Goal: Information Seeking & Learning: Learn about a topic

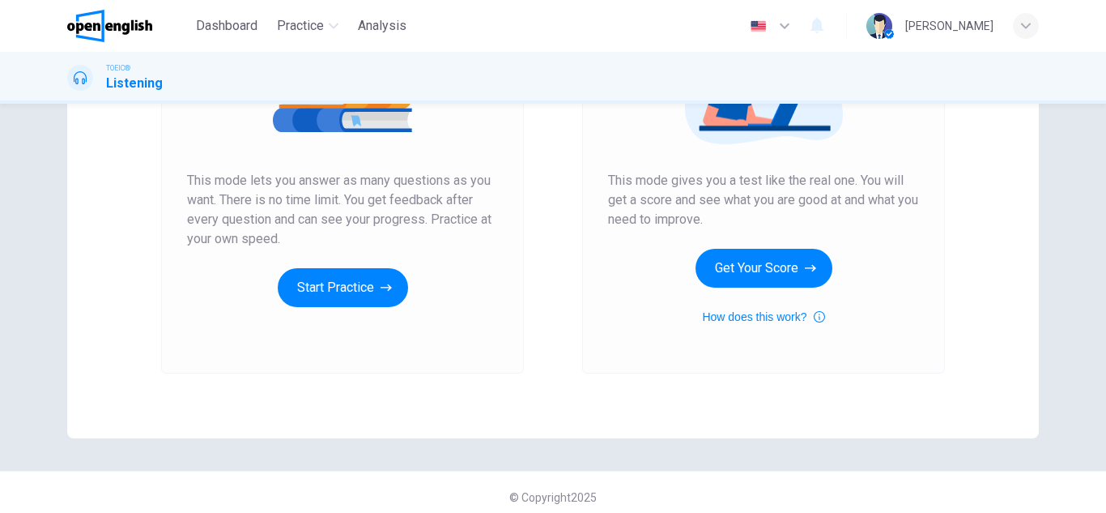
scroll to position [270, 0]
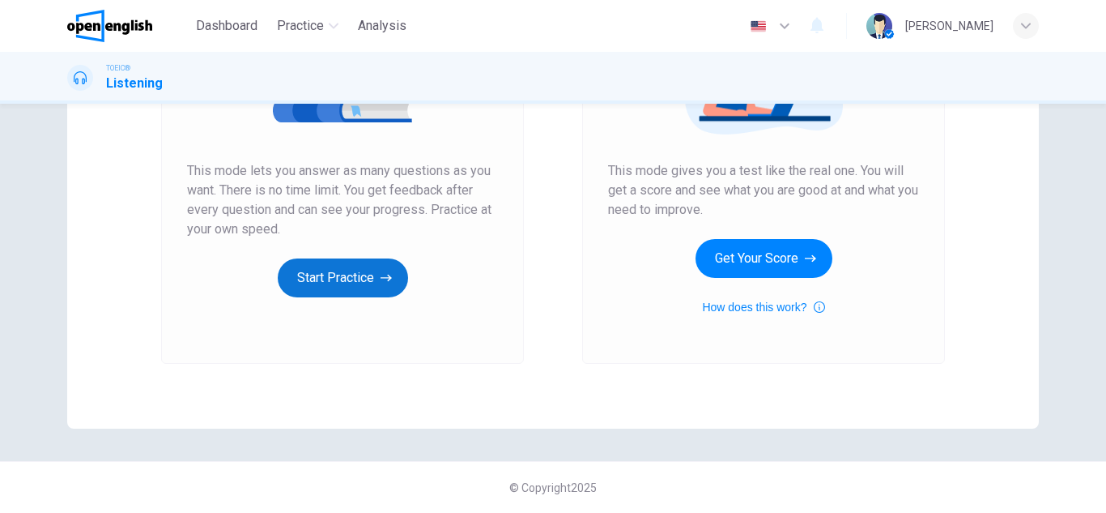
click at [337, 283] on button "Start Practice" at bounding box center [343, 277] width 130 height 39
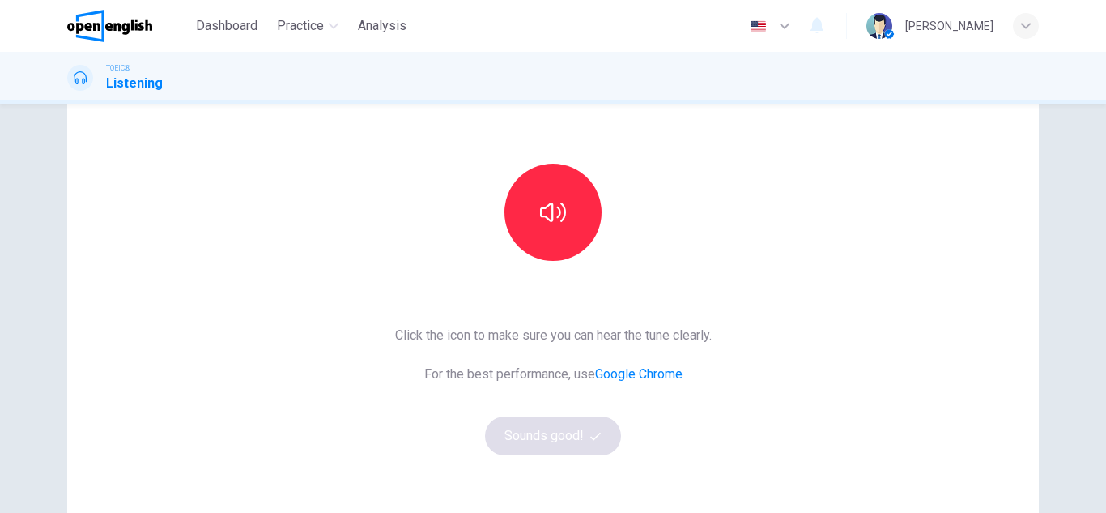
scroll to position [162, 0]
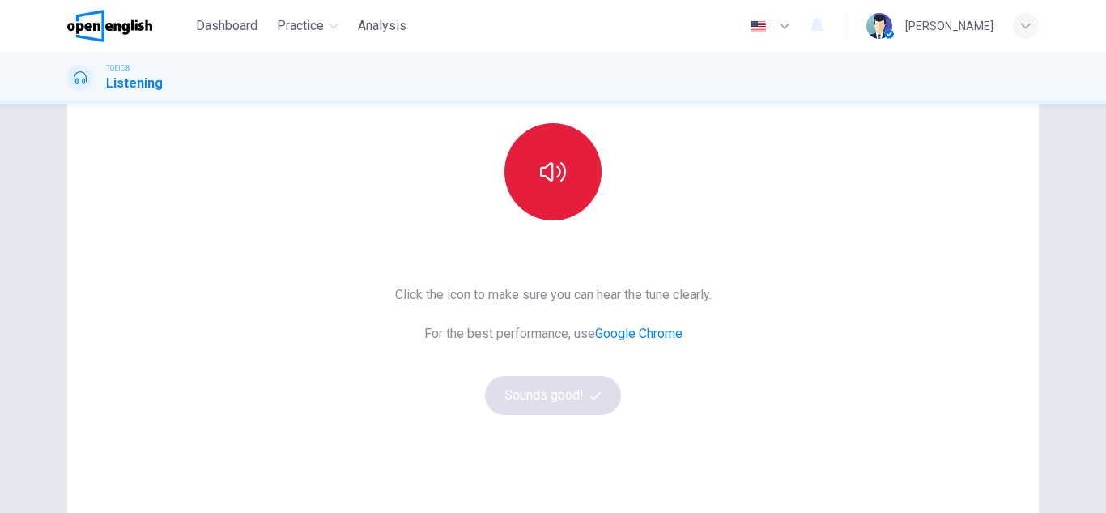
click at [544, 161] on icon "button" at bounding box center [553, 172] width 26 height 26
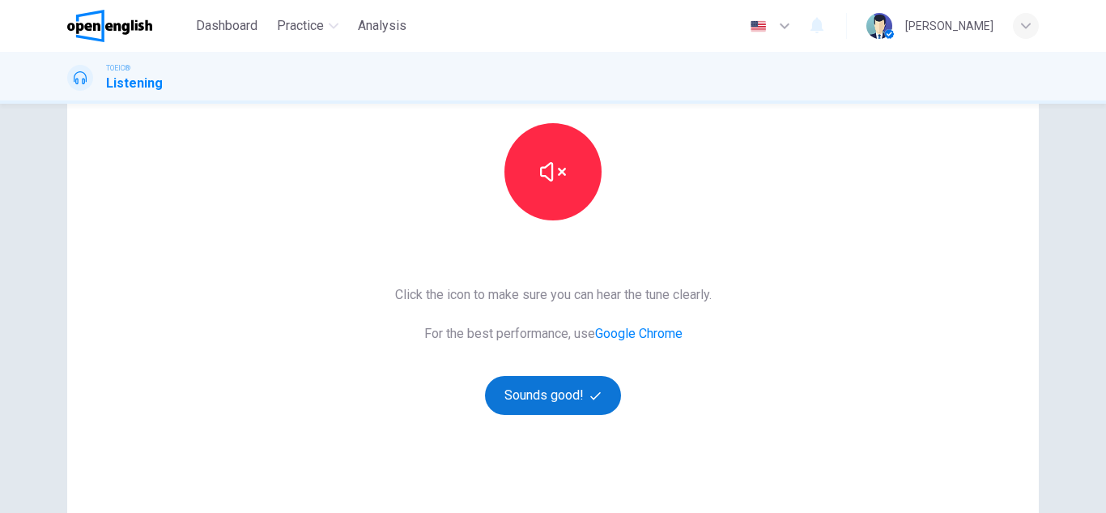
click at [555, 398] on button "Sounds good!" at bounding box center [553, 395] width 136 height 39
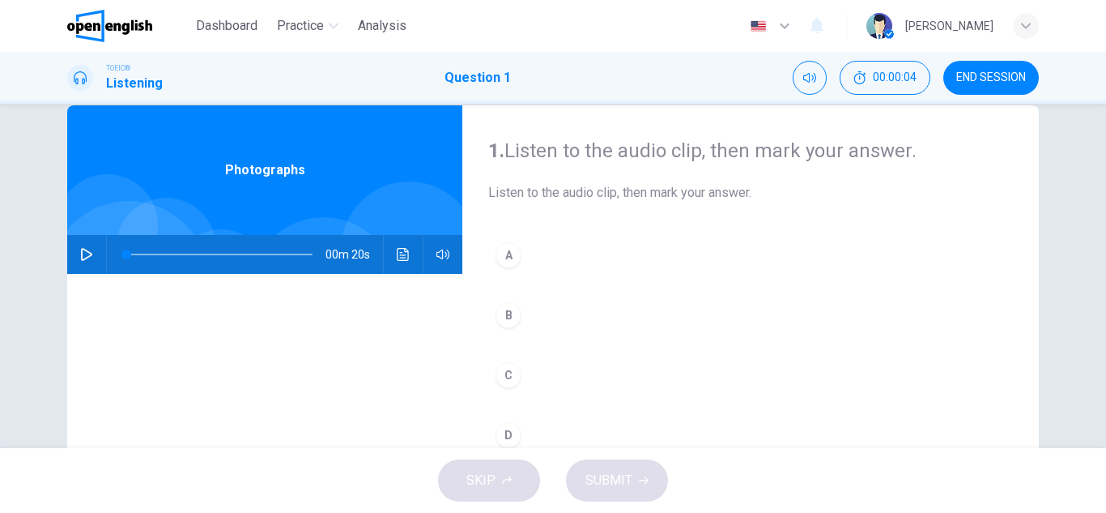
scroll to position [0, 0]
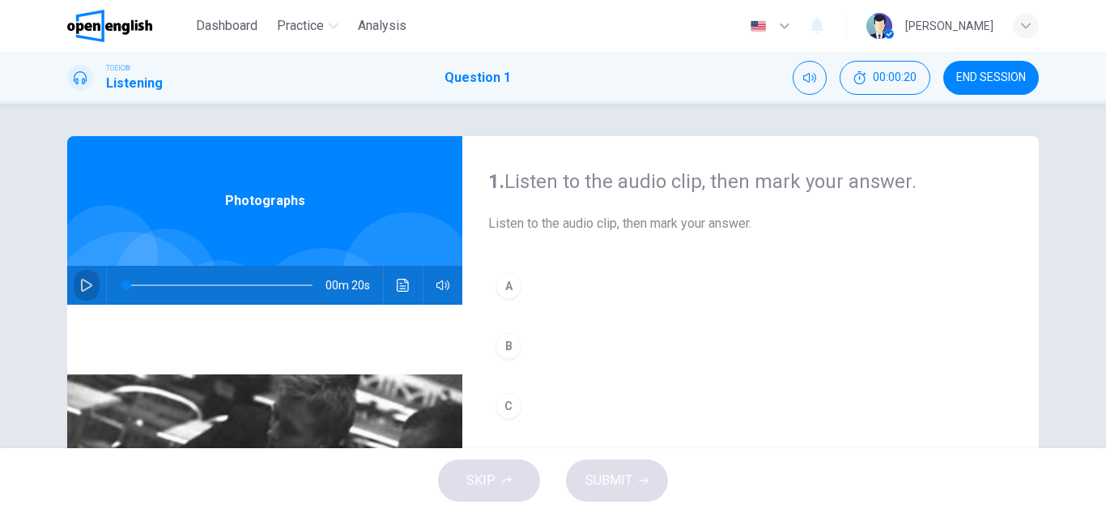
click at [80, 285] on icon "button" at bounding box center [86, 285] width 13 height 13
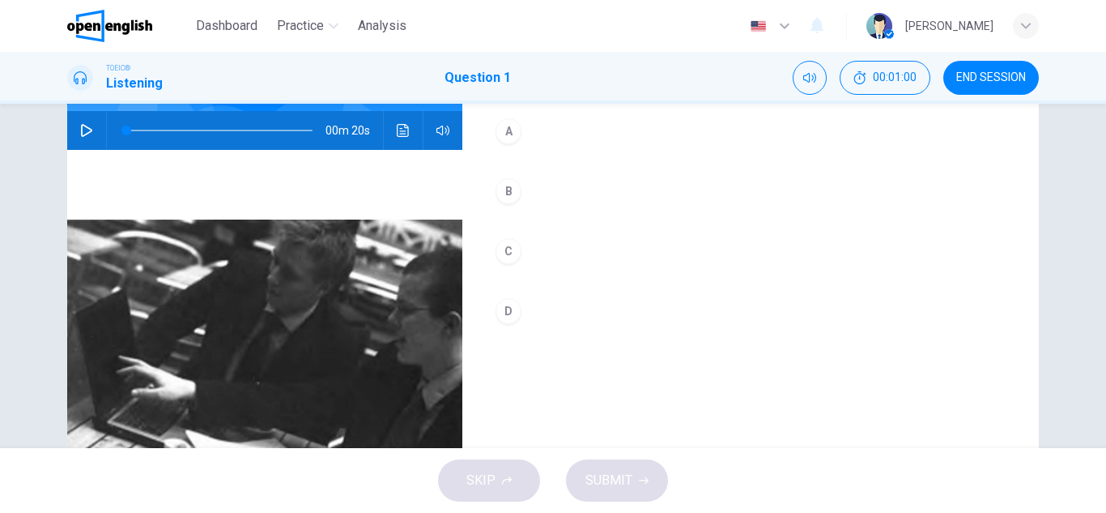
scroll to position [162, 0]
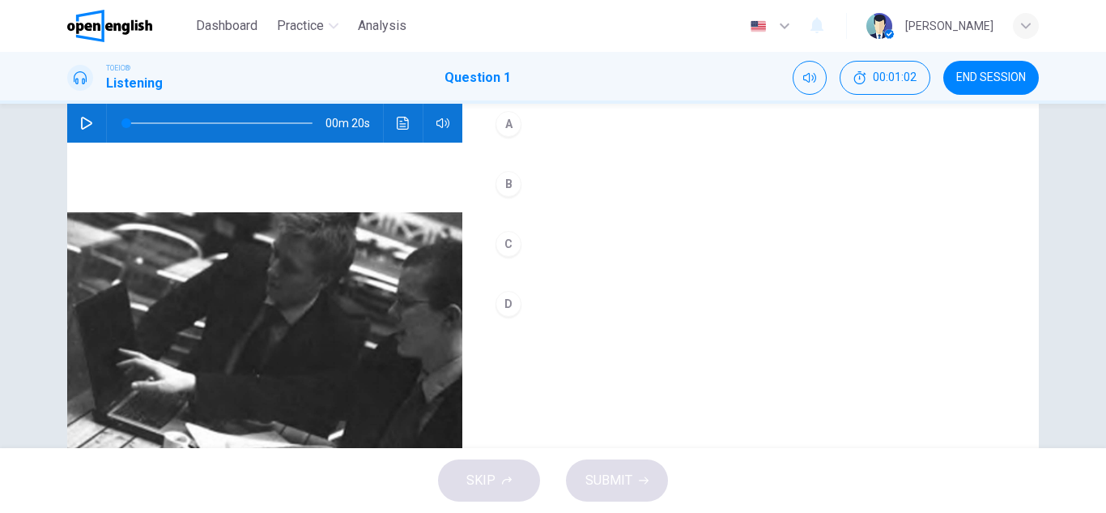
click at [80, 123] on icon "button" at bounding box center [86, 123] width 13 height 13
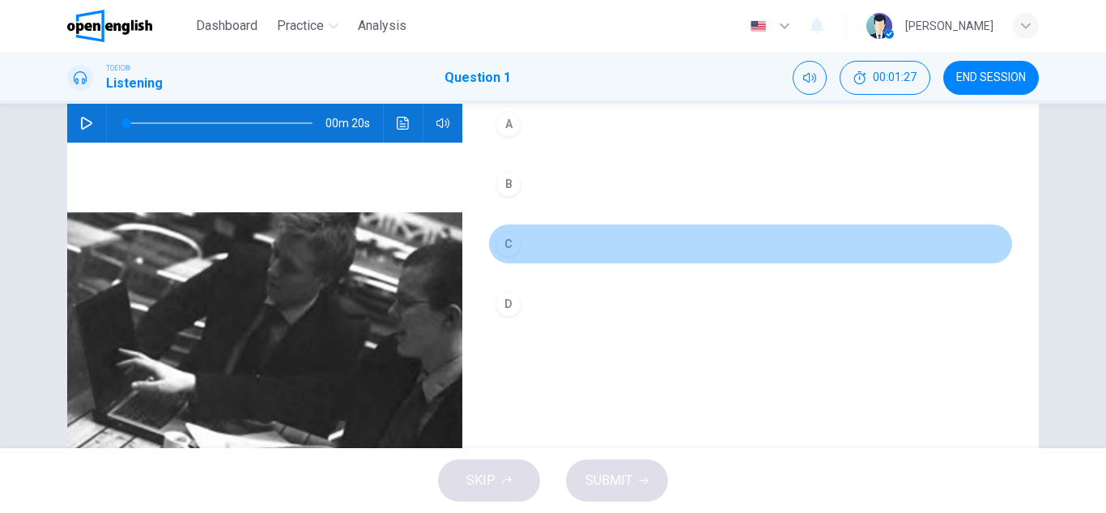
click at [515, 240] on div "C" at bounding box center [509, 244] width 26 height 26
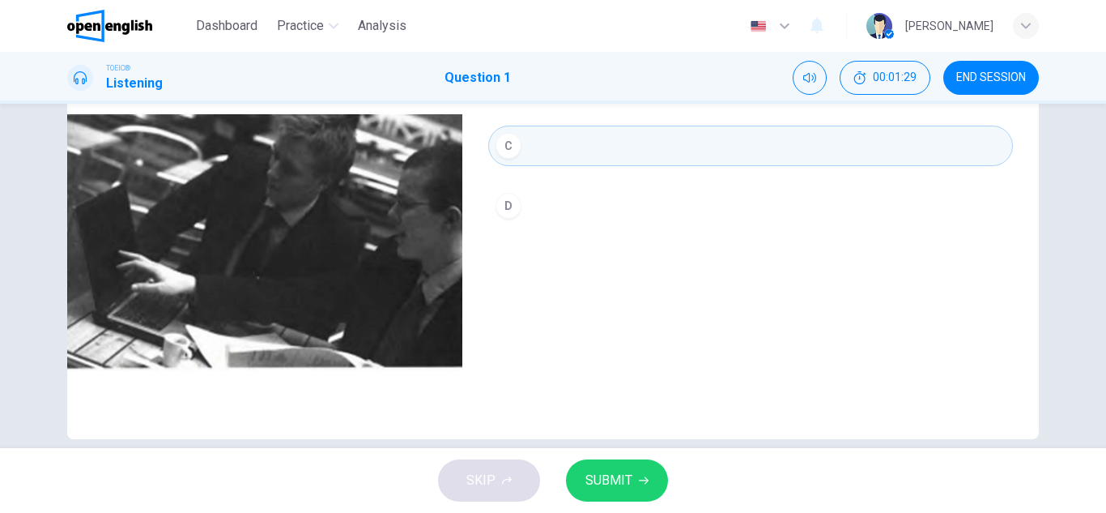
scroll to position [283, 0]
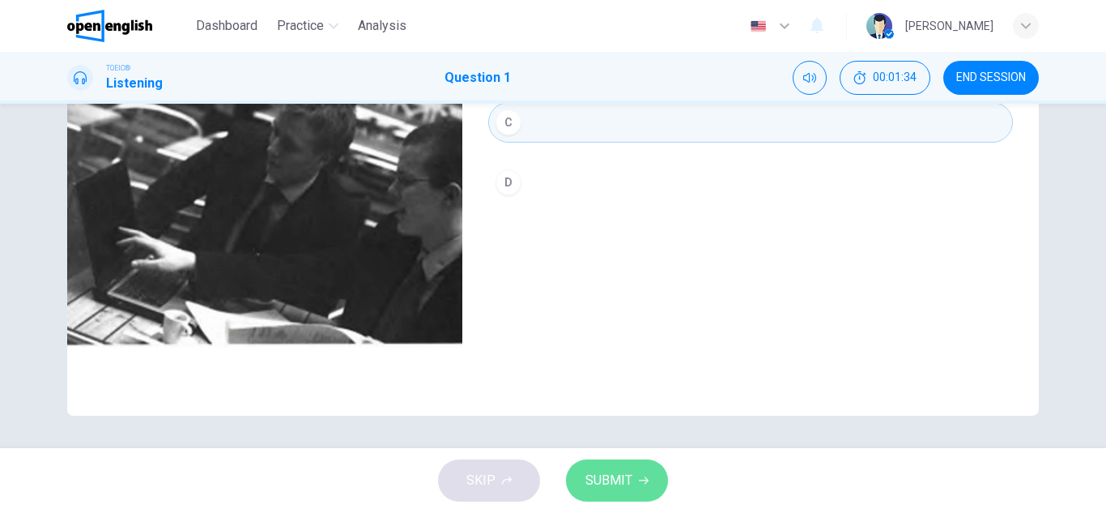
click at [619, 469] on span "SUBMIT" at bounding box center [608, 480] width 47 height 23
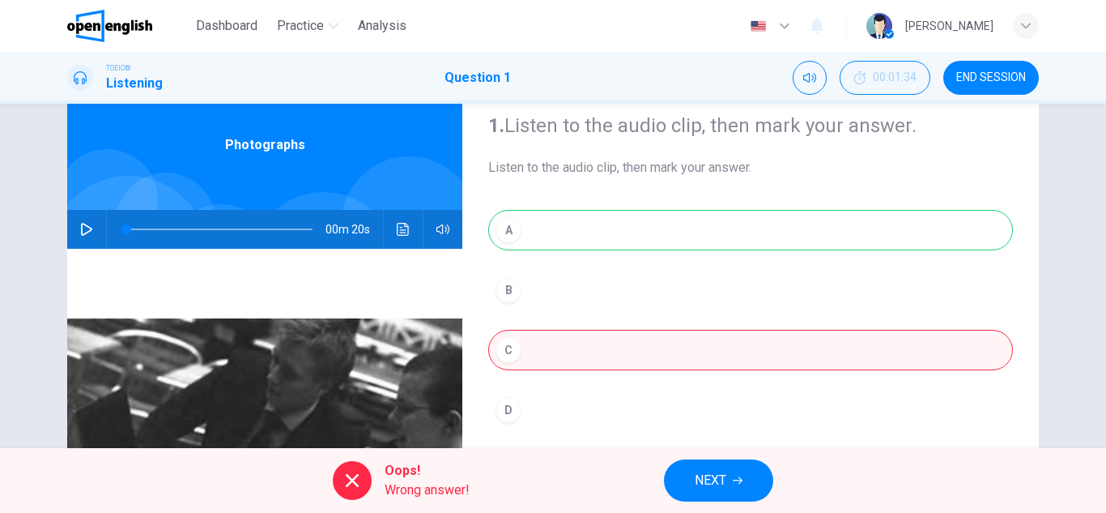
scroll to position [40, 0]
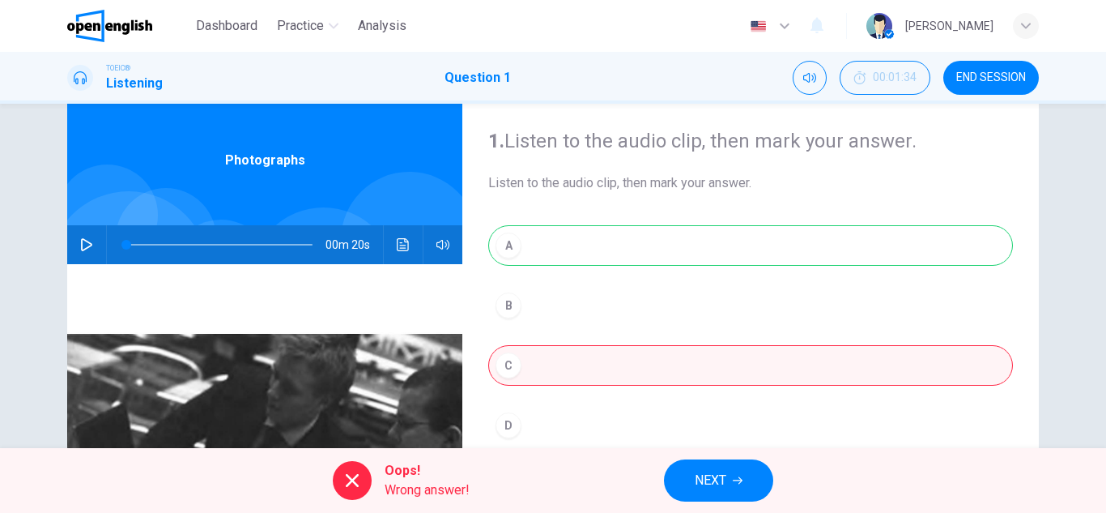
click at [75, 242] on button "button" at bounding box center [87, 244] width 26 height 39
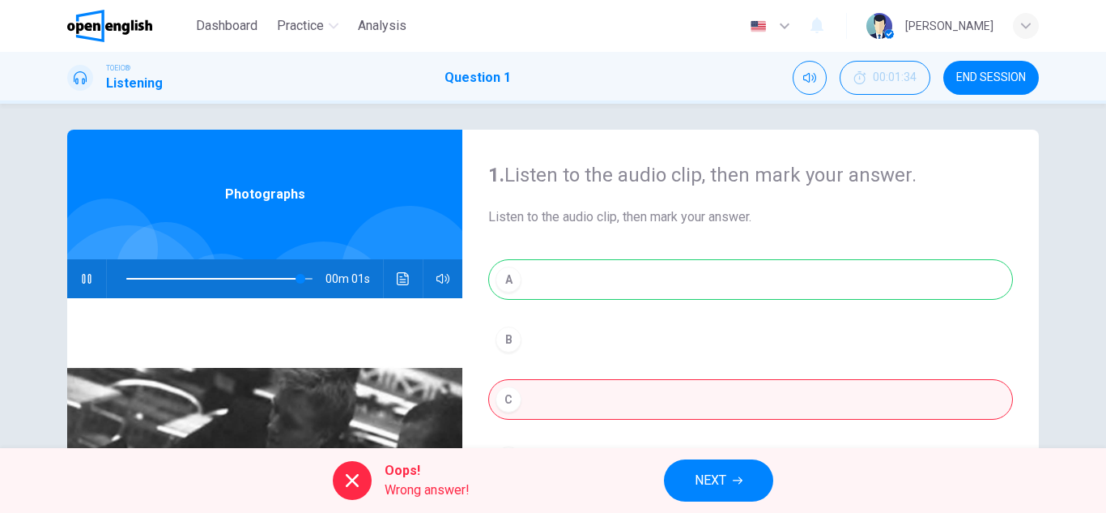
scroll to position [0, 0]
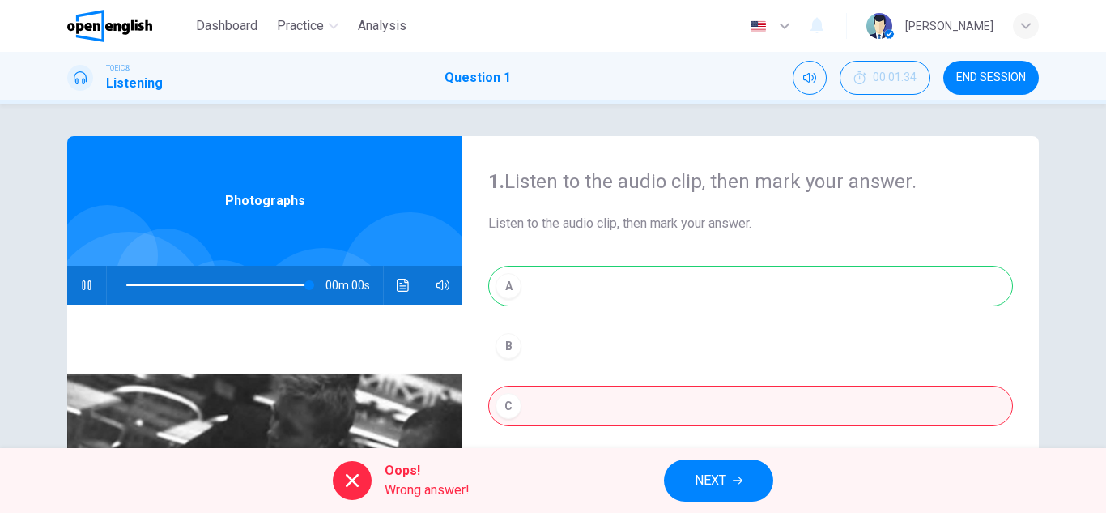
type input "*"
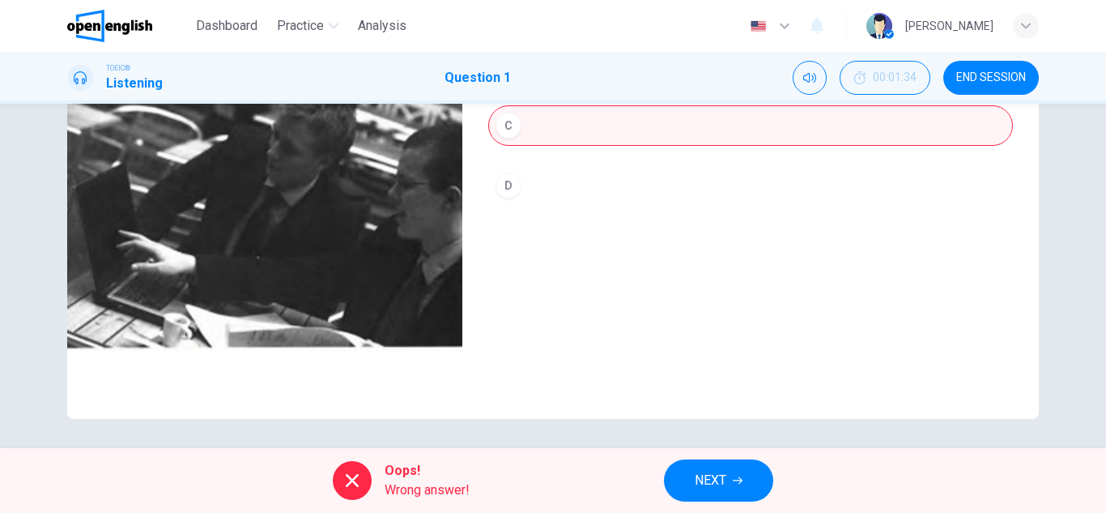
scroll to position [283, 0]
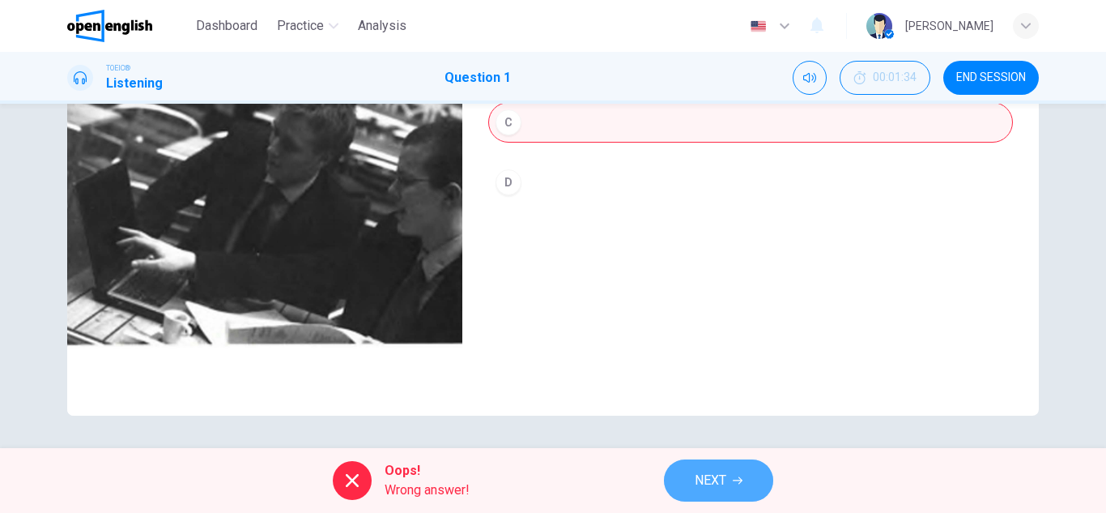
click at [716, 479] on span "NEXT" at bounding box center [711, 480] width 32 height 23
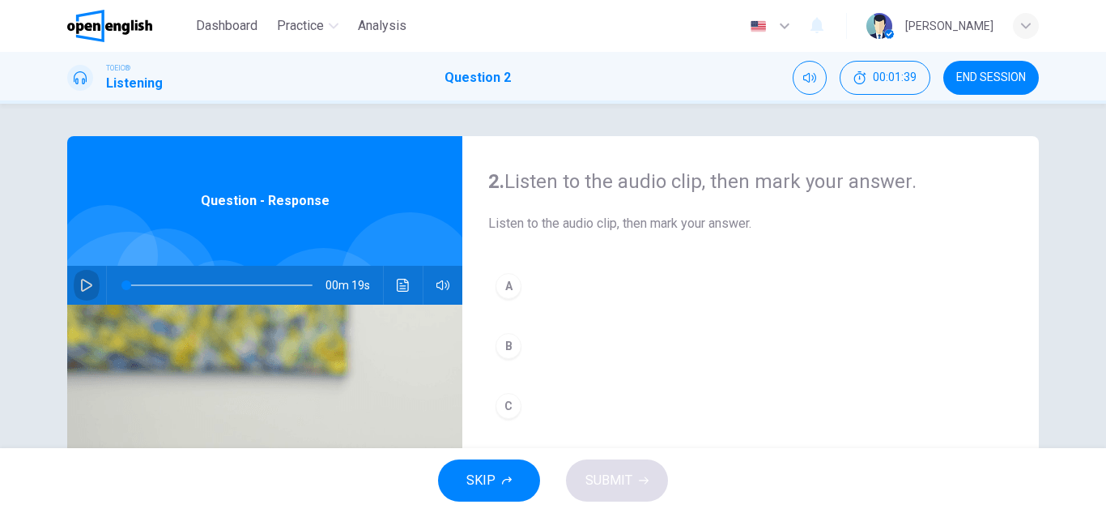
click at [82, 279] on icon "button" at bounding box center [86, 285] width 13 height 13
click at [80, 284] on icon "button" at bounding box center [86, 285] width 13 height 13
click at [80, 286] on icon "button" at bounding box center [86, 285] width 13 height 13
type input "*"
click at [496, 411] on div "C" at bounding box center [509, 406] width 26 height 26
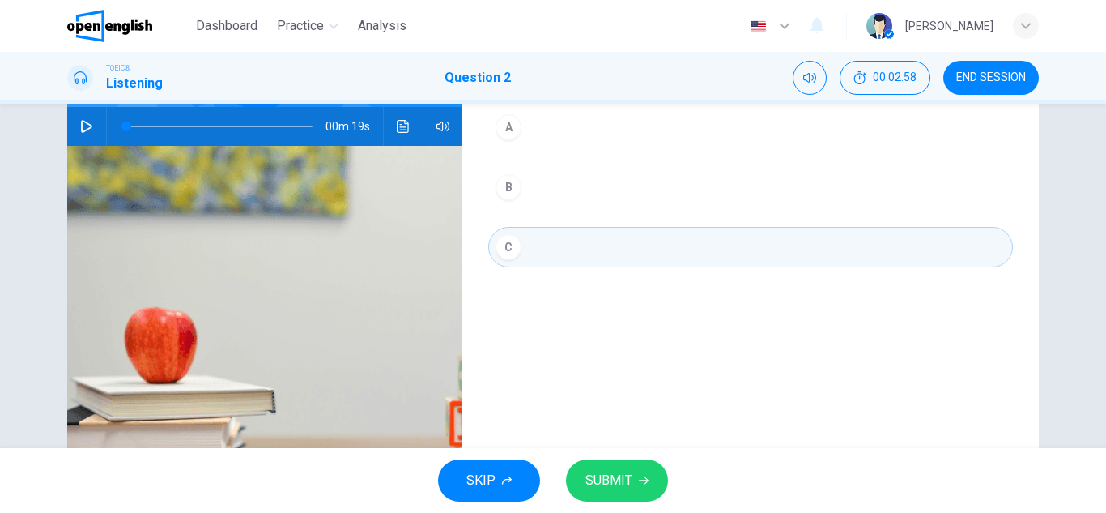
scroll to position [162, 0]
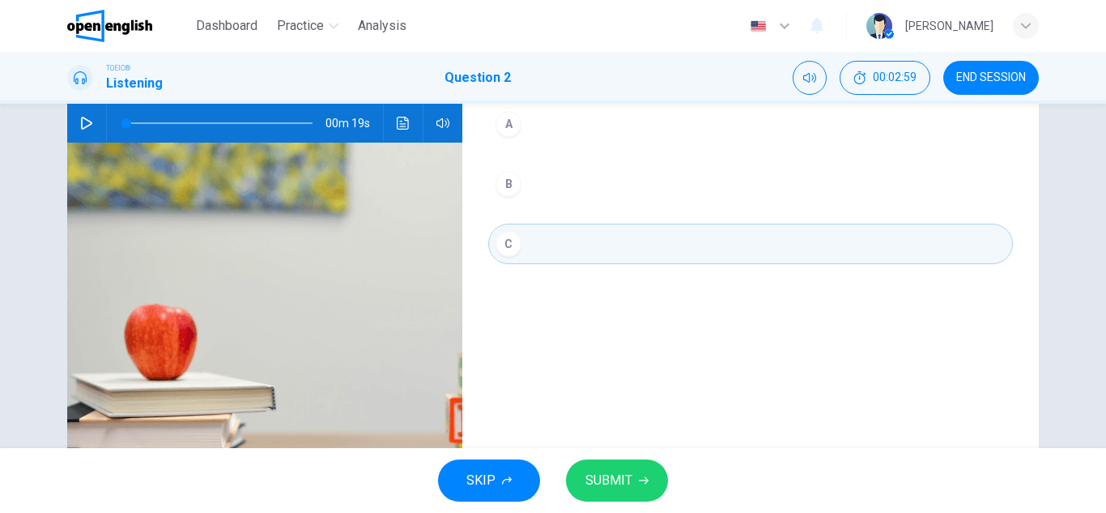
click at [615, 474] on span "SUBMIT" at bounding box center [608, 480] width 47 height 23
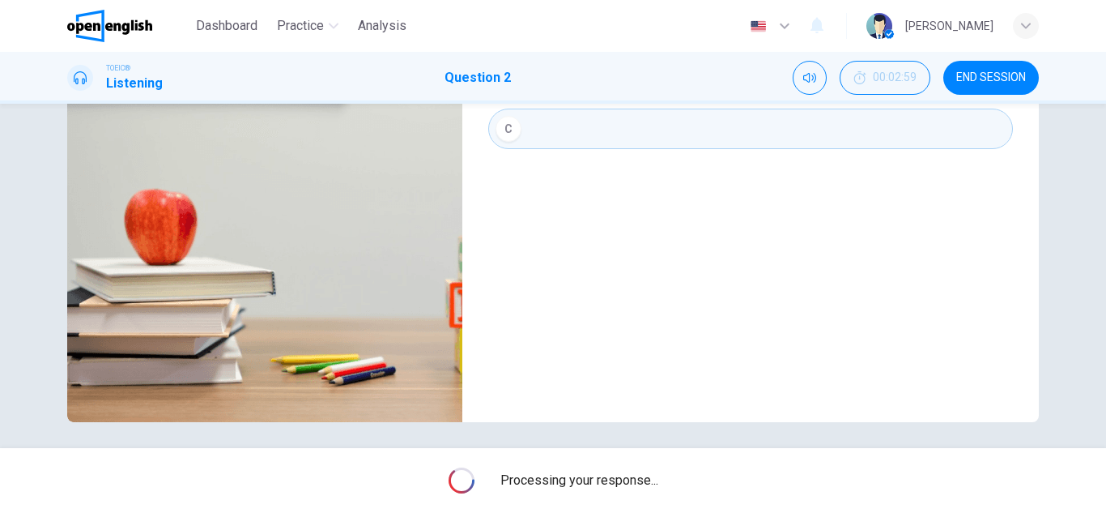
scroll to position [283, 0]
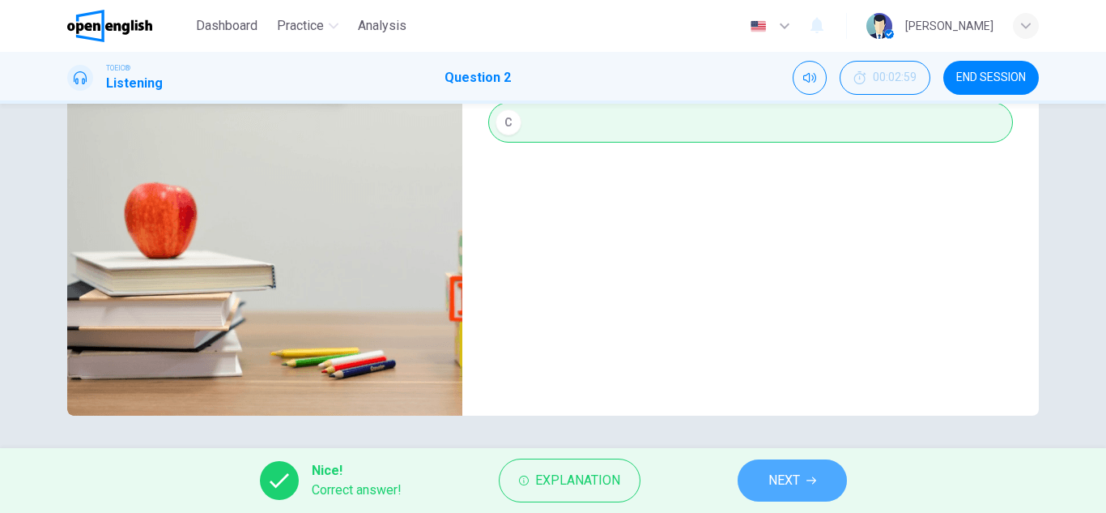
click at [784, 479] on span "NEXT" at bounding box center [784, 480] width 32 height 23
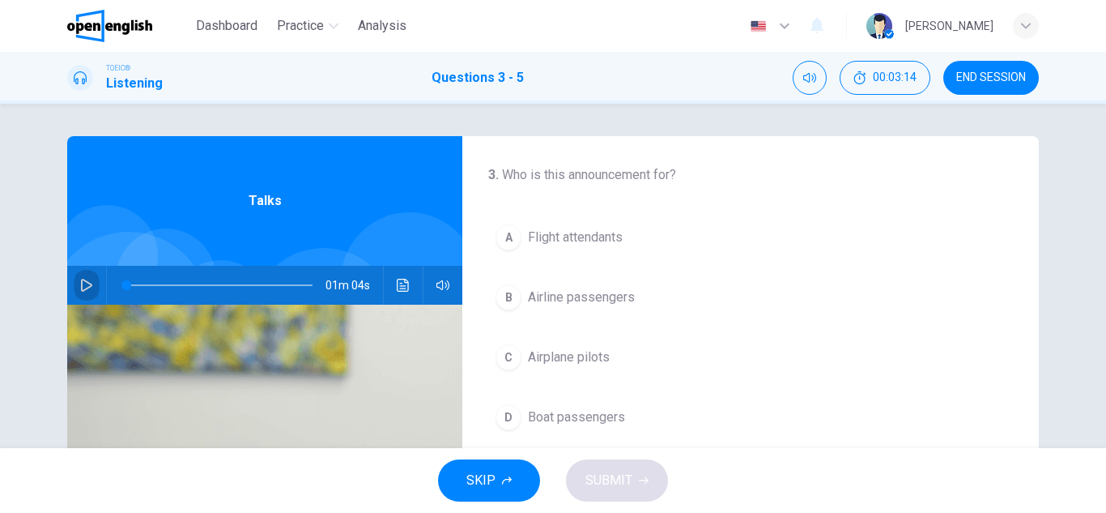
click at [82, 282] on icon "button" at bounding box center [86, 285] width 11 height 13
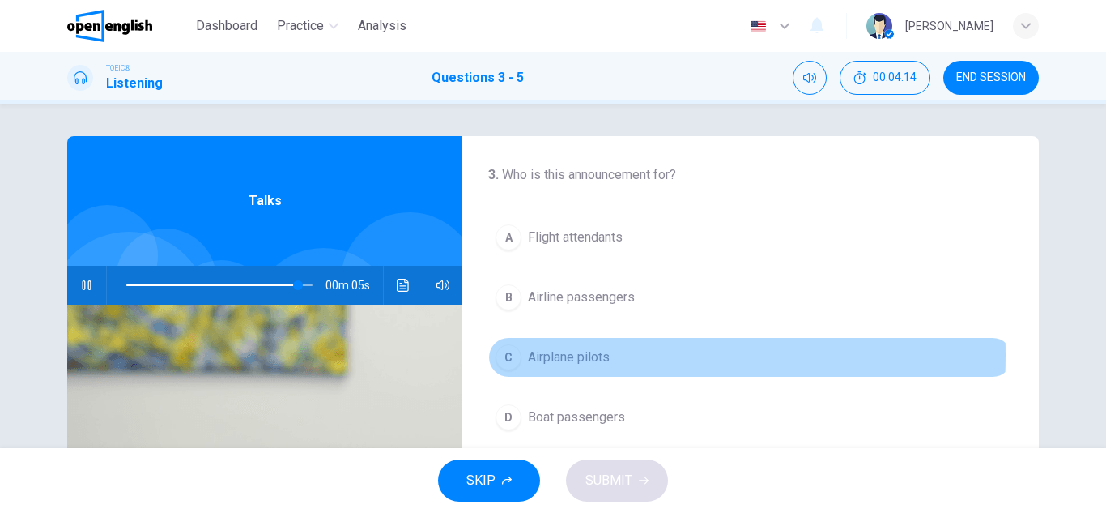
click at [515, 355] on div "C" at bounding box center [509, 357] width 26 height 26
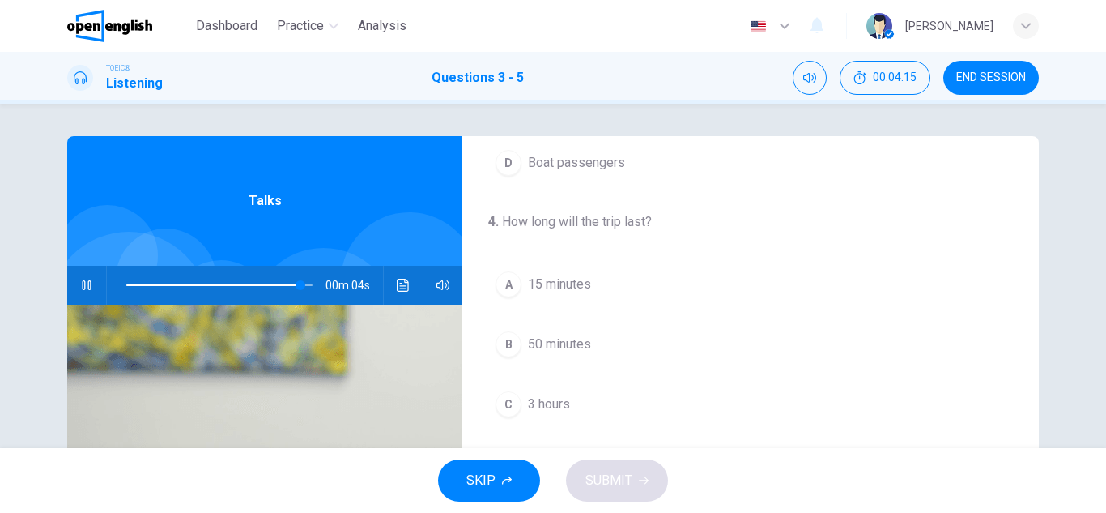
scroll to position [324, 0]
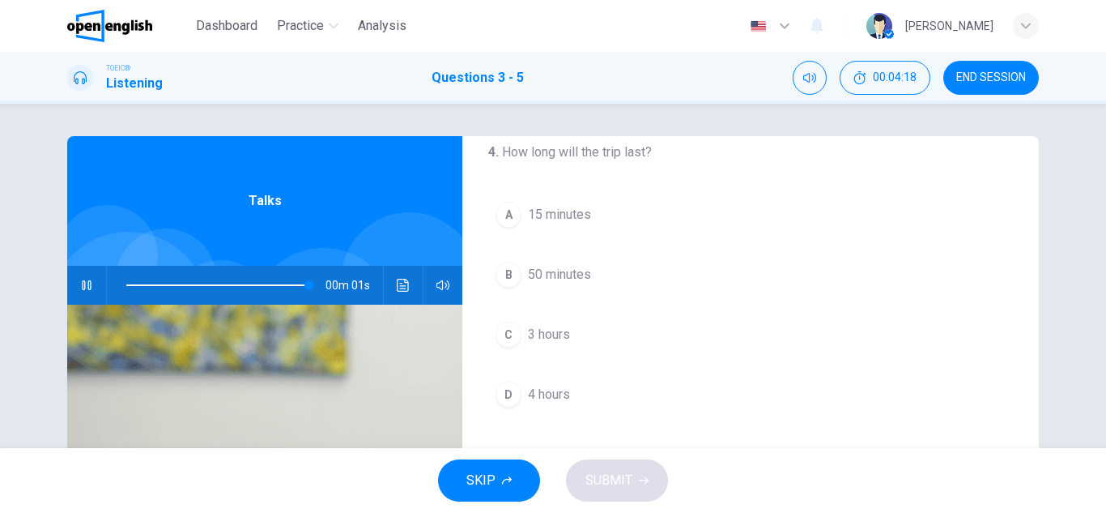
type input "*"
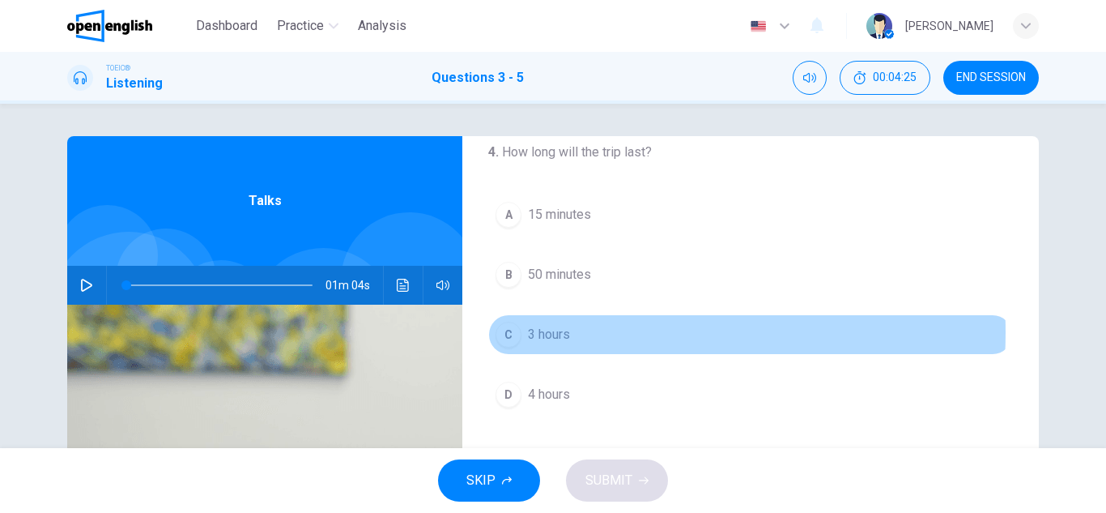
click at [555, 331] on span "3 hours" at bounding box center [549, 334] width 42 height 19
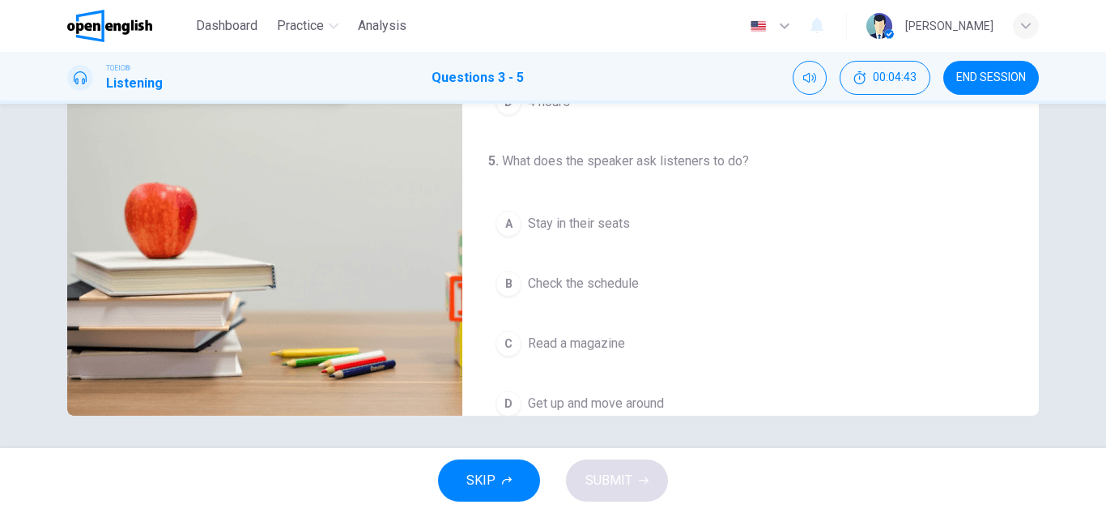
scroll to position [289, 0]
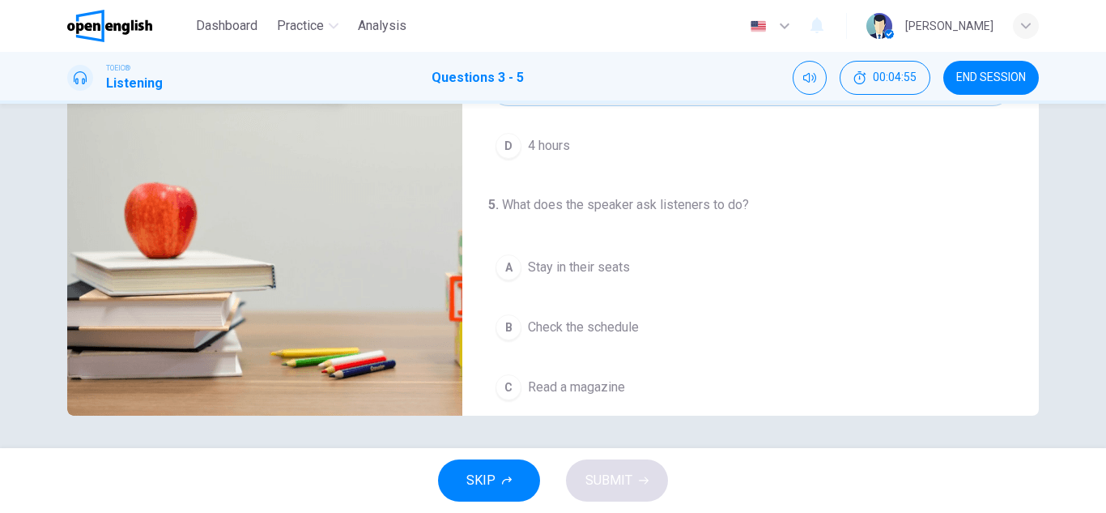
click at [516, 265] on div "A" at bounding box center [509, 267] width 26 height 26
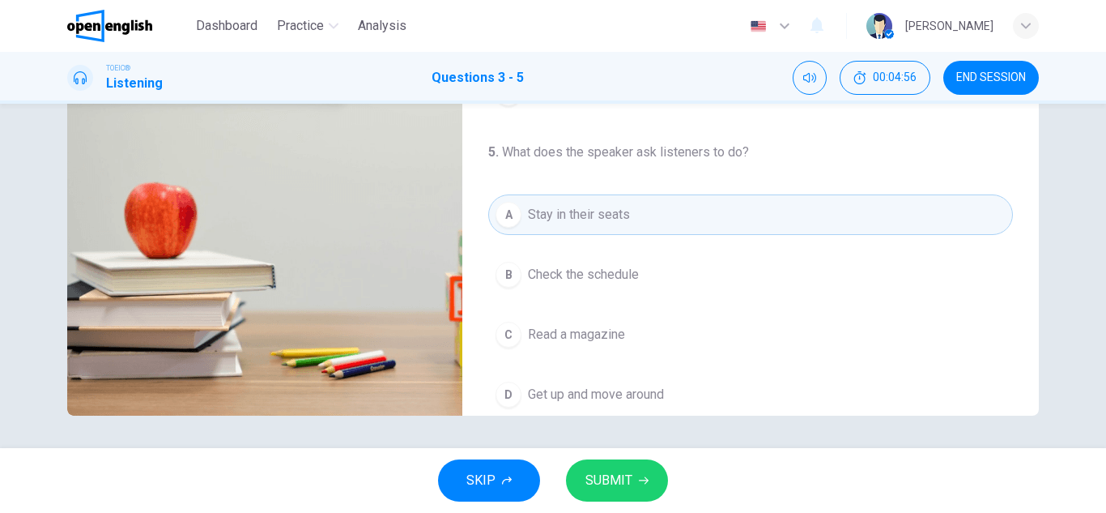
scroll to position [370, 0]
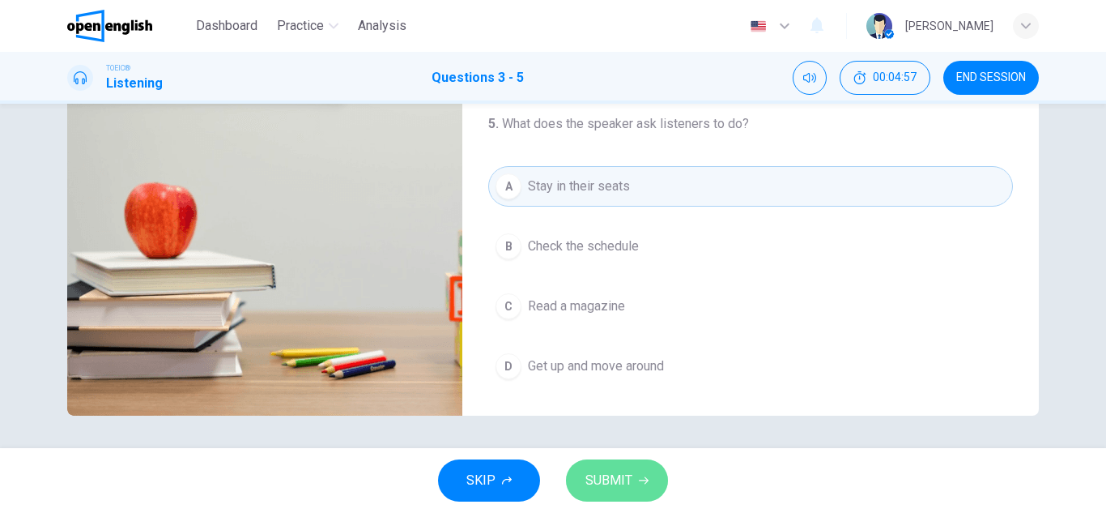
click at [621, 490] on span "SUBMIT" at bounding box center [608, 480] width 47 height 23
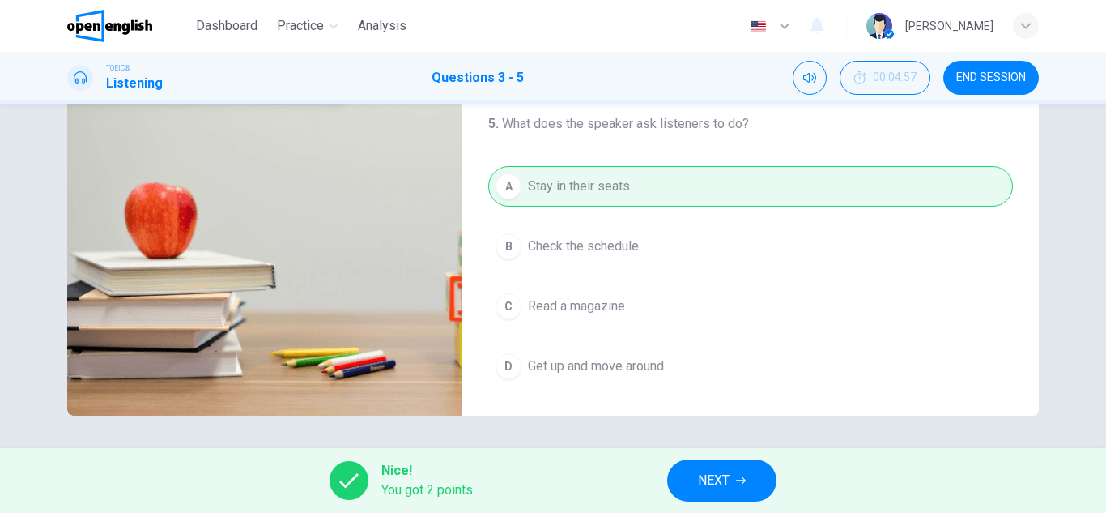
click at [709, 479] on span "NEXT" at bounding box center [714, 480] width 32 height 23
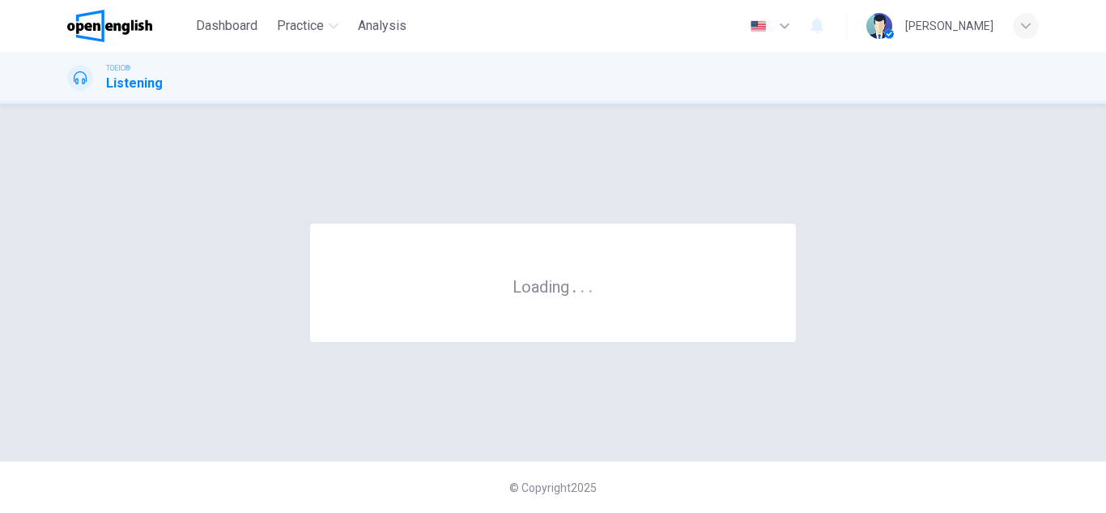
scroll to position [0, 0]
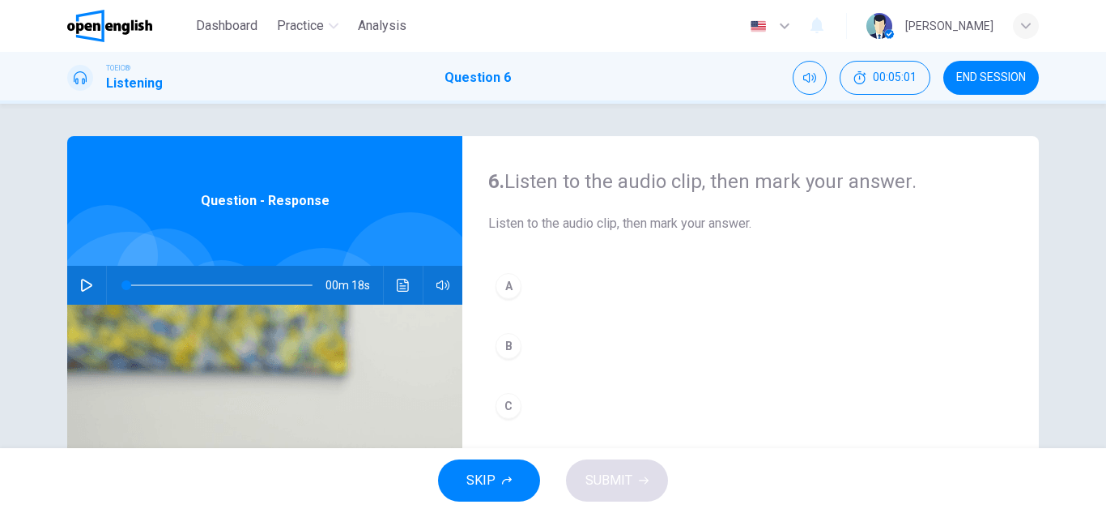
click at [81, 286] on icon "button" at bounding box center [86, 285] width 13 height 13
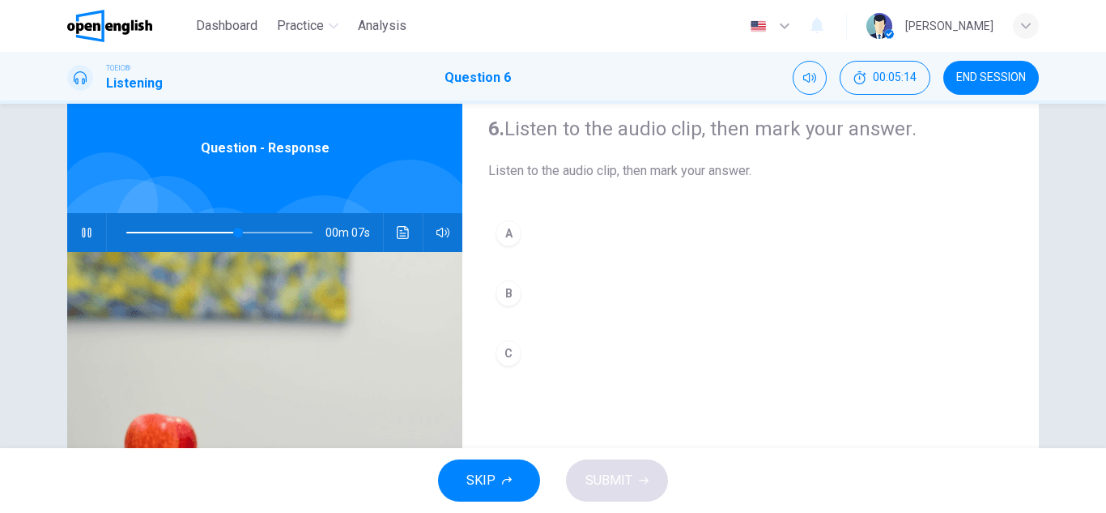
scroll to position [81, 0]
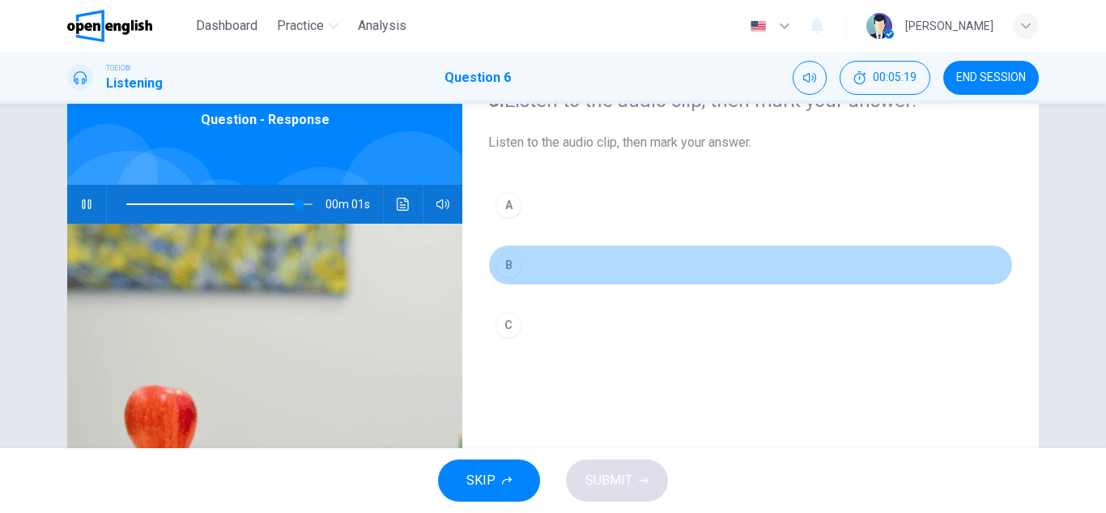
click at [507, 267] on div "B" at bounding box center [509, 265] width 26 height 26
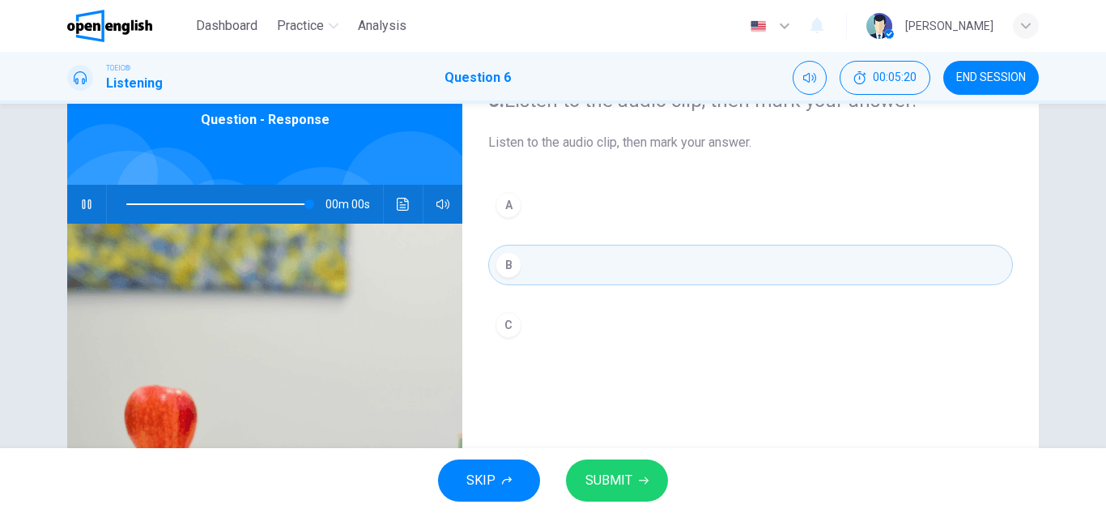
type input "*"
click at [612, 481] on span "SUBMIT" at bounding box center [608, 480] width 47 height 23
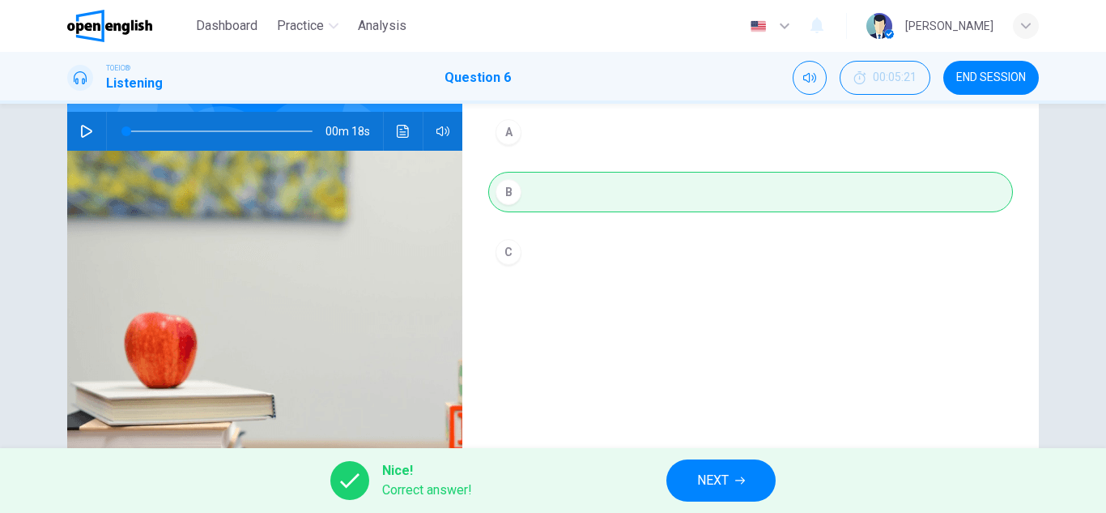
scroll to position [202, 0]
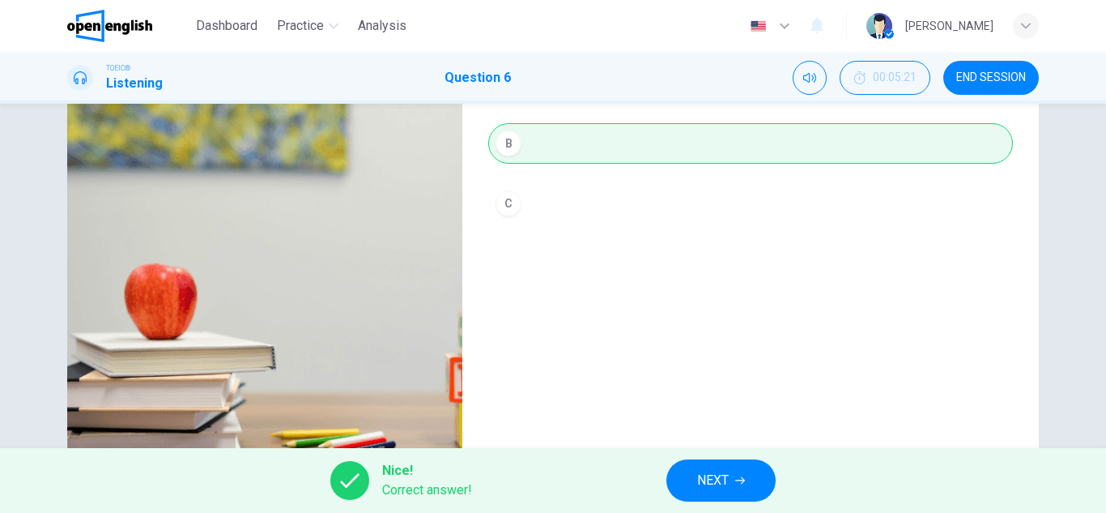
click at [717, 474] on span "NEXT" at bounding box center [713, 480] width 32 height 23
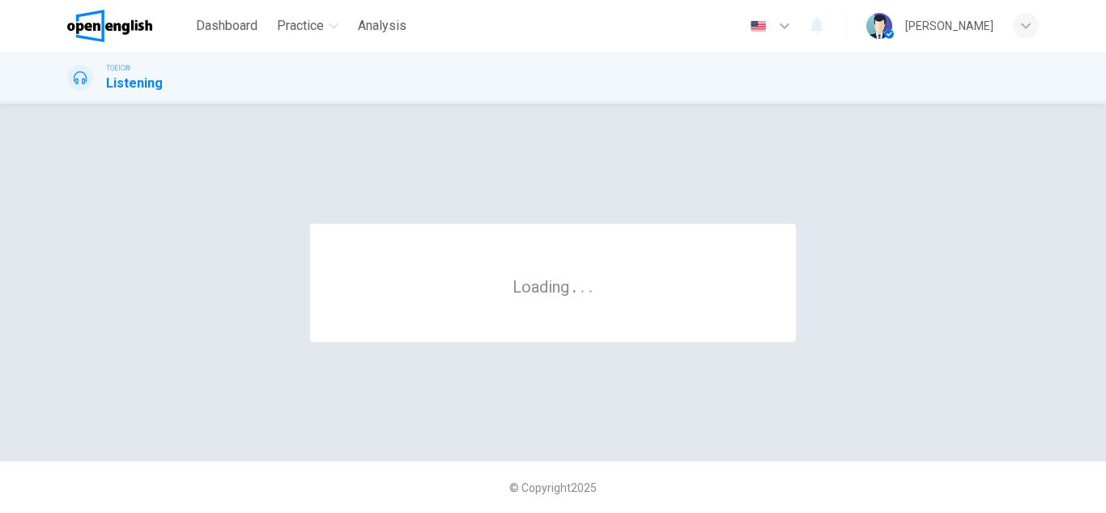
scroll to position [0, 0]
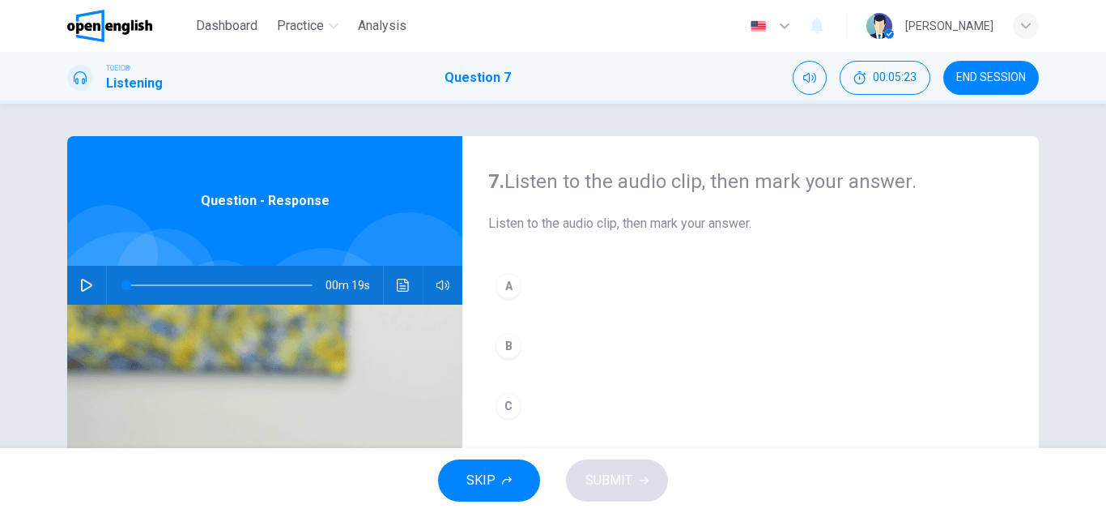
click at [83, 287] on icon "button" at bounding box center [86, 285] width 13 height 13
click at [83, 285] on icon "button" at bounding box center [86, 285] width 13 height 13
click at [506, 345] on div "B" at bounding box center [509, 346] width 26 height 26
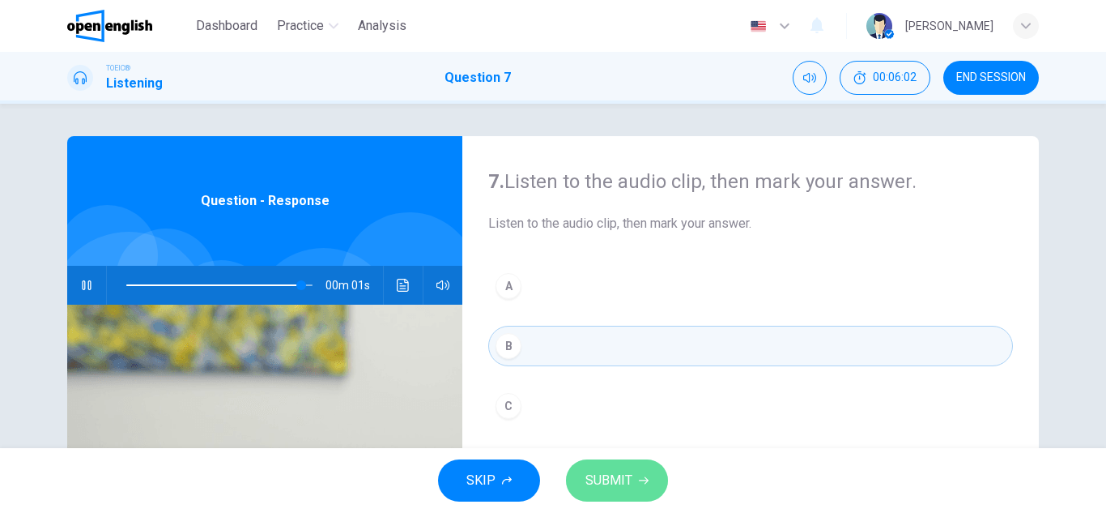
click at [626, 478] on span "SUBMIT" at bounding box center [608, 480] width 47 height 23
type input "*"
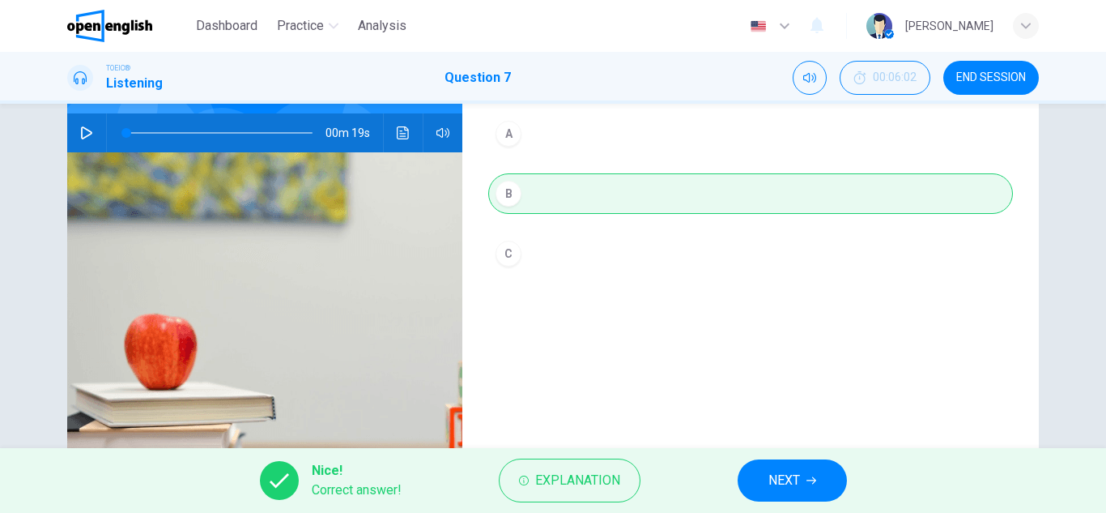
scroll to position [162, 0]
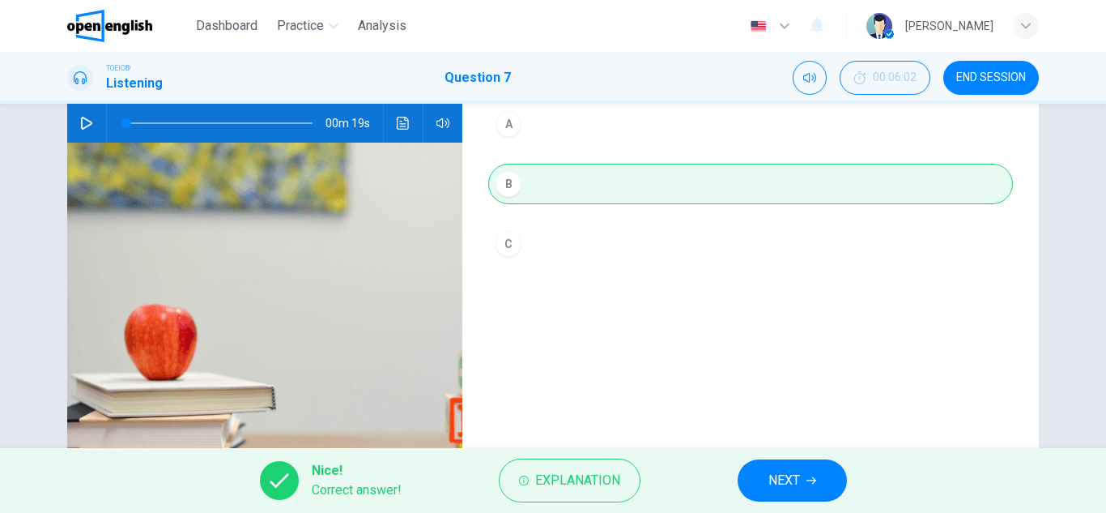
click at [788, 477] on span "NEXT" at bounding box center [784, 480] width 32 height 23
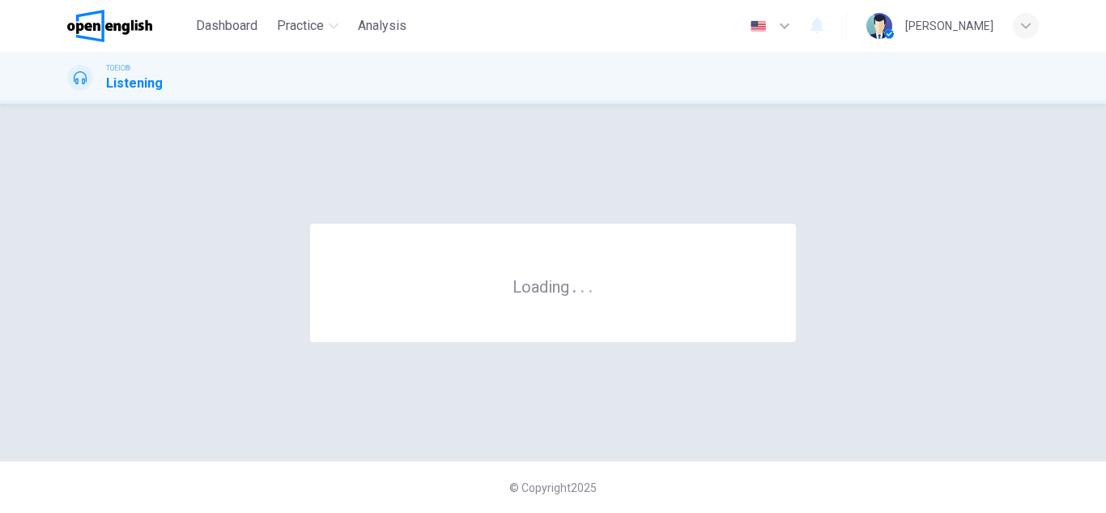
scroll to position [0, 0]
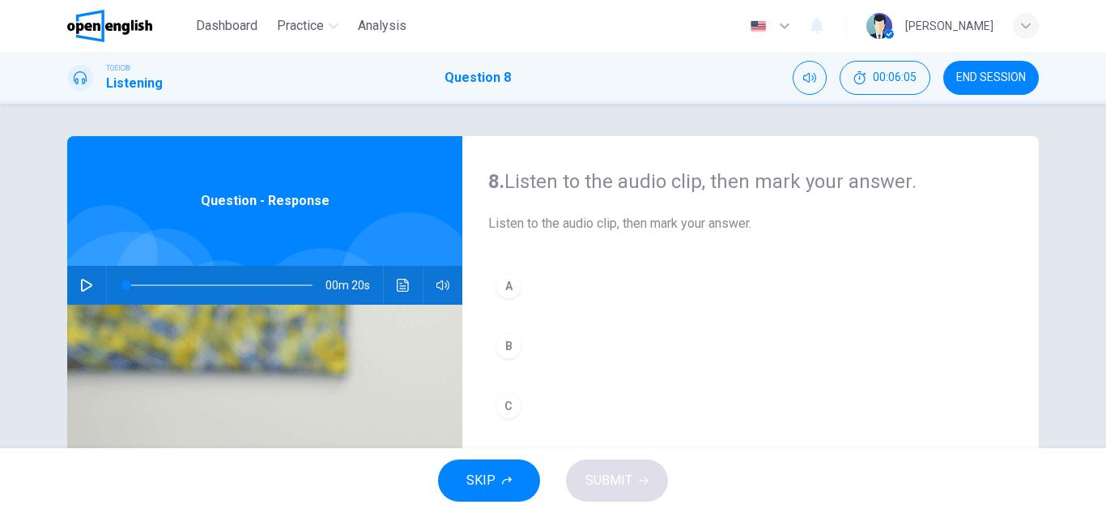
click at [82, 284] on icon "button" at bounding box center [86, 285] width 13 height 13
drag, startPoint x: 169, startPoint y: 287, endPoint x: 96, endPoint y: 280, distance: 73.2
click at [96, 280] on div "00m 20s" at bounding box center [264, 285] width 395 height 39
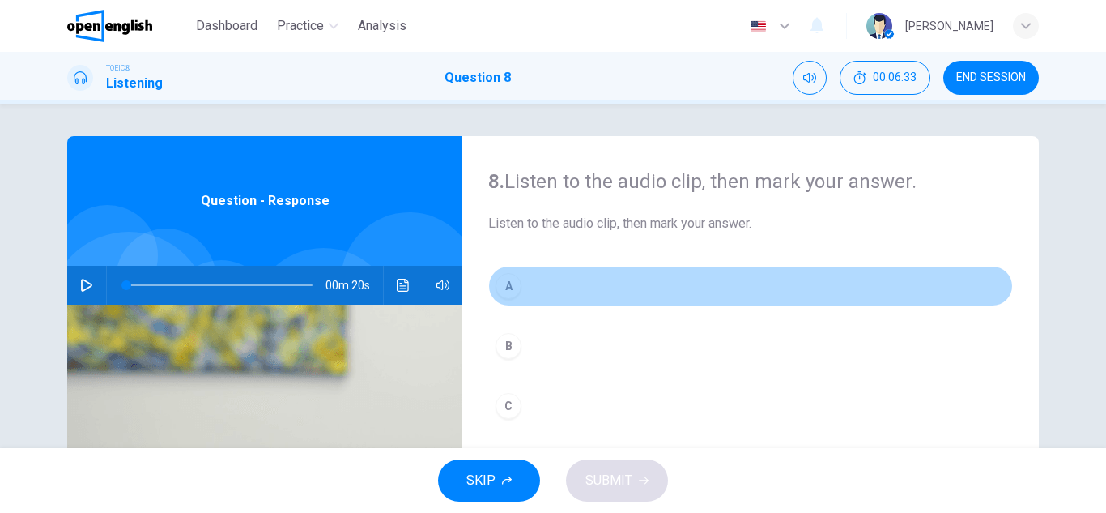
click at [507, 282] on div "A" at bounding box center [509, 286] width 26 height 26
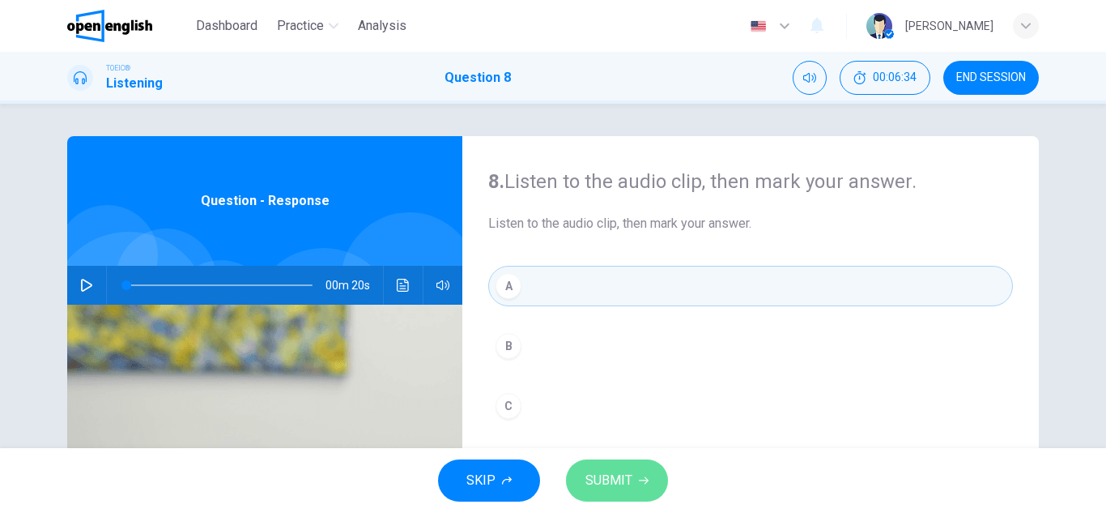
click at [606, 478] on span "SUBMIT" at bounding box center [608, 480] width 47 height 23
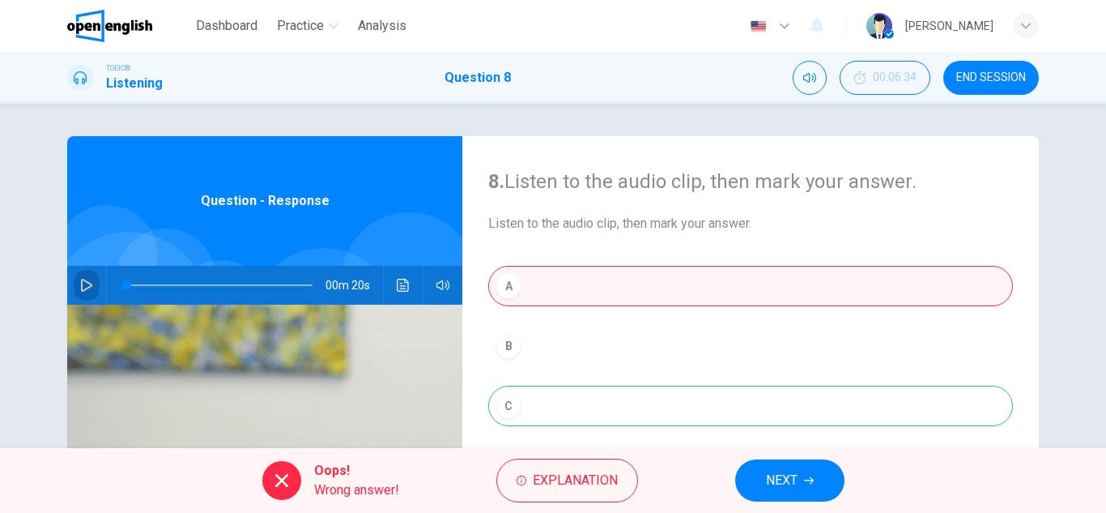
click at [82, 287] on icon "button" at bounding box center [86, 285] width 13 height 13
click at [509, 407] on div "A B C" at bounding box center [750, 362] width 525 height 193
type input "**"
click at [785, 485] on span "NEXT" at bounding box center [782, 480] width 32 height 23
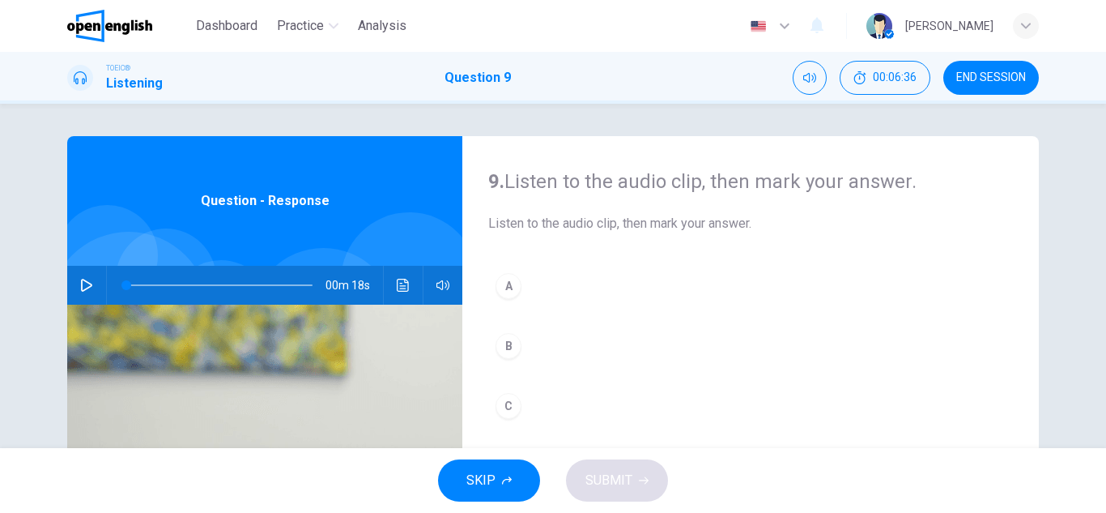
click at [81, 286] on icon "button" at bounding box center [86, 285] width 11 height 13
click at [518, 285] on button "A" at bounding box center [750, 286] width 525 height 40
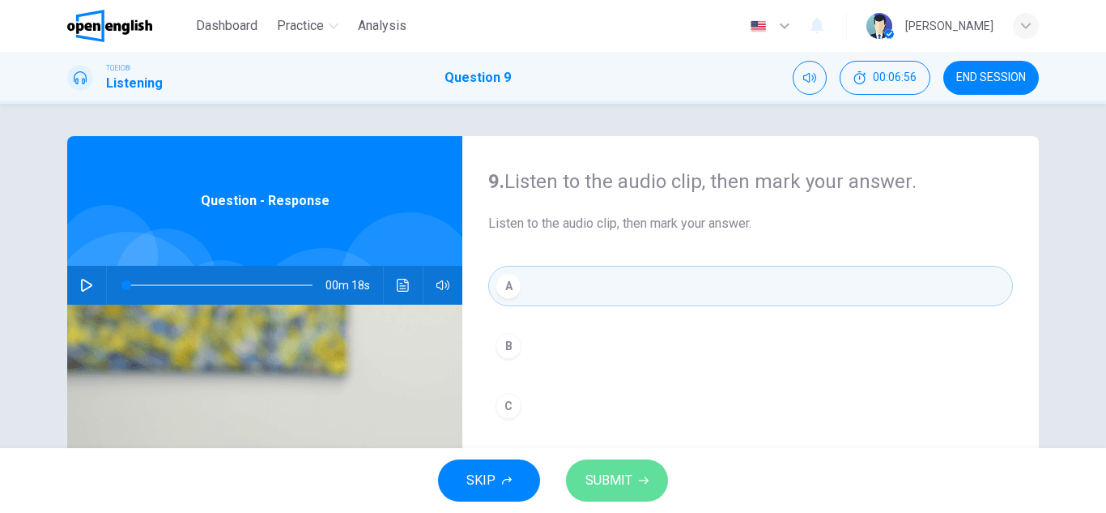
click at [608, 482] on span "SUBMIT" at bounding box center [608, 480] width 47 height 23
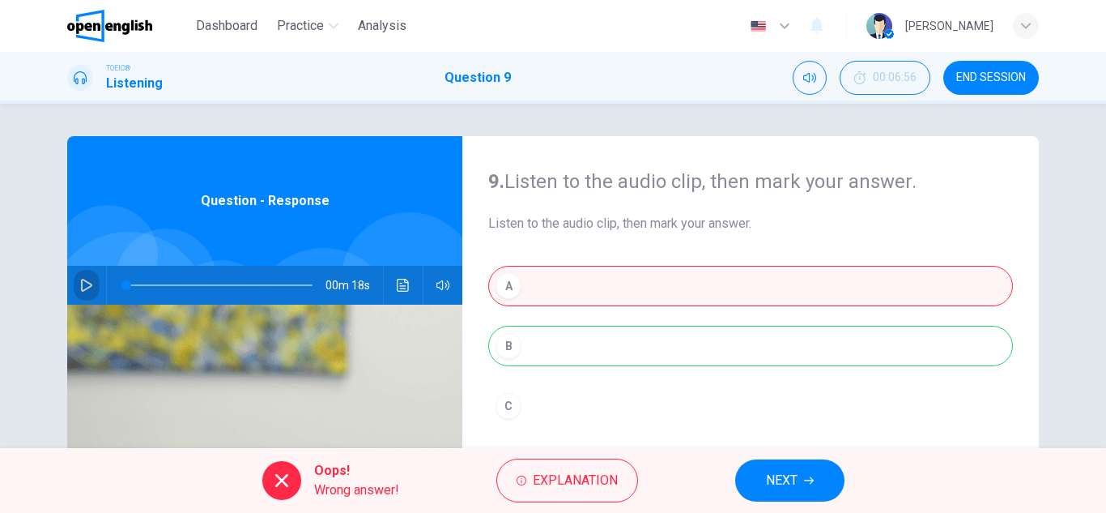
click at [80, 286] on icon "button" at bounding box center [86, 285] width 13 height 13
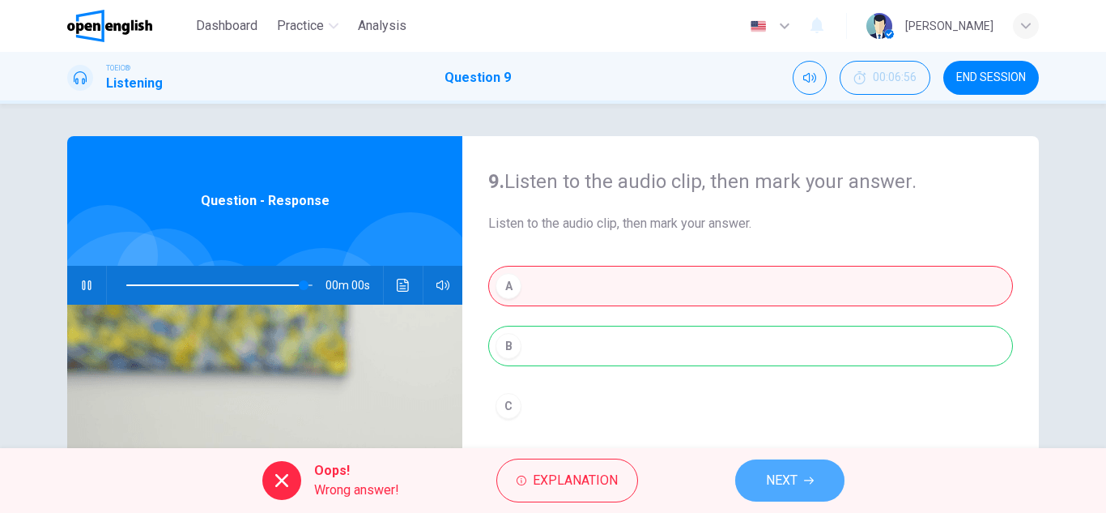
type input "*"
click at [778, 477] on span "NEXT" at bounding box center [782, 480] width 32 height 23
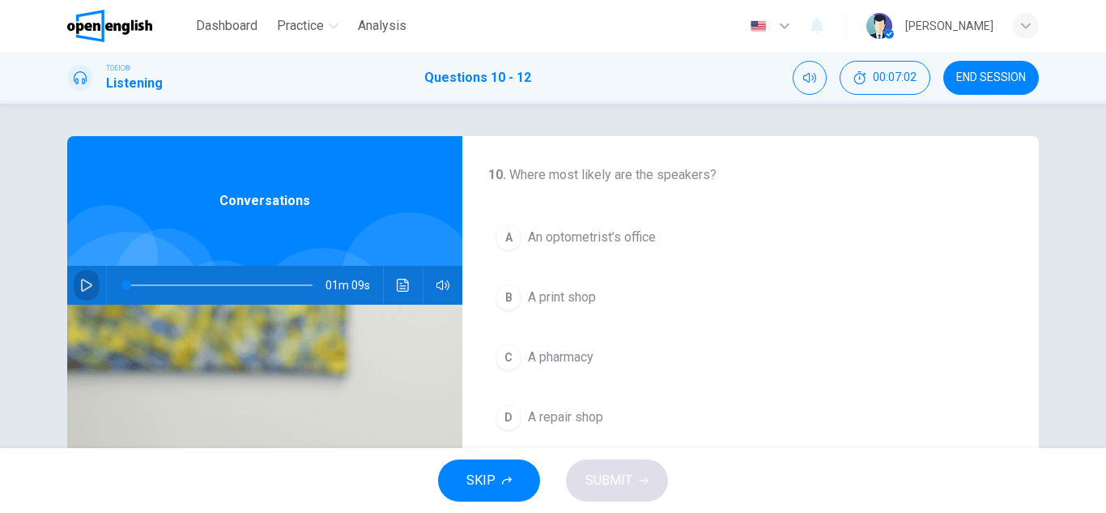
click at [80, 281] on icon "button" at bounding box center [86, 285] width 13 height 13
click at [82, 284] on icon "button" at bounding box center [86, 285] width 9 height 10
click at [81, 285] on icon "button" at bounding box center [86, 285] width 13 height 13
click at [83, 286] on icon "button" at bounding box center [86, 285] width 13 height 13
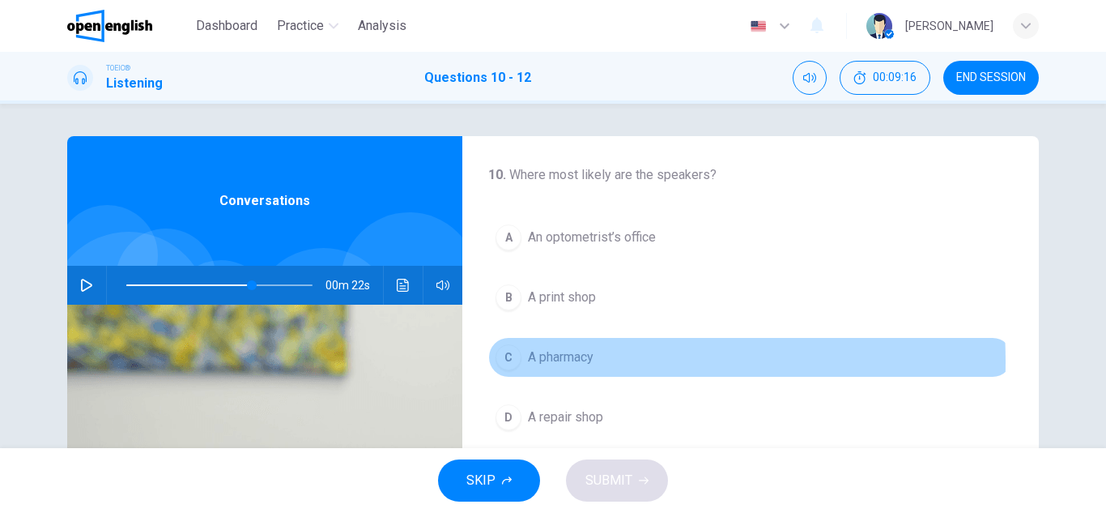
click at [502, 361] on div "C" at bounding box center [509, 357] width 26 height 26
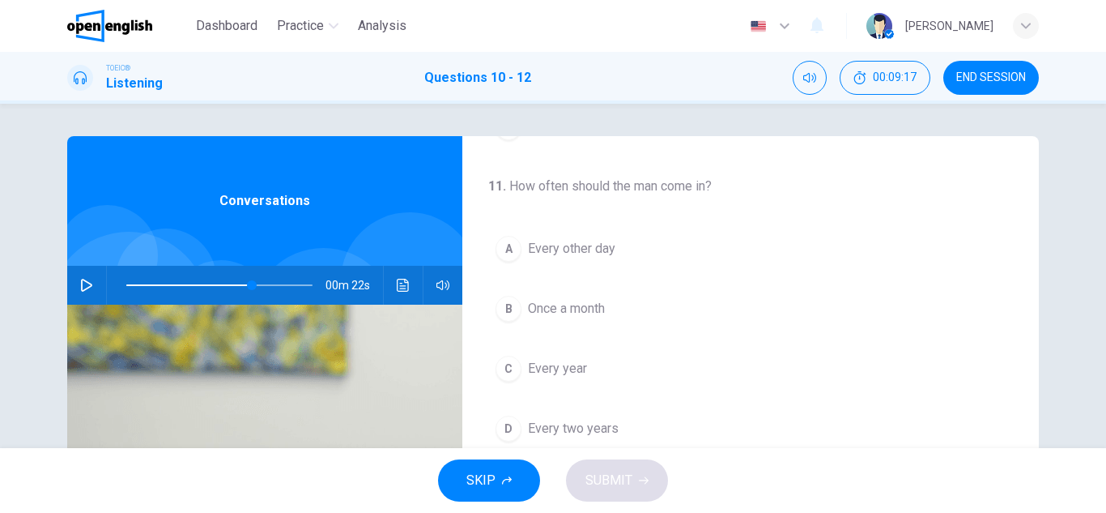
scroll to position [324, 0]
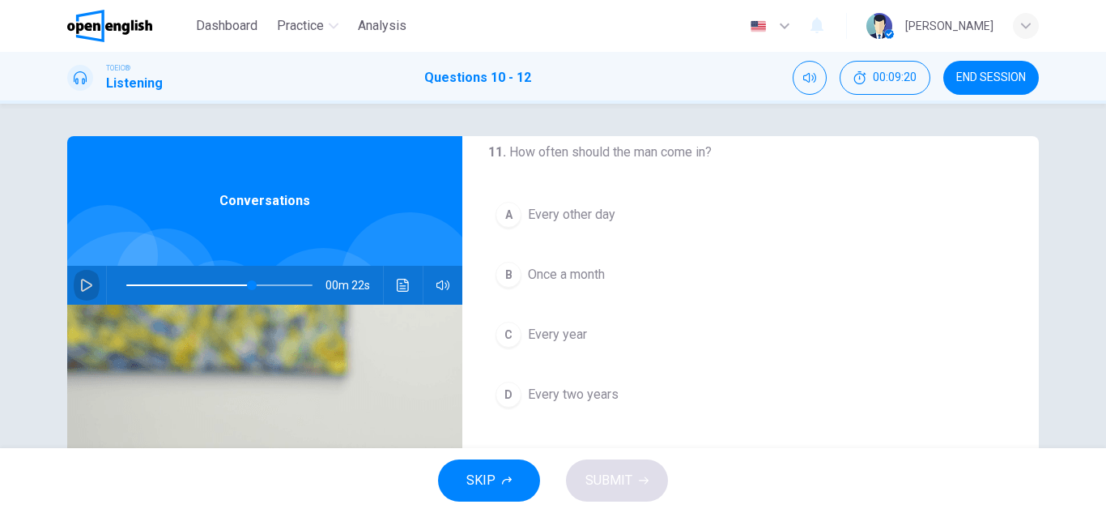
click at [80, 282] on icon "button" at bounding box center [86, 285] width 13 height 13
click at [85, 287] on icon "button" at bounding box center [86, 285] width 13 height 13
click at [82, 282] on icon "button" at bounding box center [86, 285] width 11 height 13
click at [82, 282] on icon "button" at bounding box center [86, 285] width 13 height 13
drag, startPoint x: 281, startPoint y: 281, endPoint x: 114, endPoint y: 294, distance: 167.3
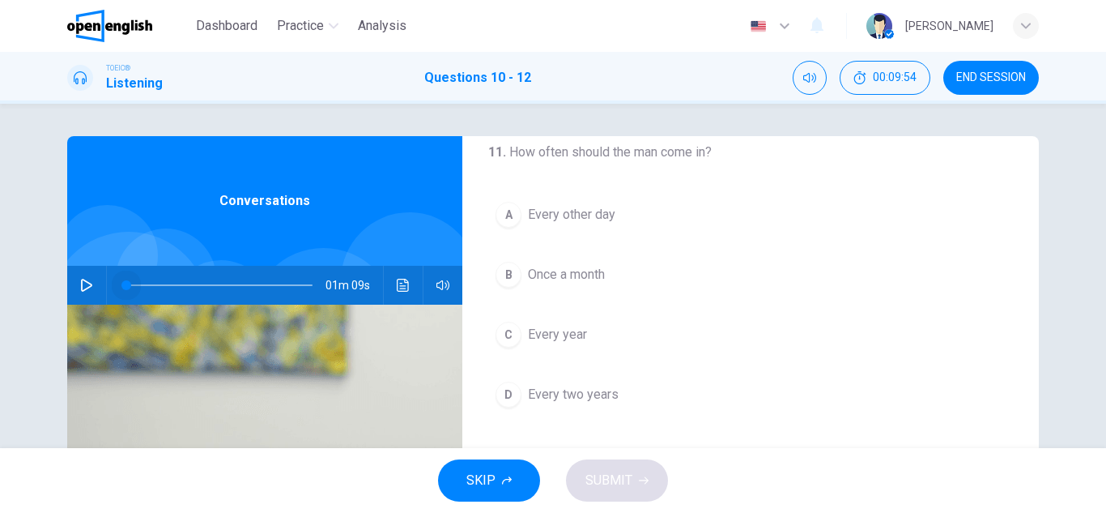
click at [123, 290] on span at bounding box center [126, 285] width 10 height 10
click at [85, 287] on icon "button" at bounding box center [86, 285] width 11 height 13
click at [83, 287] on icon "button" at bounding box center [86, 285] width 13 height 13
click at [598, 398] on span "Every two years" at bounding box center [573, 394] width 91 height 19
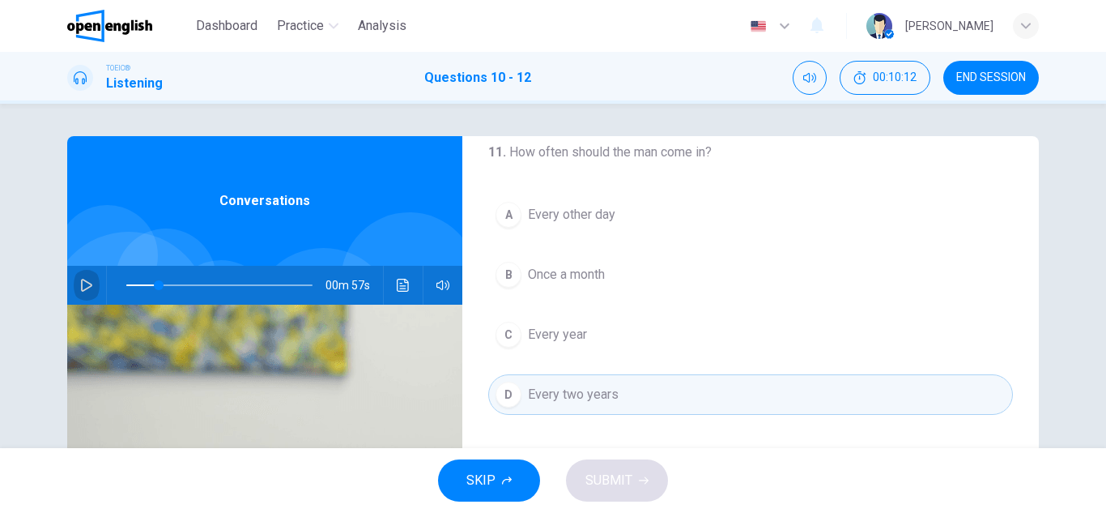
click at [83, 283] on icon "button" at bounding box center [86, 285] width 13 height 13
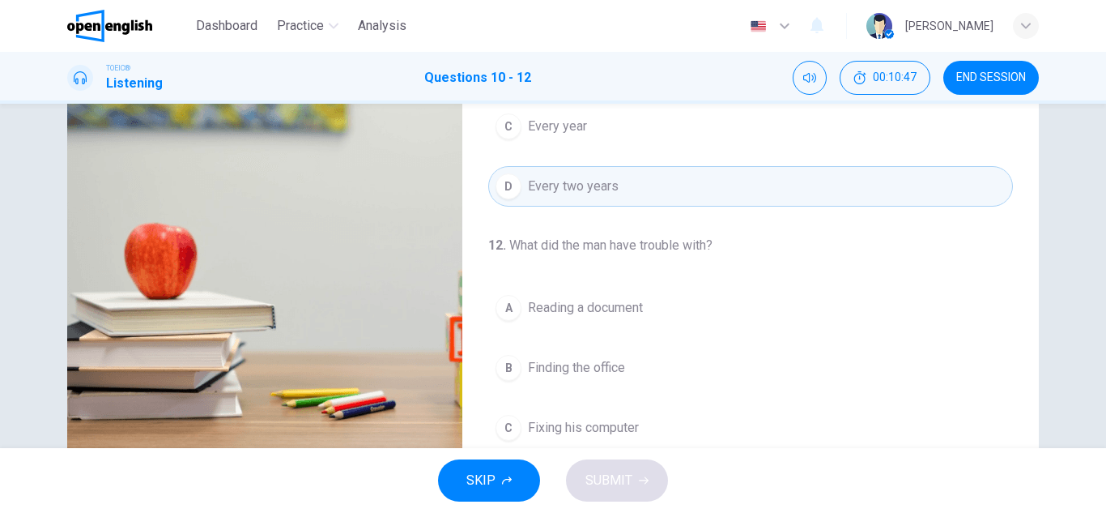
scroll to position [370, 0]
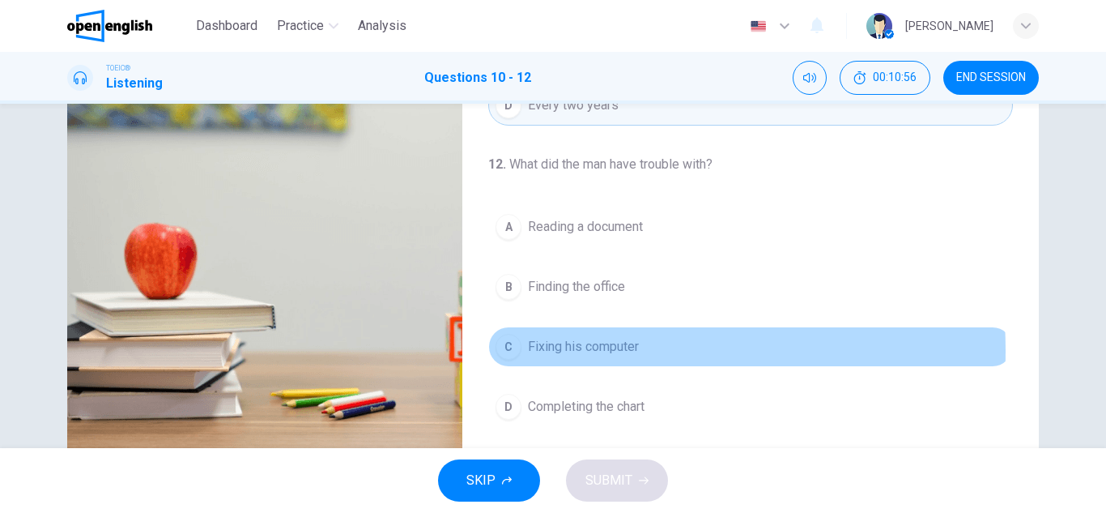
click at [535, 351] on span "Fixing his computer" at bounding box center [583, 346] width 111 height 19
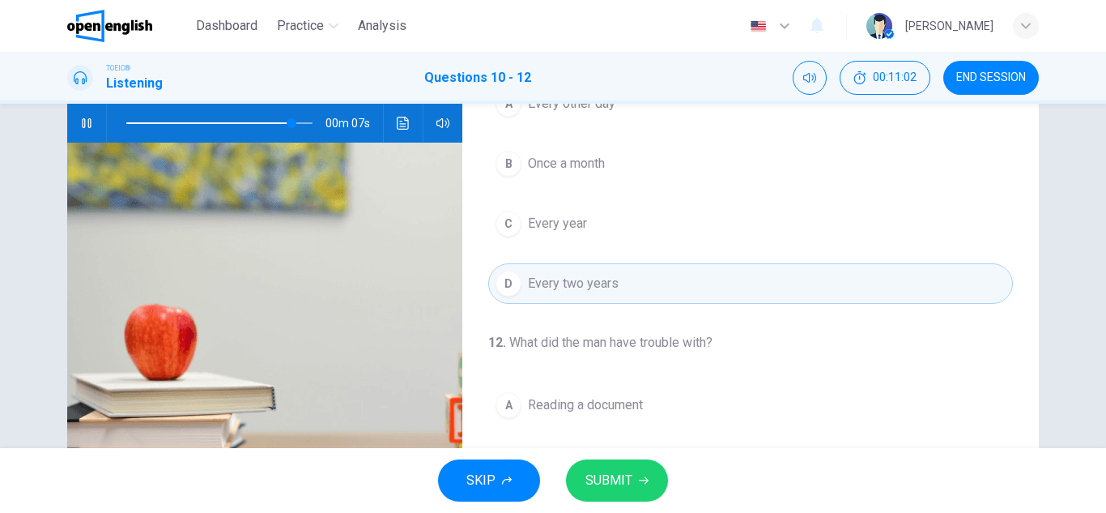
scroll to position [324, 0]
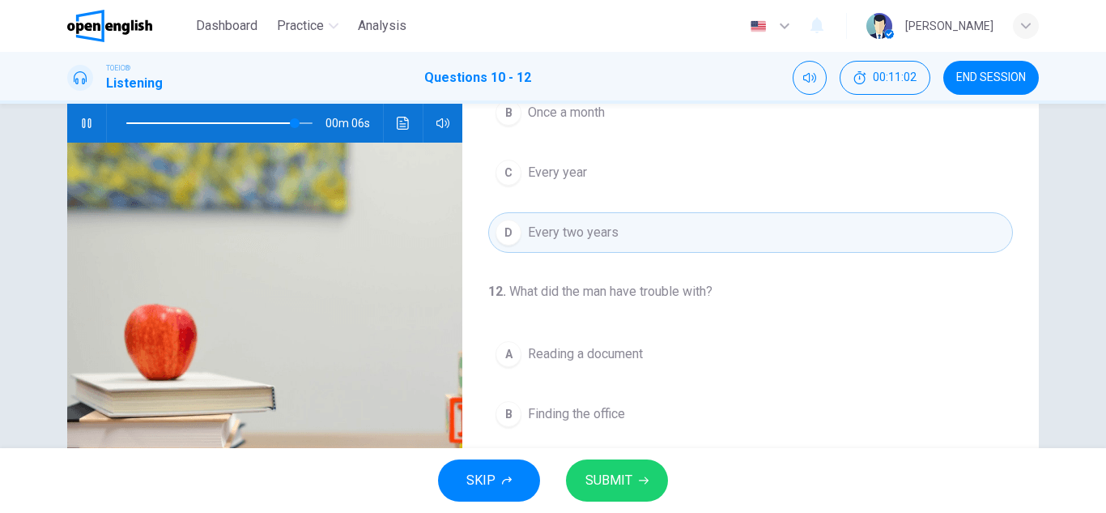
click at [604, 477] on span "SUBMIT" at bounding box center [608, 480] width 47 height 23
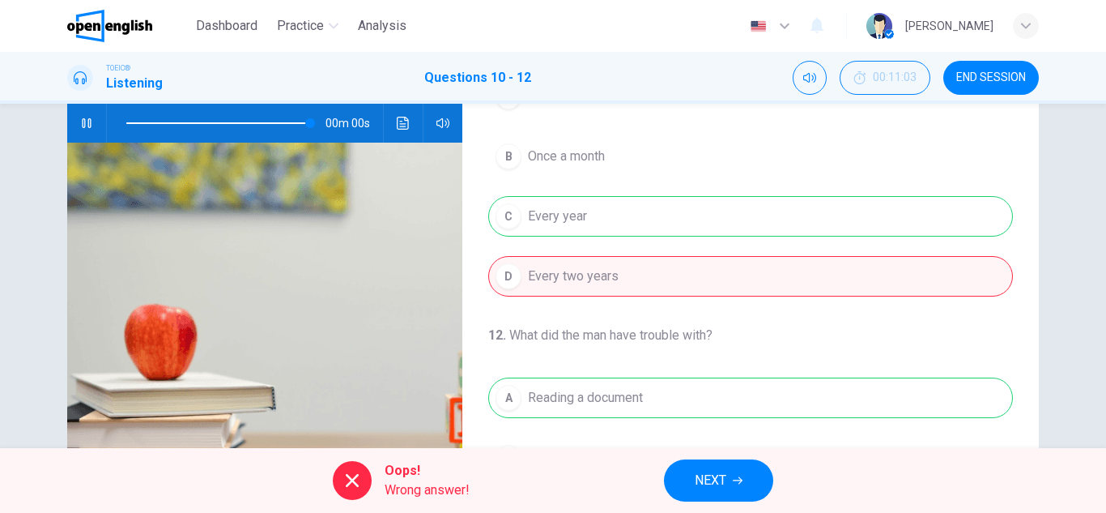
type input "*"
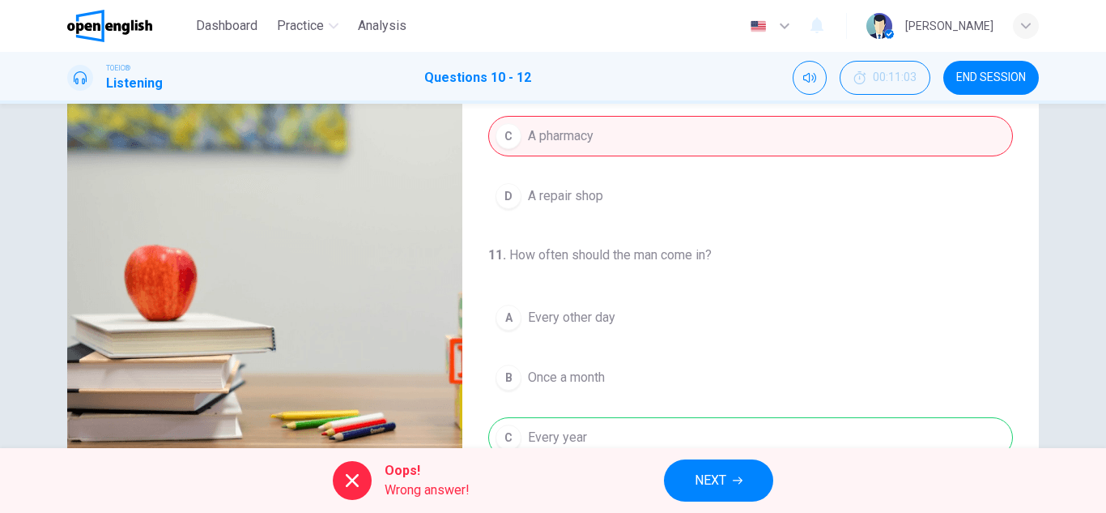
scroll to position [283, 0]
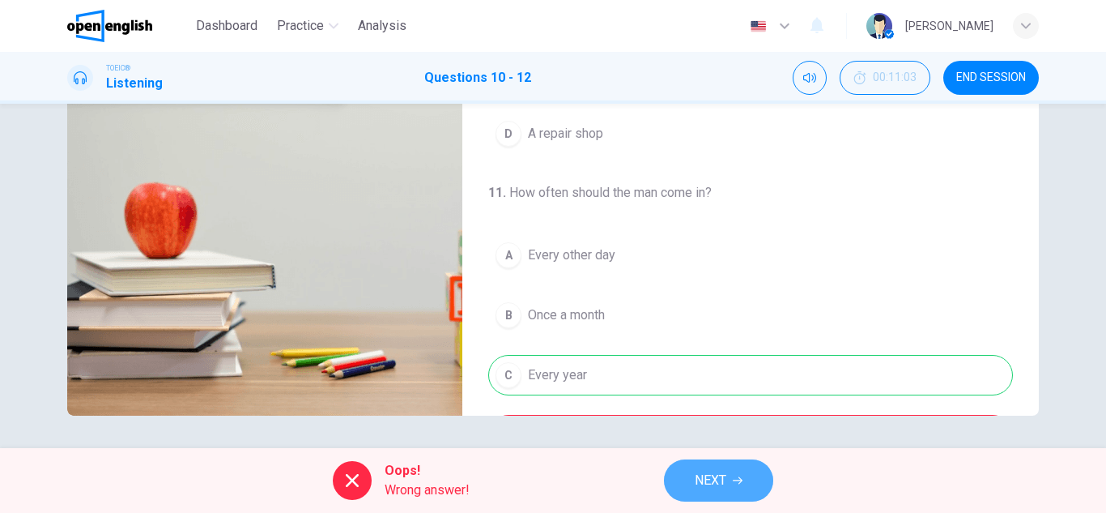
click at [710, 479] on span "NEXT" at bounding box center [711, 480] width 32 height 23
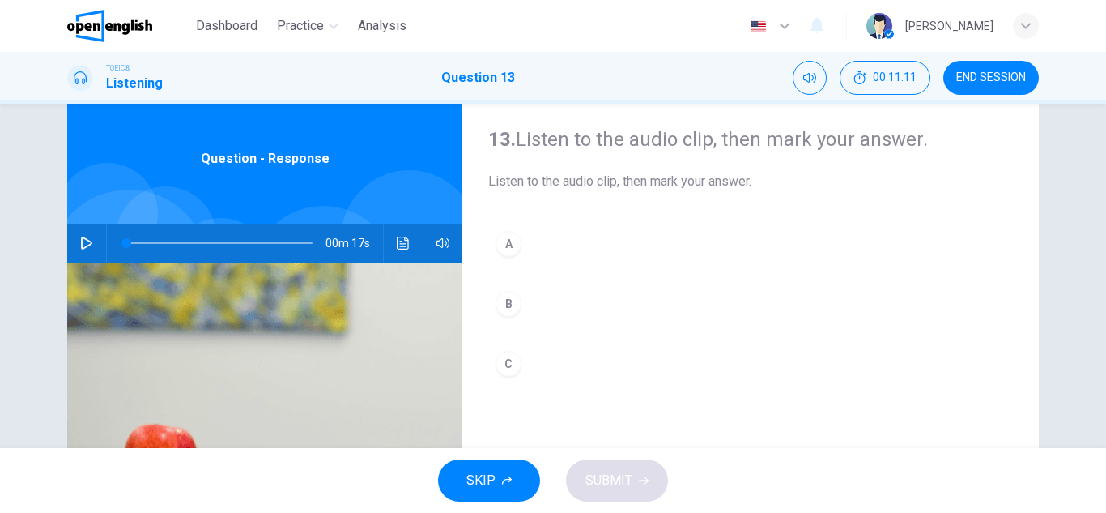
scroll to position [40, 0]
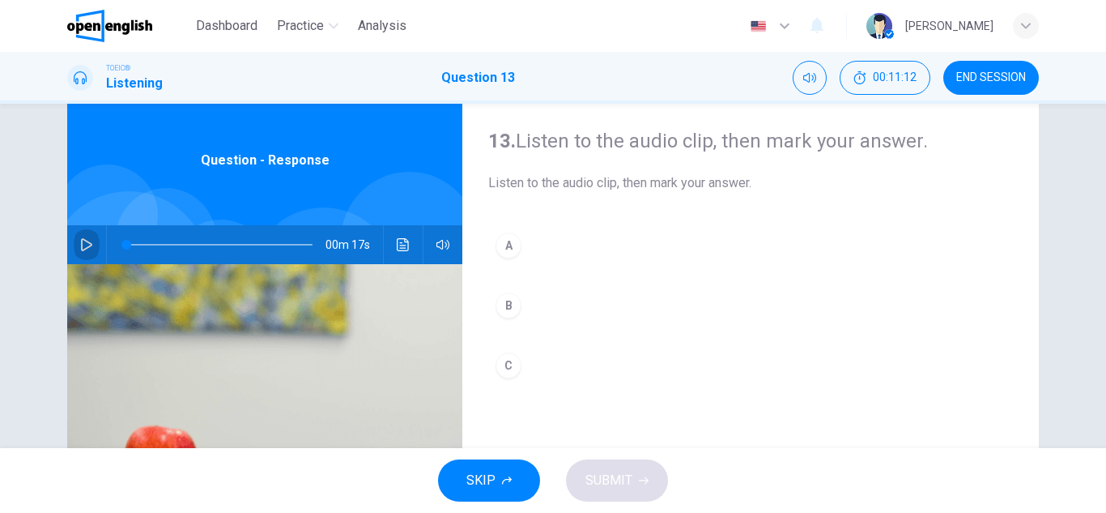
click at [83, 244] on icon "button" at bounding box center [86, 244] width 13 height 13
click at [81, 240] on icon "button" at bounding box center [86, 244] width 11 height 13
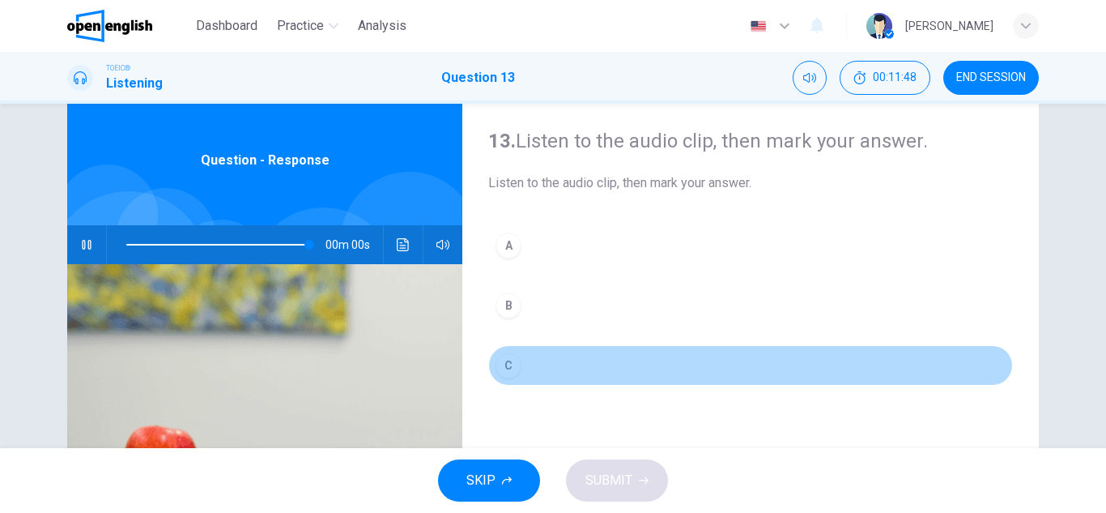
click at [521, 368] on button "C" at bounding box center [750, 365] width 525 height 40
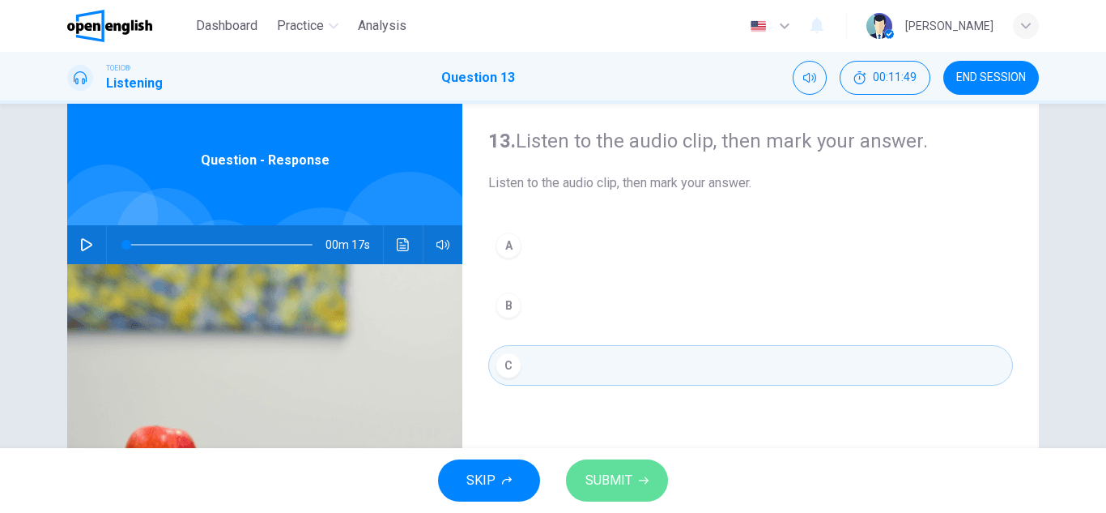
click at [611, 474] on span "SUBMIT" at bounding box center [608, 480] width 47 height 23
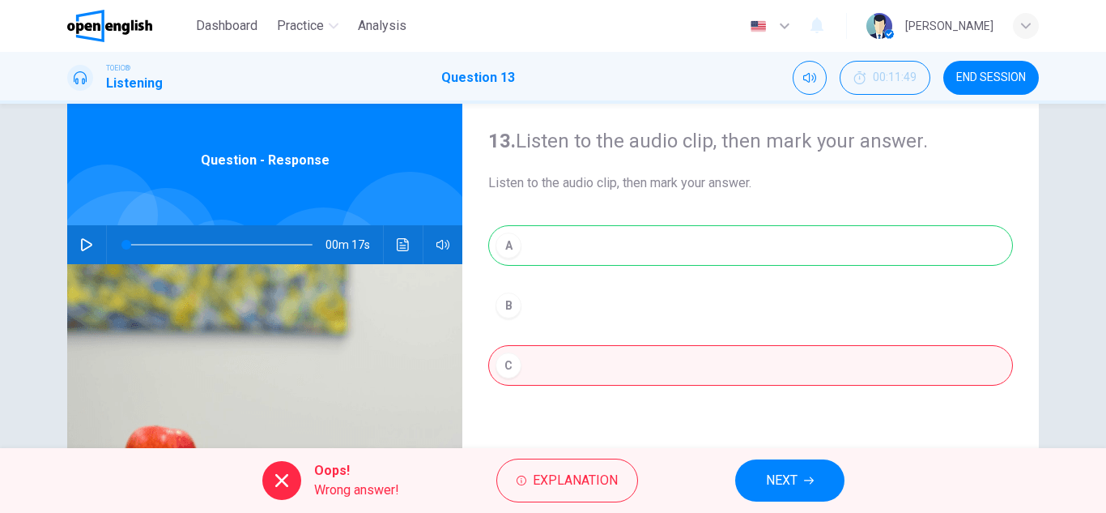
scroll to position [0, 0]
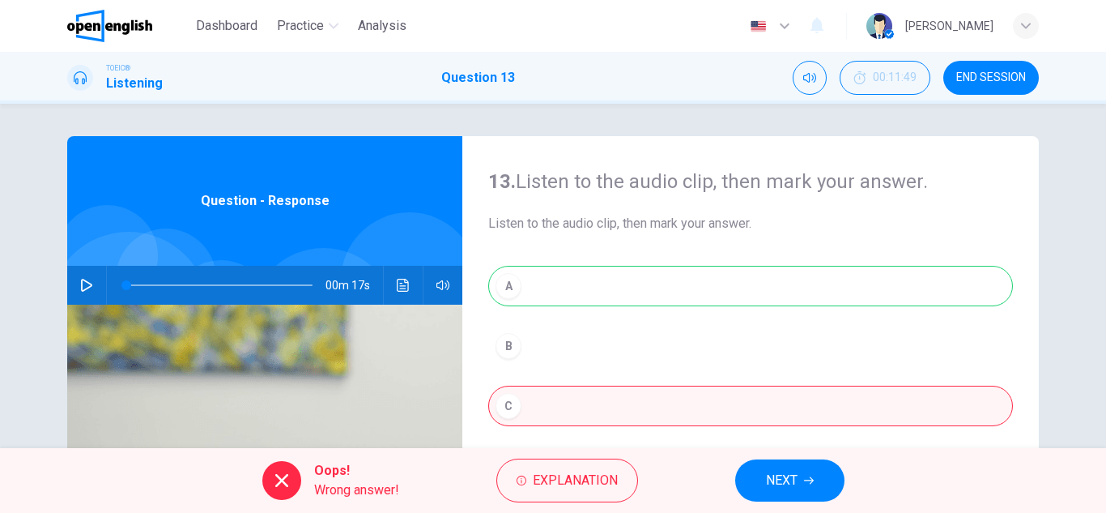
click at [80, 281] on icon "button" at bounding box center [86, 285] width 13 height 13
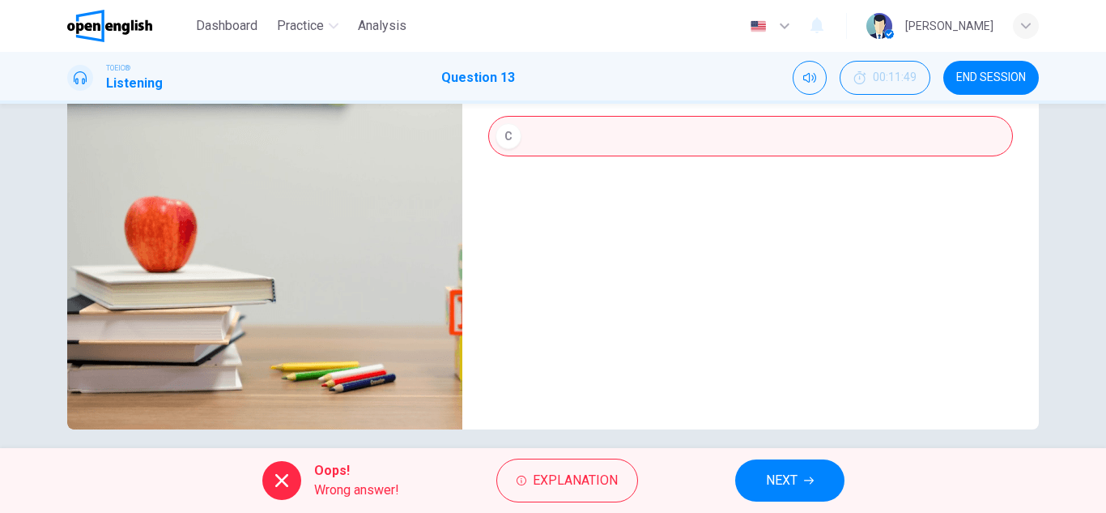
scroll to position [283, 0]
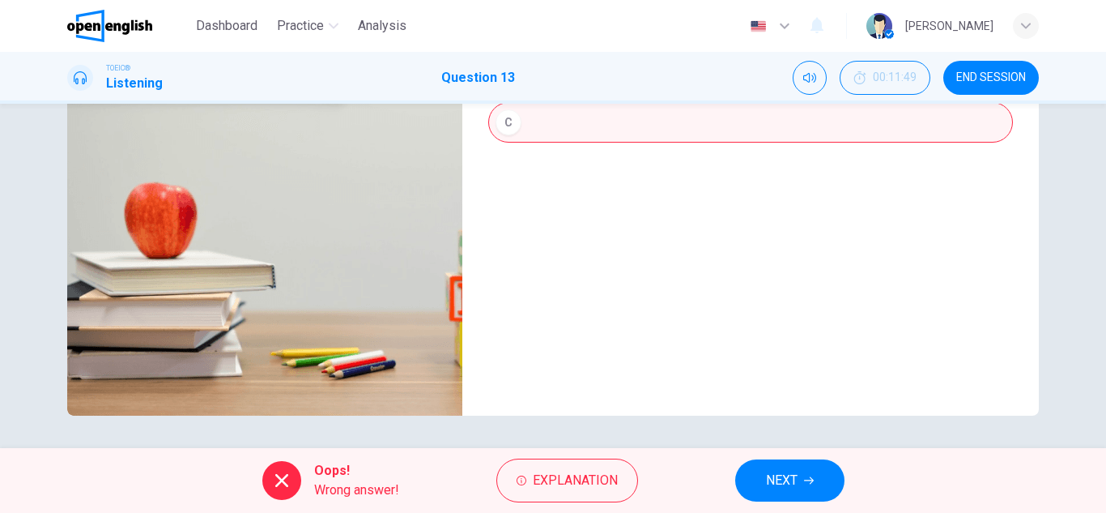
type input "*"
click at [777, 473] on span "NEXT" at bounding box center [782, 480] width 32 height 23
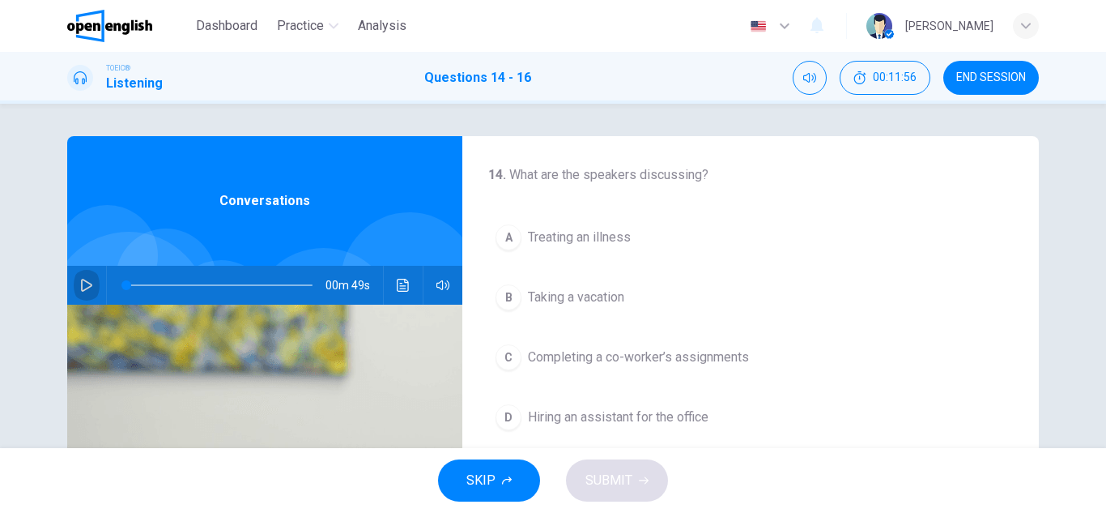
click at [80, 286] on icon "button" at bounding box center [86, 285] width 13 height 13
click at [83, 287] on icon "button" at bounding box center [86, 285] width 13 height 13
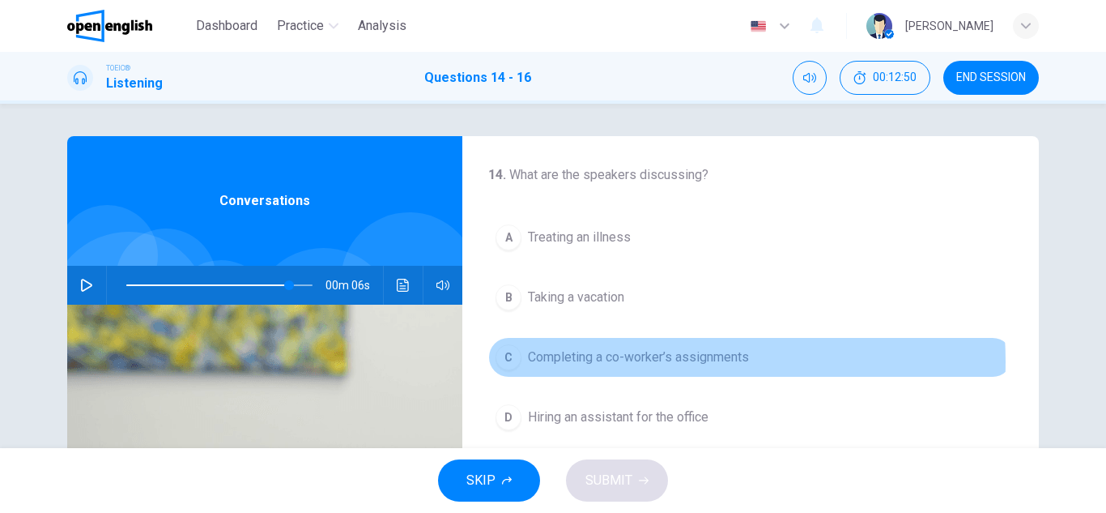
click at [628, 361] on span "Completing a co-worker’s assignments" at bounding box center [638, 356] width 221 height 19
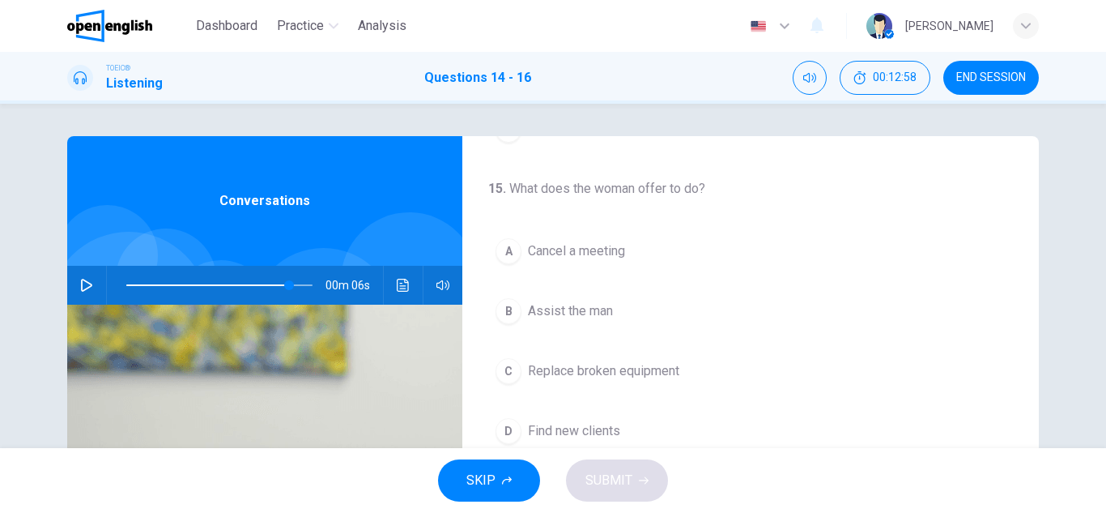
scroll to position [324, 0]
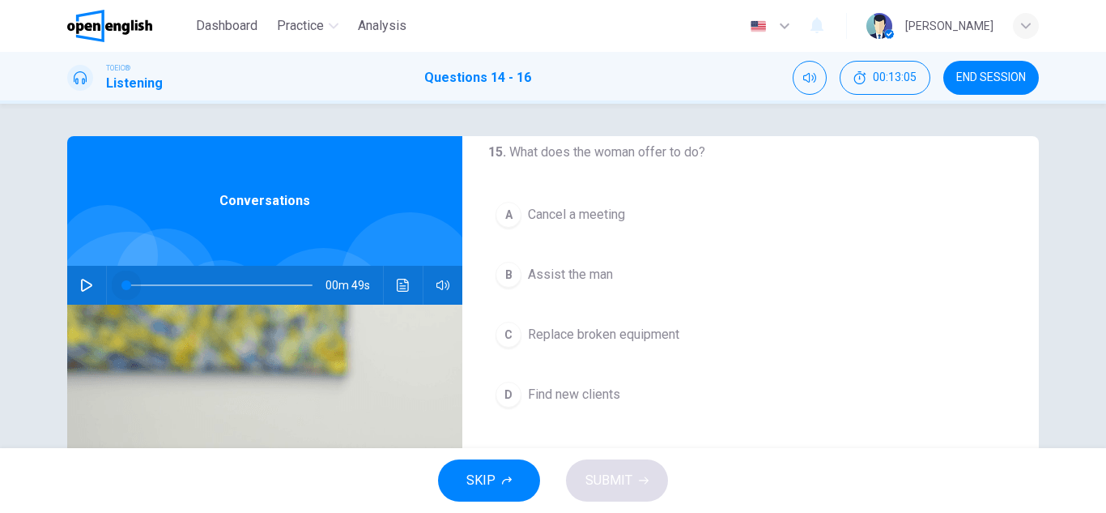
drag, startPoint x: 286, startPoint y: 285, endPoint x: 104, endPoint y: 293, distance: 182.4
click at [118, 316] on div "Conversations 00m 49s" at bounding box center [264, 417] width 395 height 563
click at [81, 280] on icon "button" at bounding box center [86, 285] width 11 height 13
click at [83, 283] on icon "button" at bounding box center [86, 285] width 13 height 13
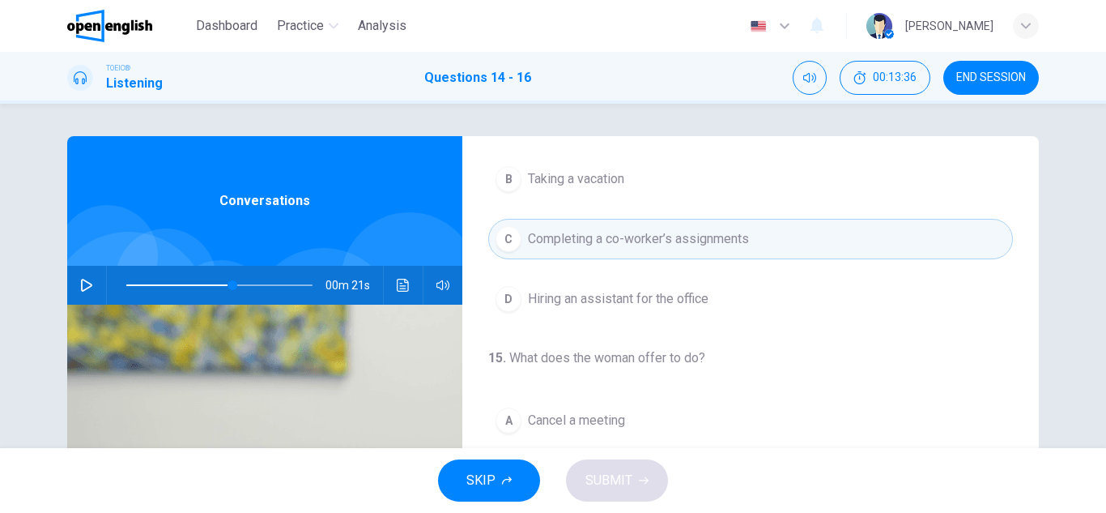
scroll to position [0, 0]
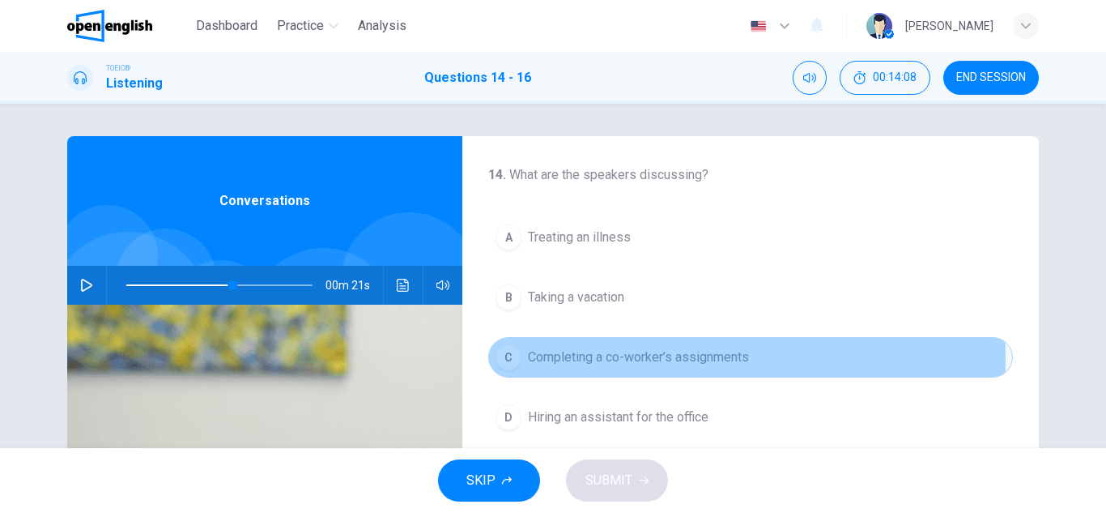
click at [621, 359] on span "Completing a co-worker’s assignments" at bounding box center [638, 356] width 221 height 19
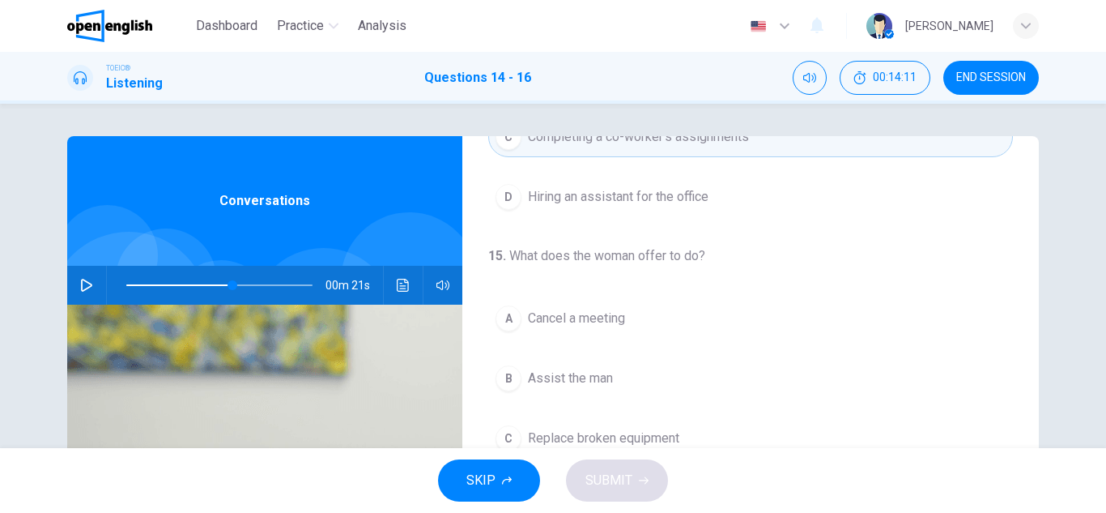
scroll to position [289, 0]
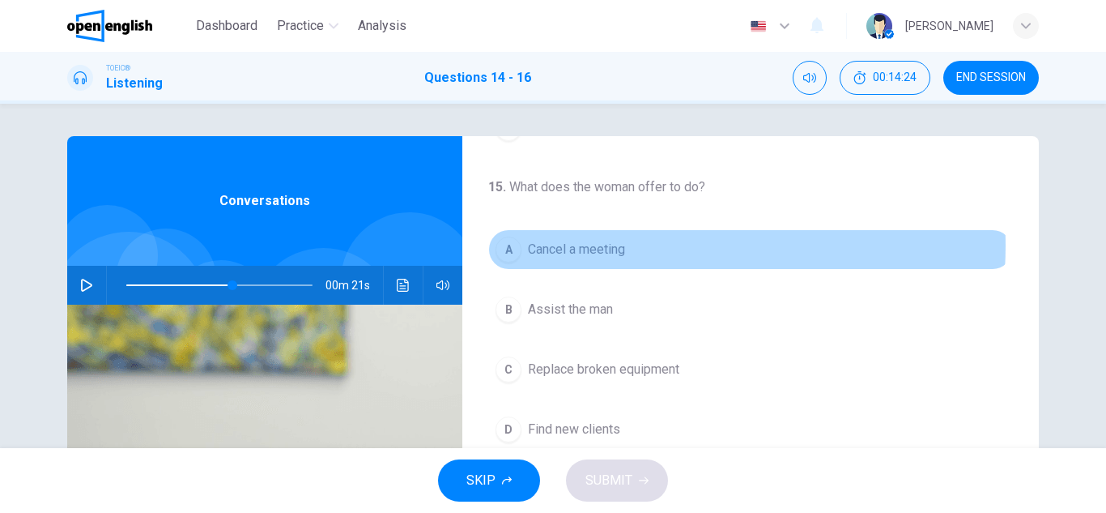
click at [602, 245] on span "Cancel a meeting" at bounding box center [576, 249] width 97 height 19
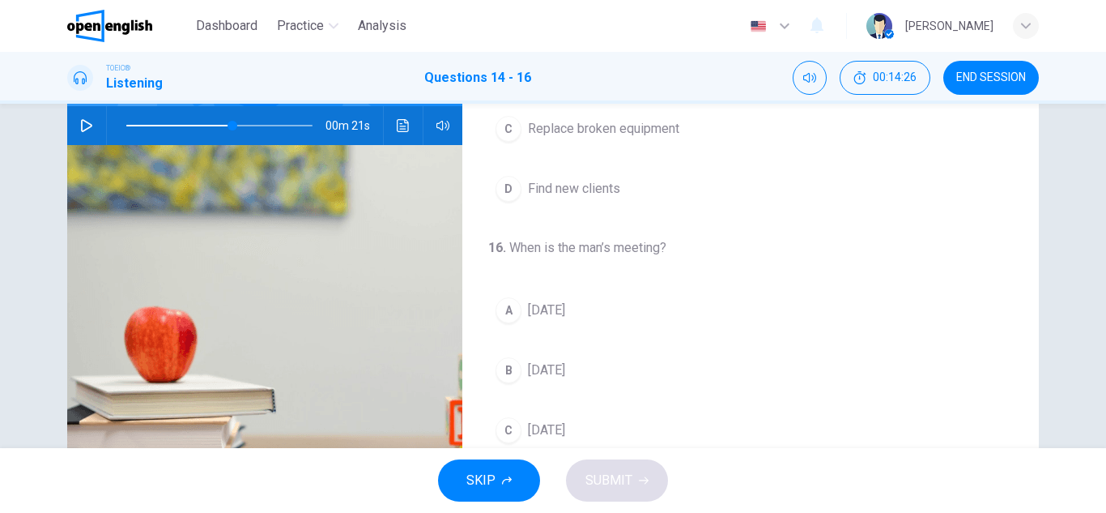
scroll to position [162, 0]
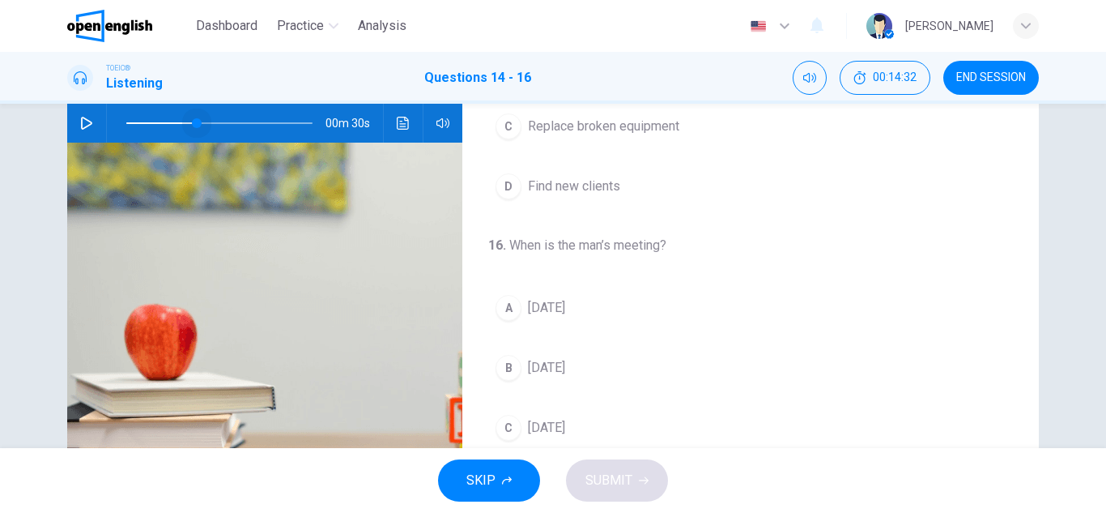
drag, startPoint x: 231, startPoint y: 121, endPoint x: 193, endPoint y: 121, distance: 38.1
click at [193, 121] on span at bounding box center [197, 123] width 10 height 10
click at [81, 126] on icon "button" at bounding box center [86, 123] width 13 height 13
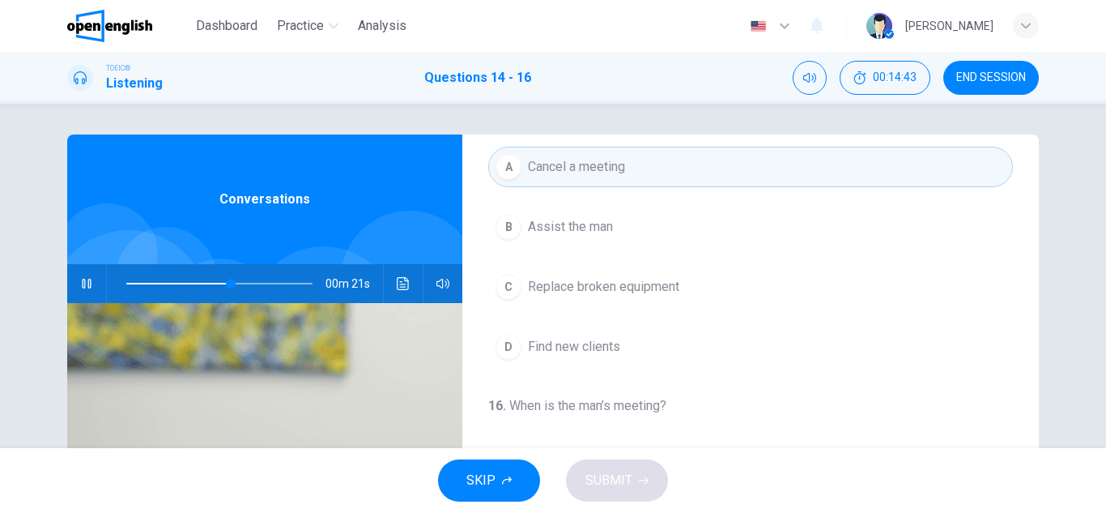
scroll to position [0, 0]
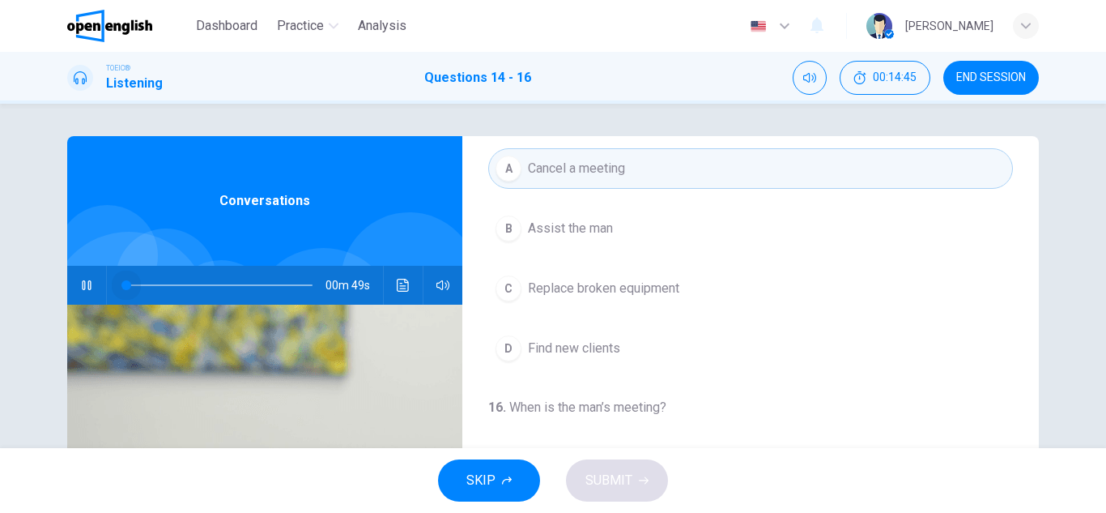
drag, startPoint x: 229, startPoint y: 283, endPoint x: 96, endPoint y: 284, distance: 132.8
click at [96, 284] on div "00m 49s" at bounding box center [264, 285] width 395 height 39
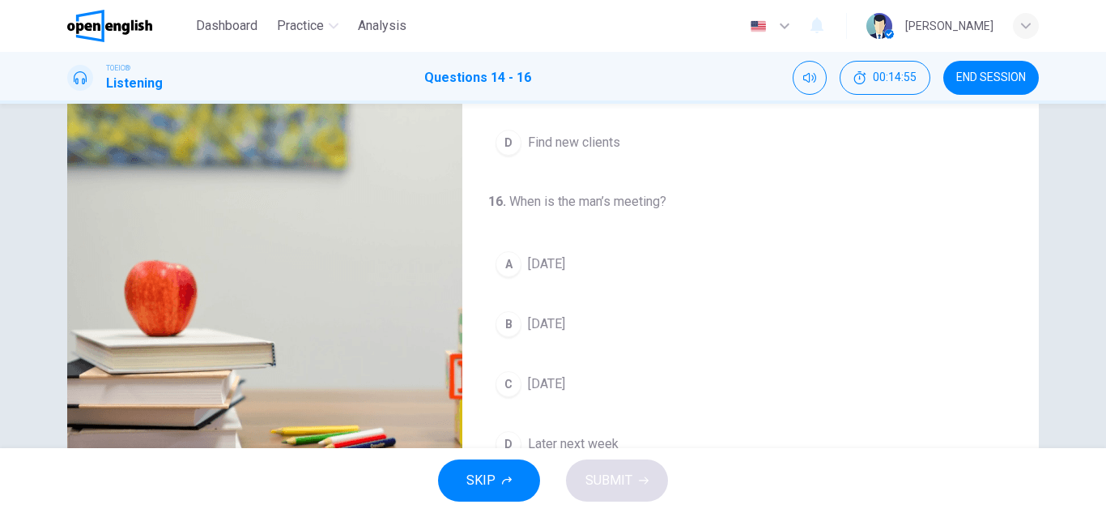
scroll to position [243, 0]
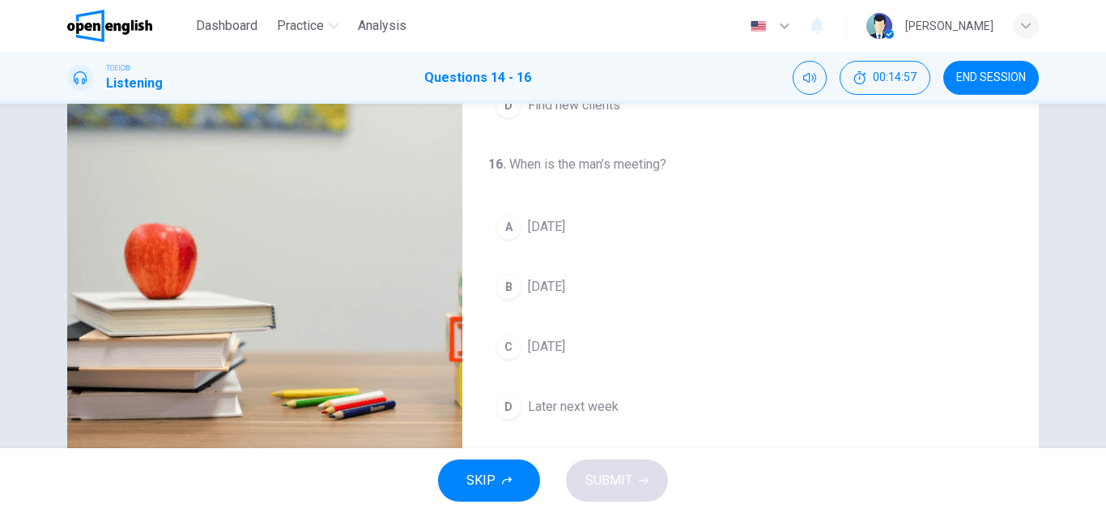
click at [565, 343] on span "[DATE]" at bounding box center [546, 346] width 37 height 19
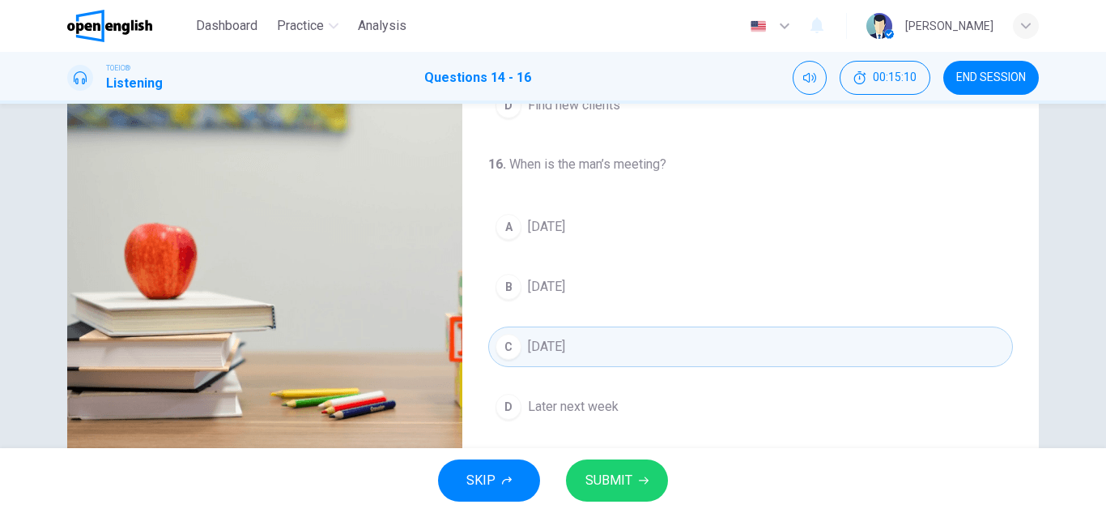
click at [609, 480] on span "SUBMIT" at bounding box center [608, 480] width 47 height 23
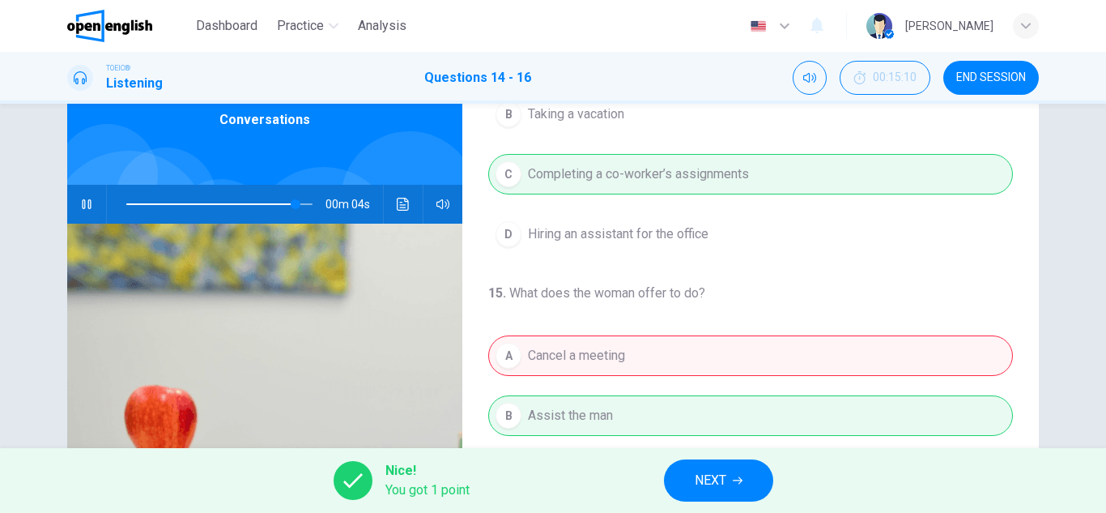
scroll to position [162, 0]
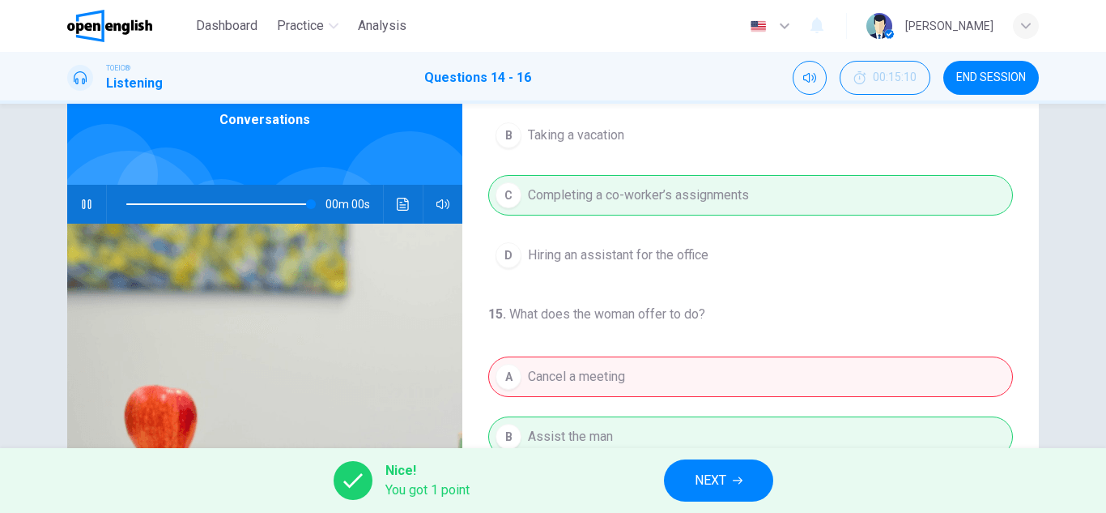
type input "*"
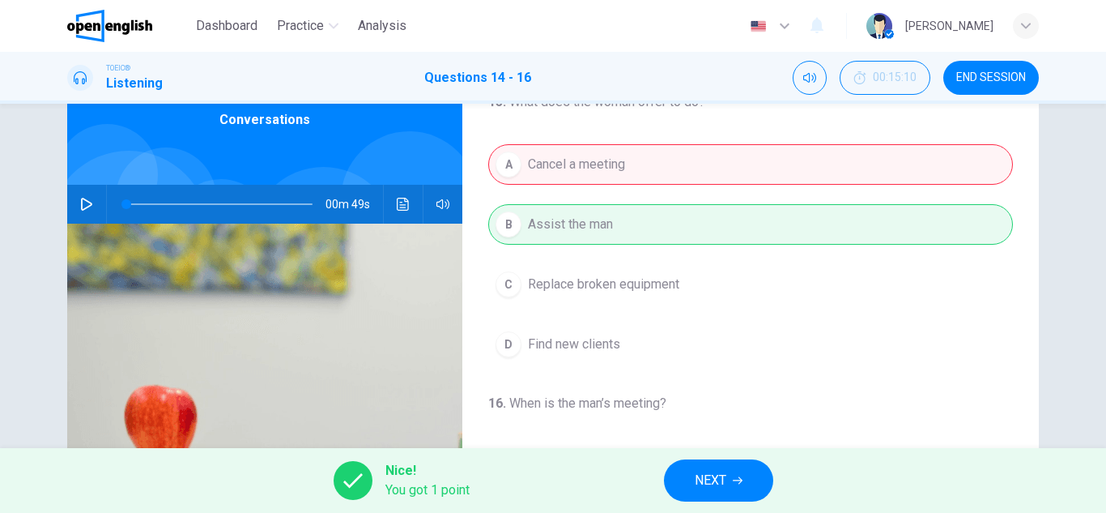
scroll to position [370, 0]
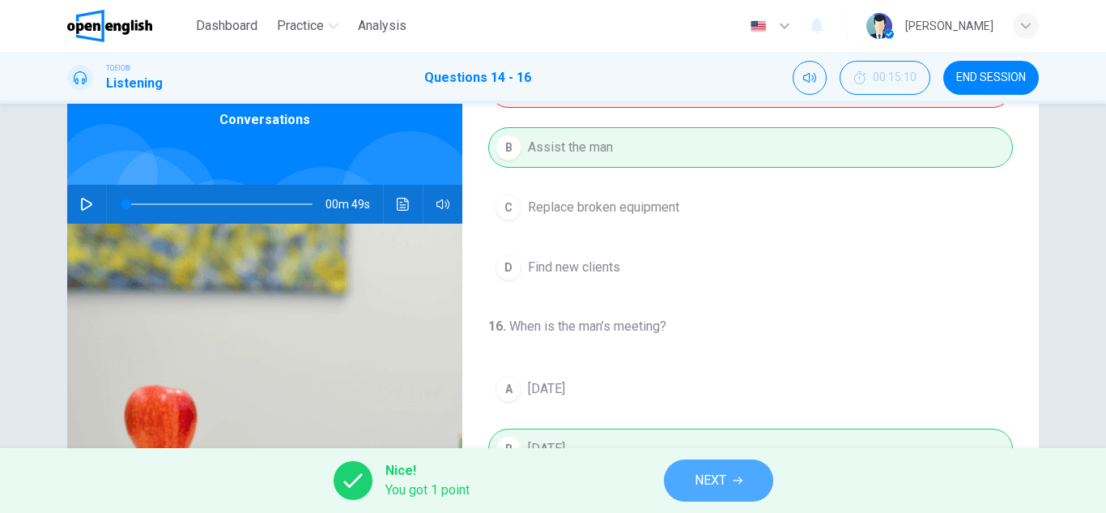
click at [720, 481] on span "NEXT" at bounding box center [711, 480] width 32 height 23
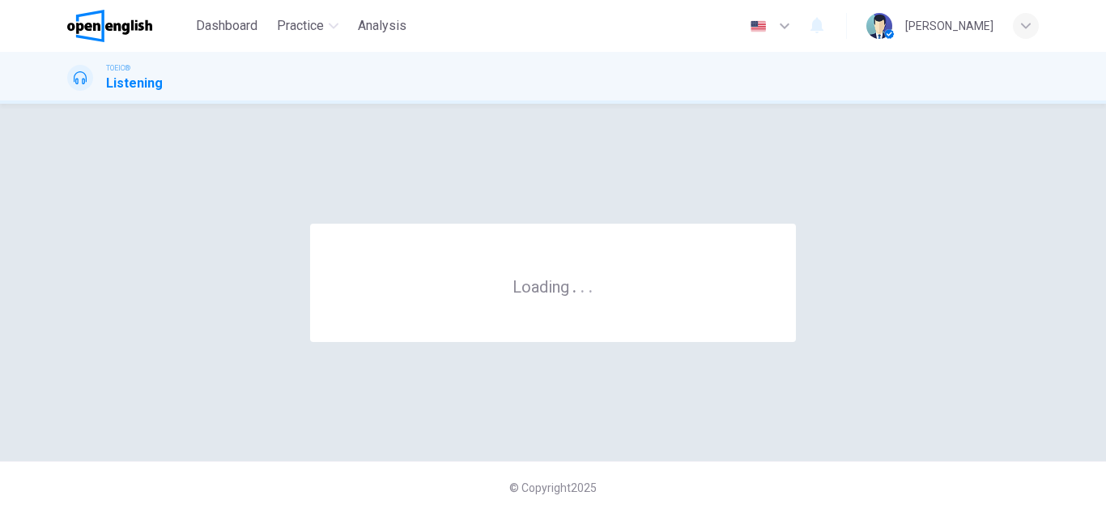
scroll to position [0, 0]
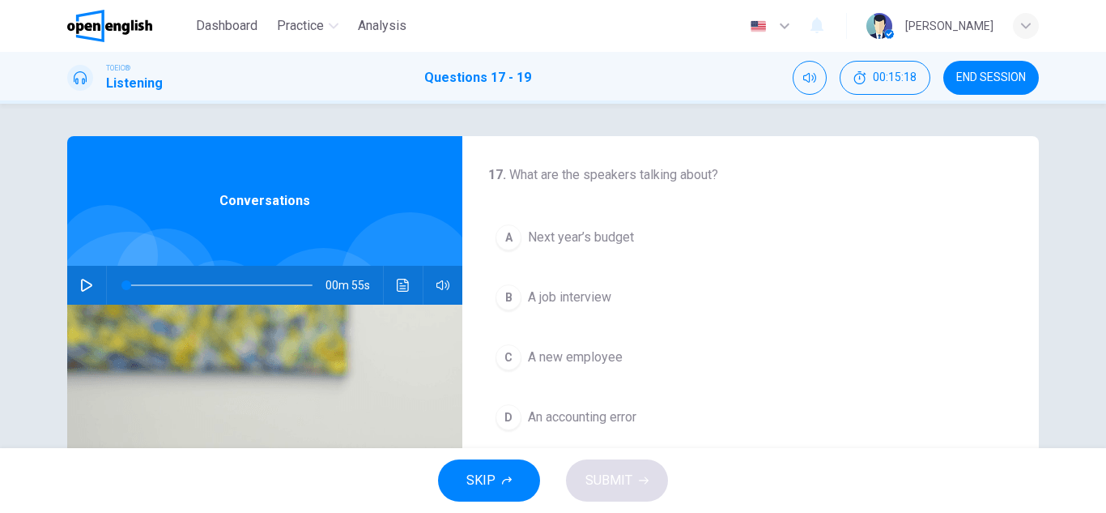
click at [68, 286] on div "00m 55s" at bounding box center [264, 285] width 395 height 39
click at [80, 286] on icon "button" at bounding box center [86, 285] width 13 height 13
click at [80, 283] on icon "button" at bounding box center [86, 285] width 13 height 13
drag, startPoint x: 236, startPoint y: 286, endPoint x: 120, endPoint y: 278, distance: 116.1
click at [121, 280] on span at bounding box center [126, 285] width 10 height 10
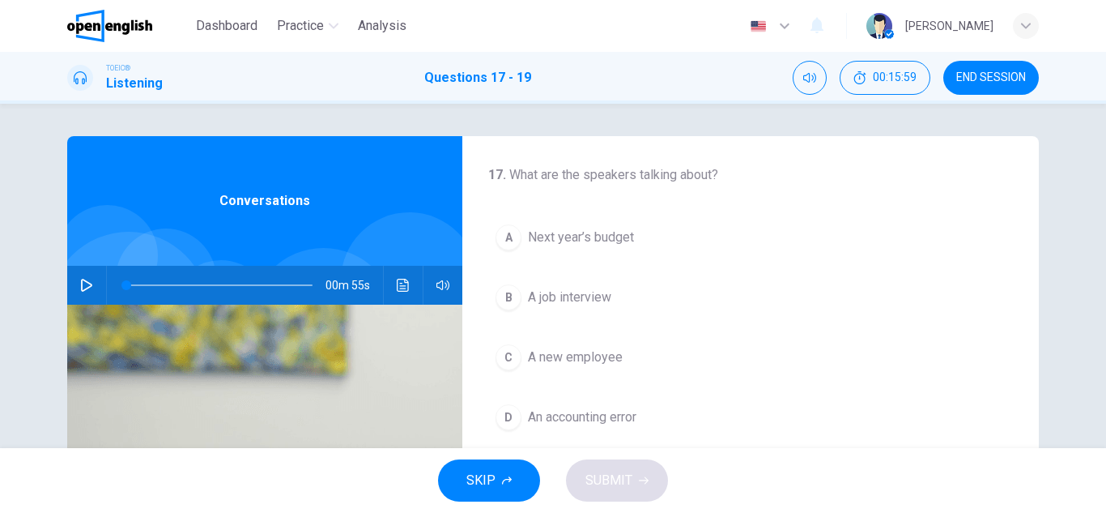
click at [82, 287] on icon "button" at bounding box center [86, 285] width 13 height 13
click at [80, 287] on icon "button" at bounding box center [86, 285] width 13 height 13
click at [80, 283] on icon "button" at bounding box center [86, 285] width 13 height 13
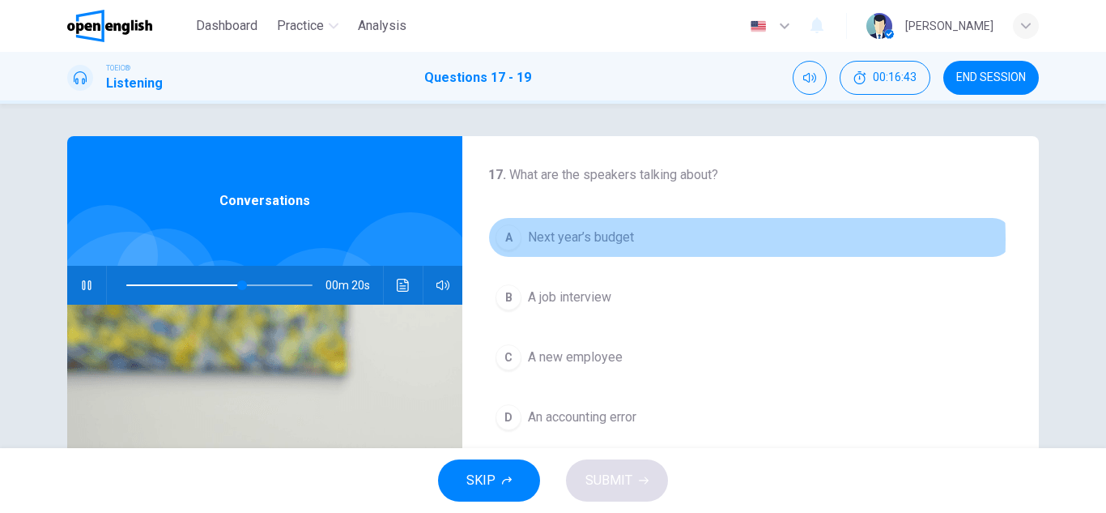
click at [619, 239] on span "Next year’s budget" at bounding box center [581, 237] width 106 height 19
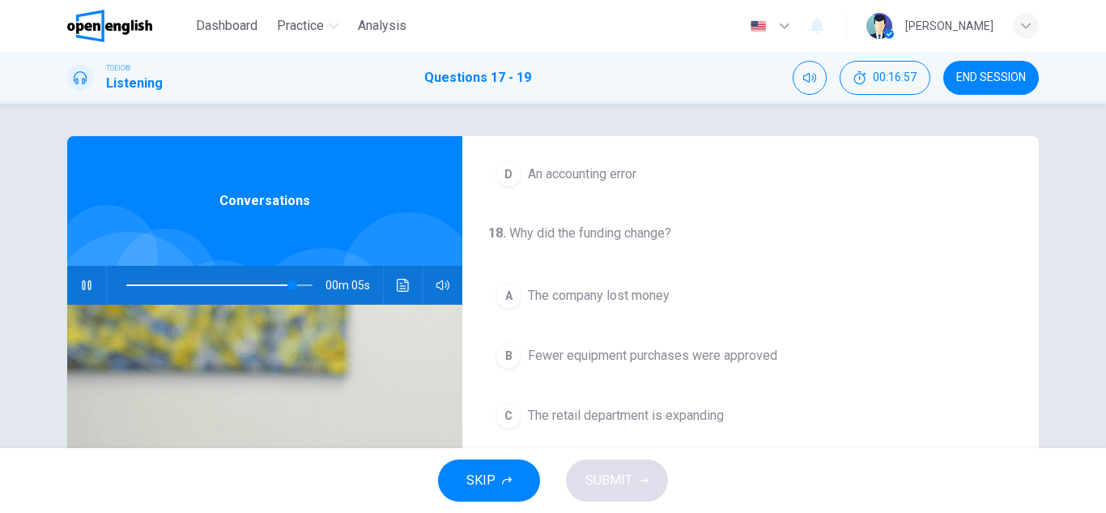
scroll to position [370, 0]
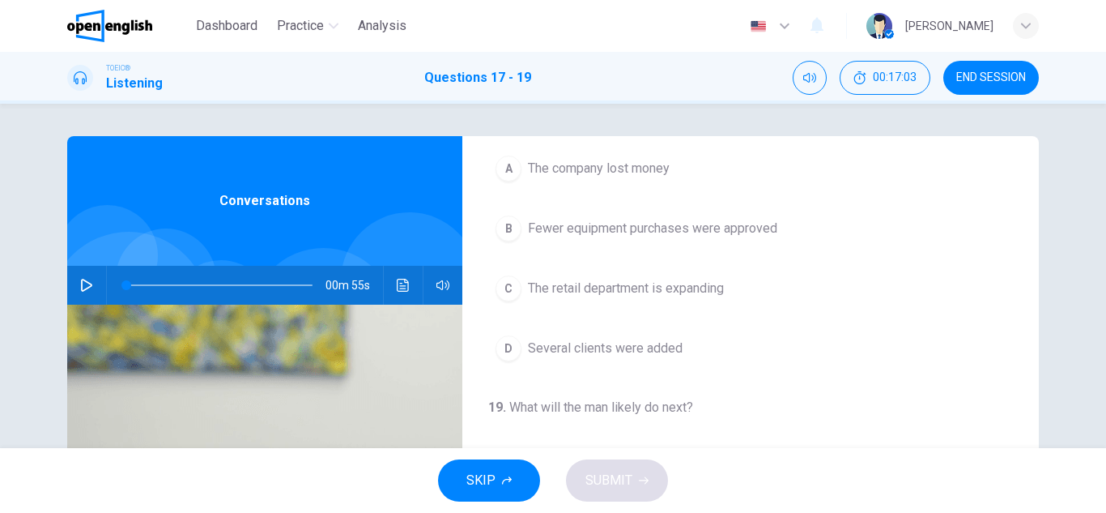
click at [608, 226] on span "Fewer equipment purchases were approved" at bounding box center [652, 228] width 249 height 19
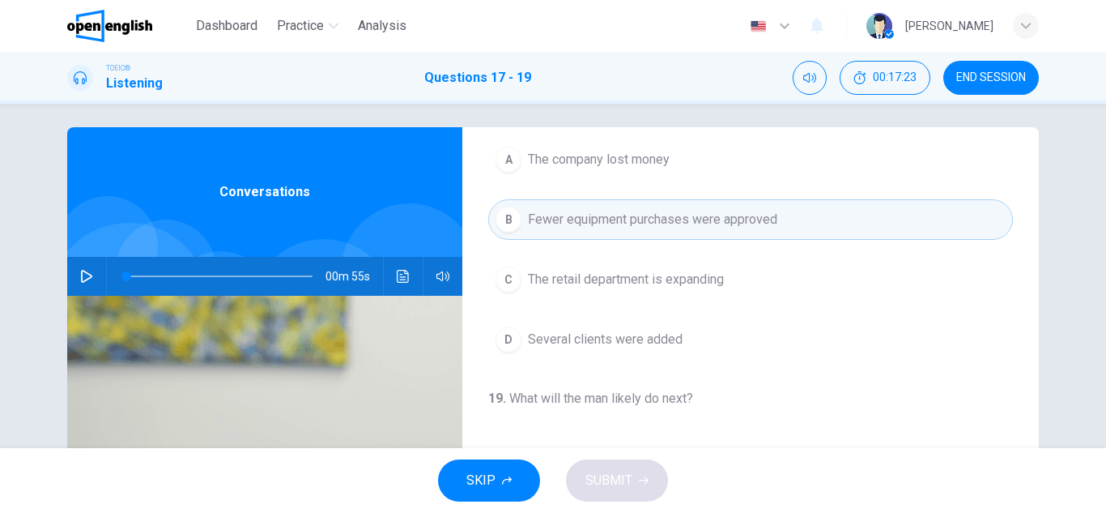
scroll to position [0, 0]
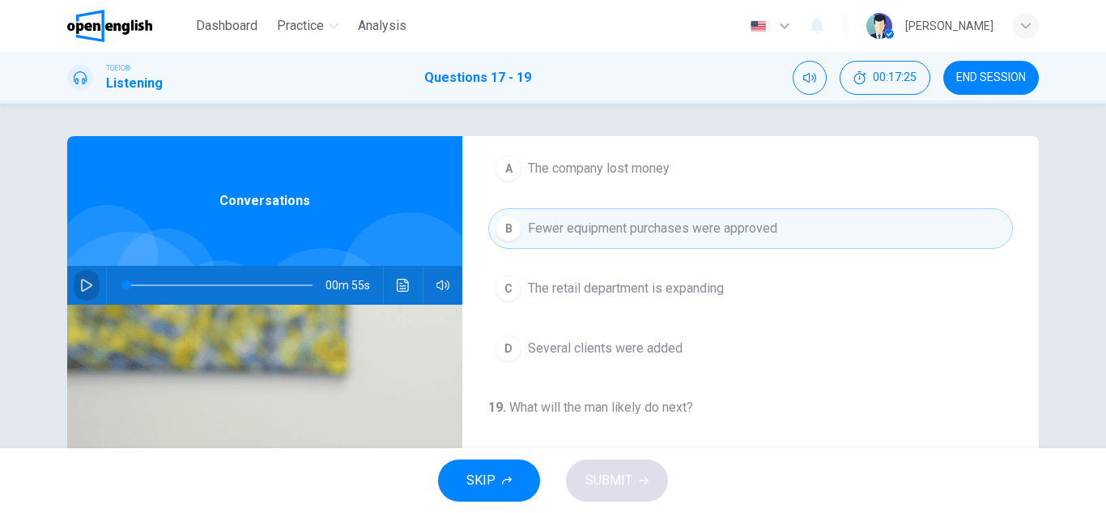
click at [83, 283] on icon "button" at bounding box center [86, 285] width 13 height 13
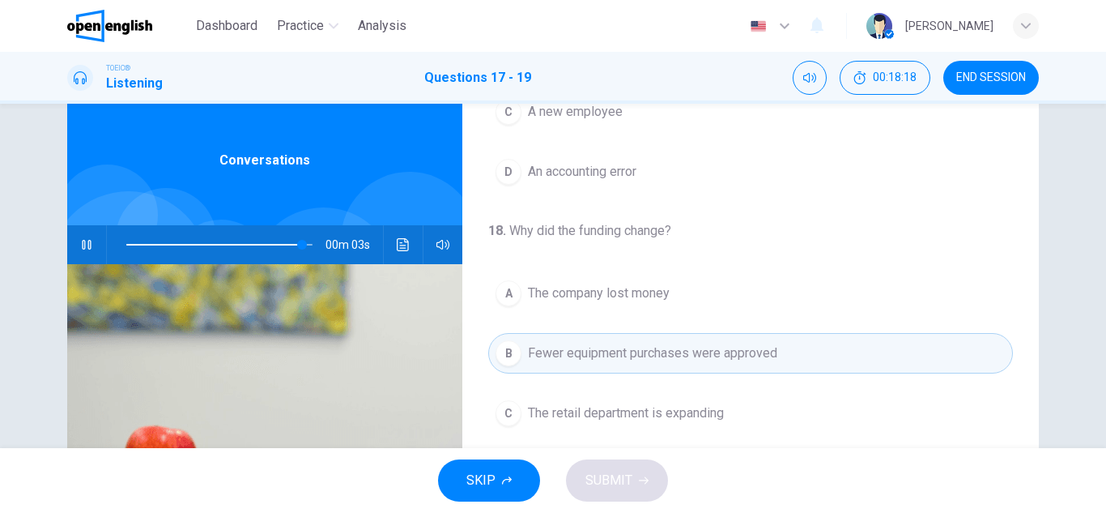
scroll to position [243, 0]
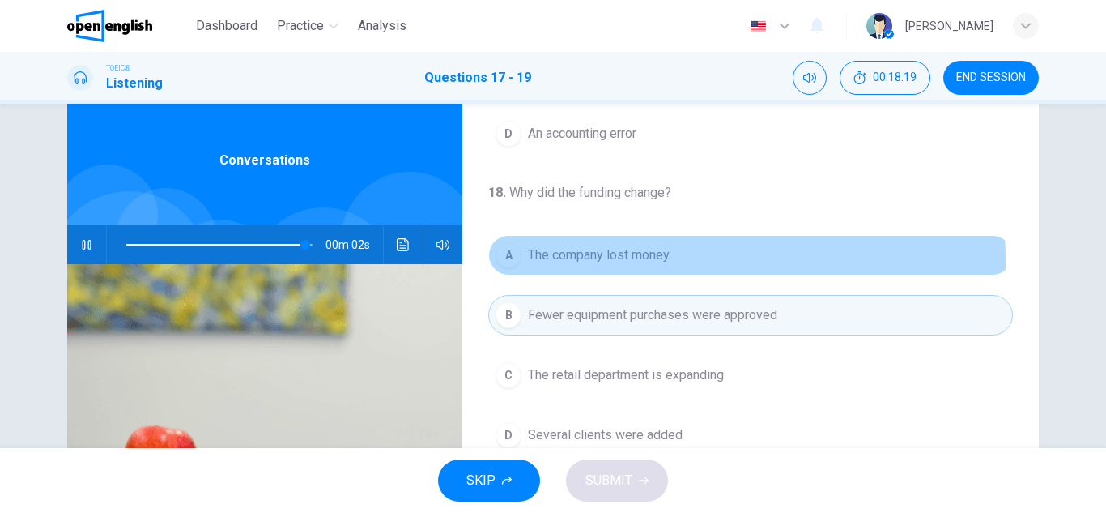
click at [608, 260] on span "The company lost money" at bounding box center [599, 254] width 142 height 19
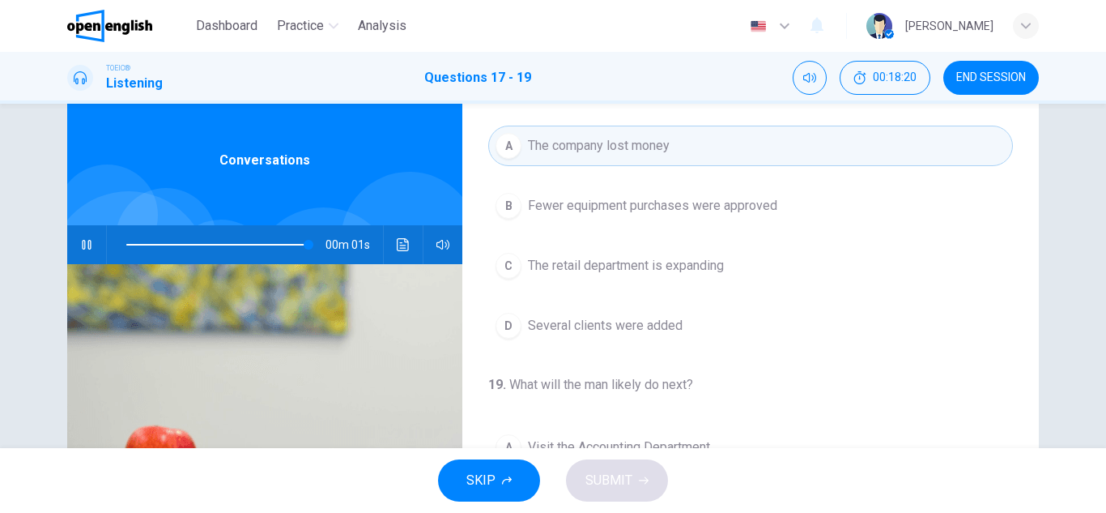
scroll to position [370, 0]
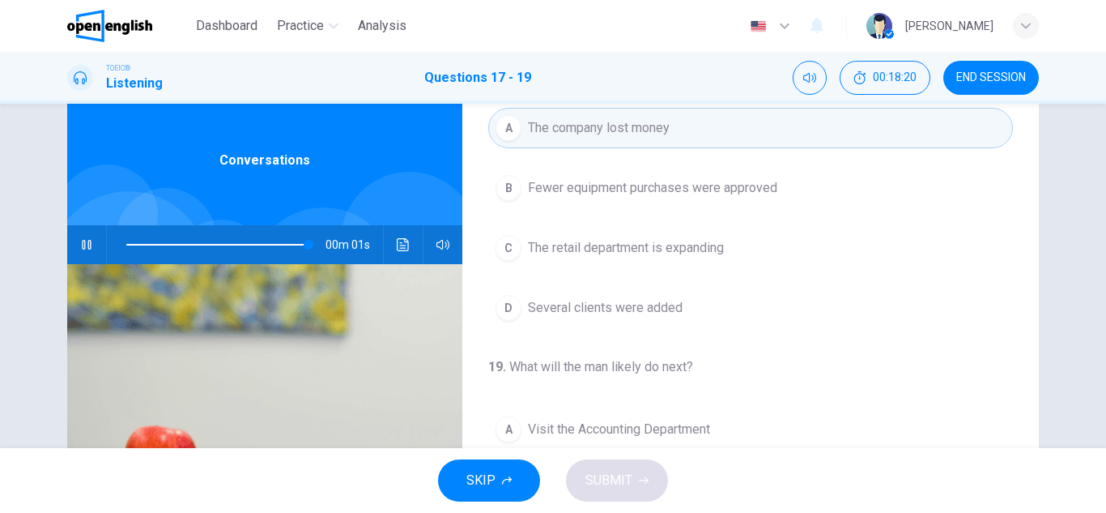
type input "*"
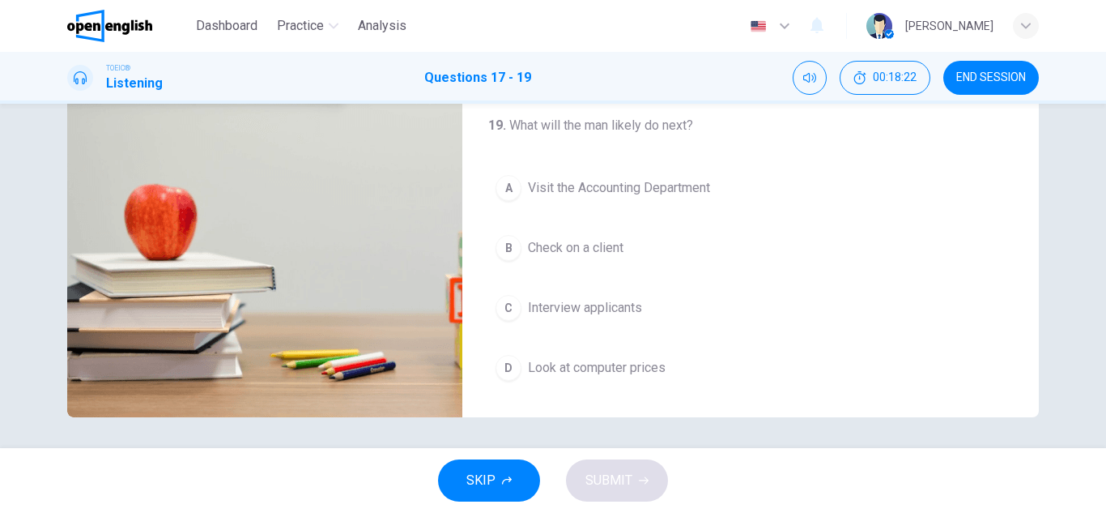
scroll to position [283, 0]
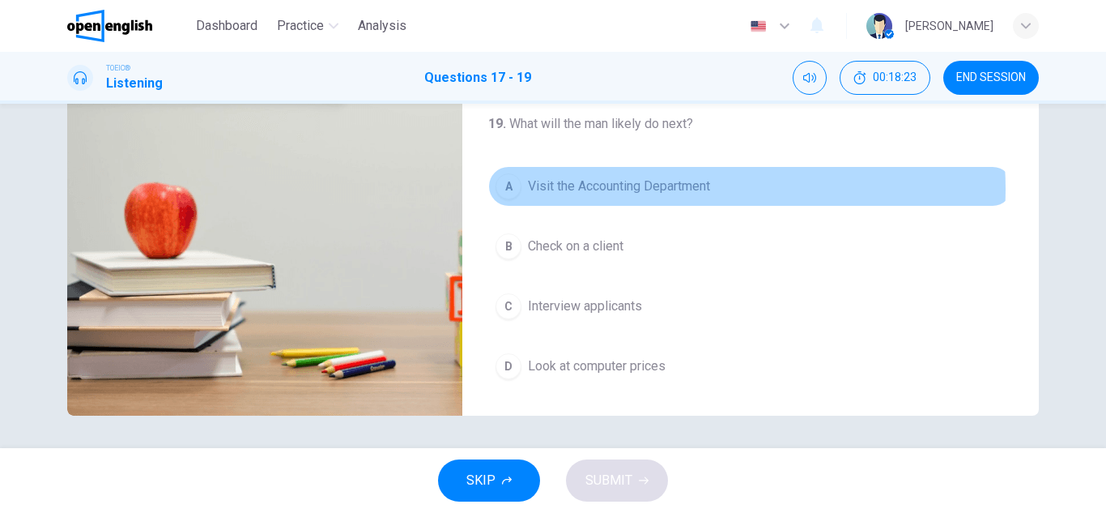
click at [653, 189] on span "Visit the Accounting Department" at bounding box center [619, 186] width 182 height 19
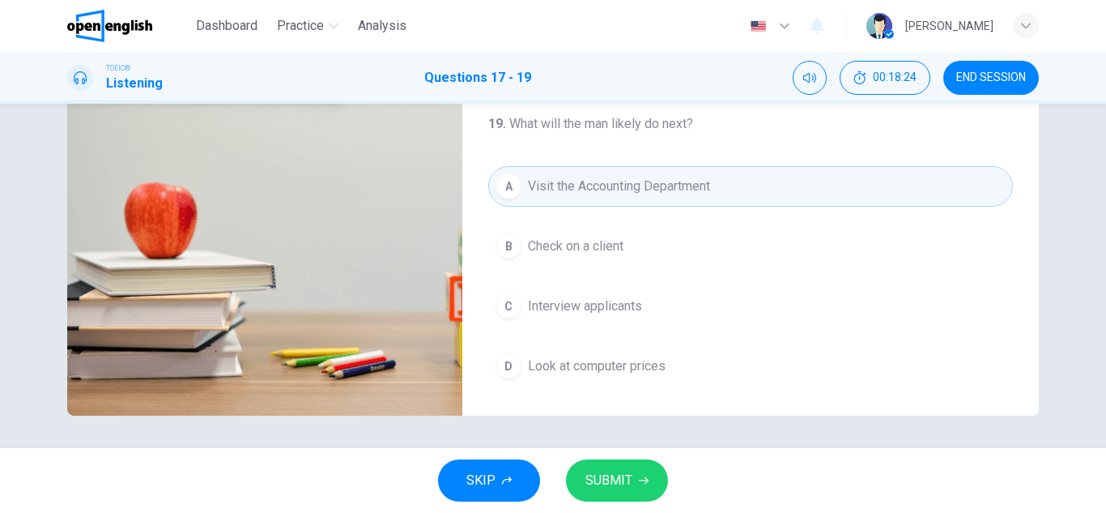
click at [611, 478] on span "SUBMIT" at bounding box center [608, 480] width 47 height 23
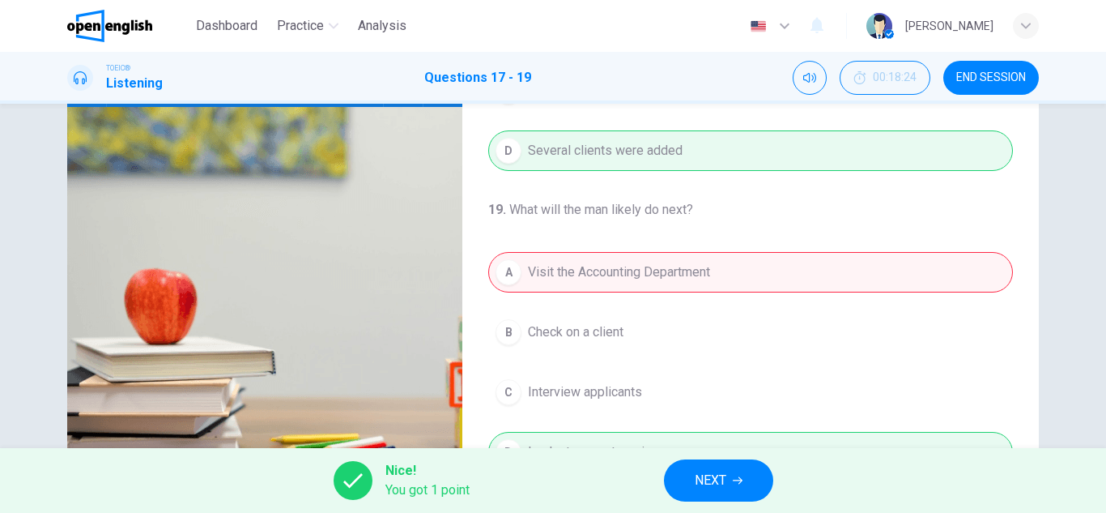
scroll to position [243, 0]
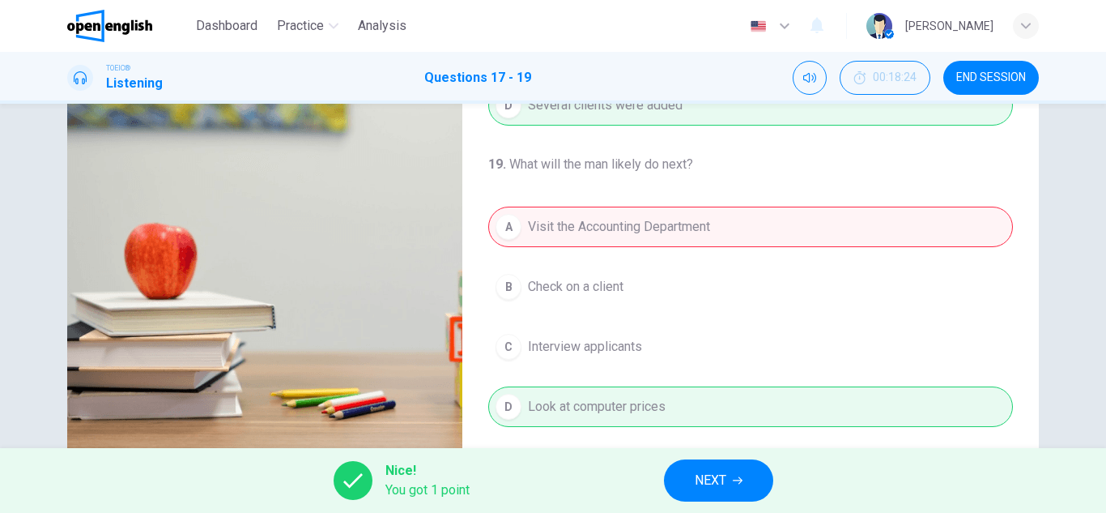
click at [709, 476] on span "NEXT" at bounding box center [711, 480] width 32 height 23
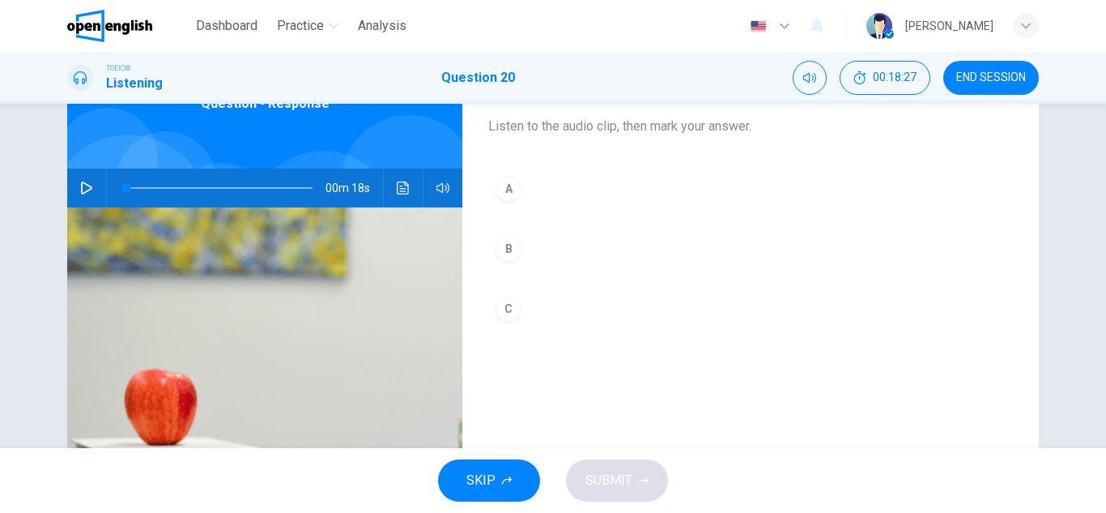
scroll to position [0, 0]
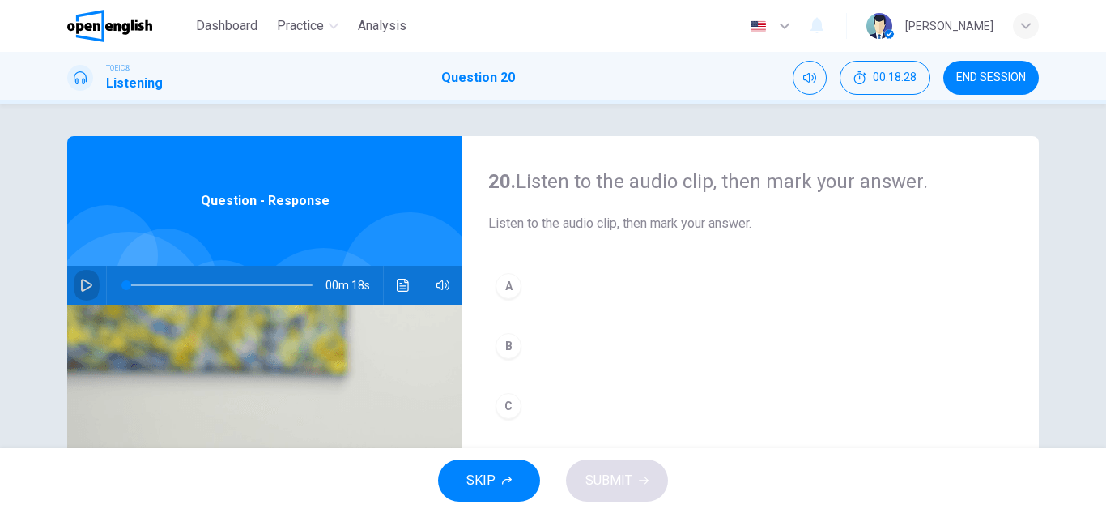
click at [81, 286] on icon "button" at bounding box center [86, 285] width 13 height 13
type input "*"
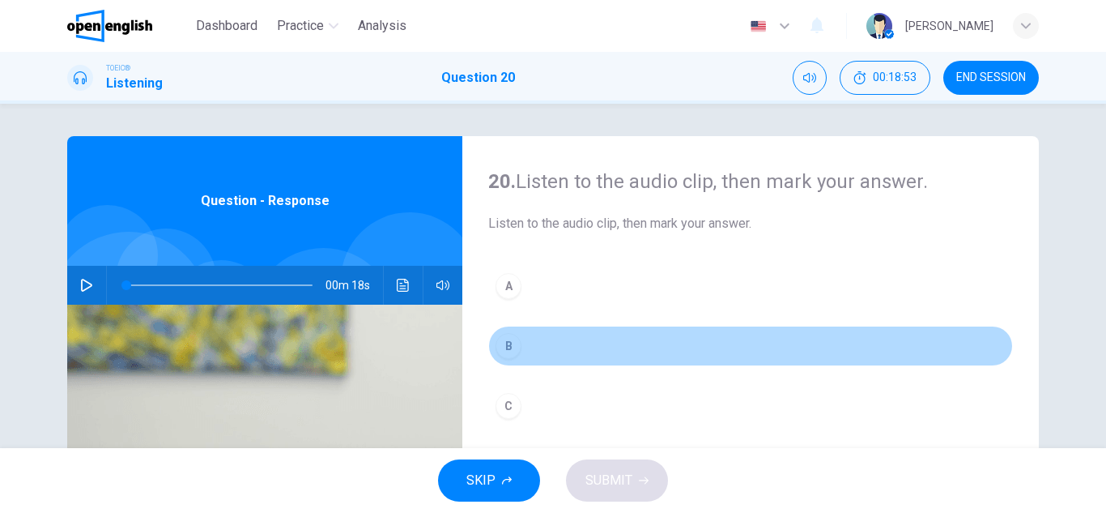
click at [523, 347] on button "B" at bounding box center [750, 346] width 525 height 40
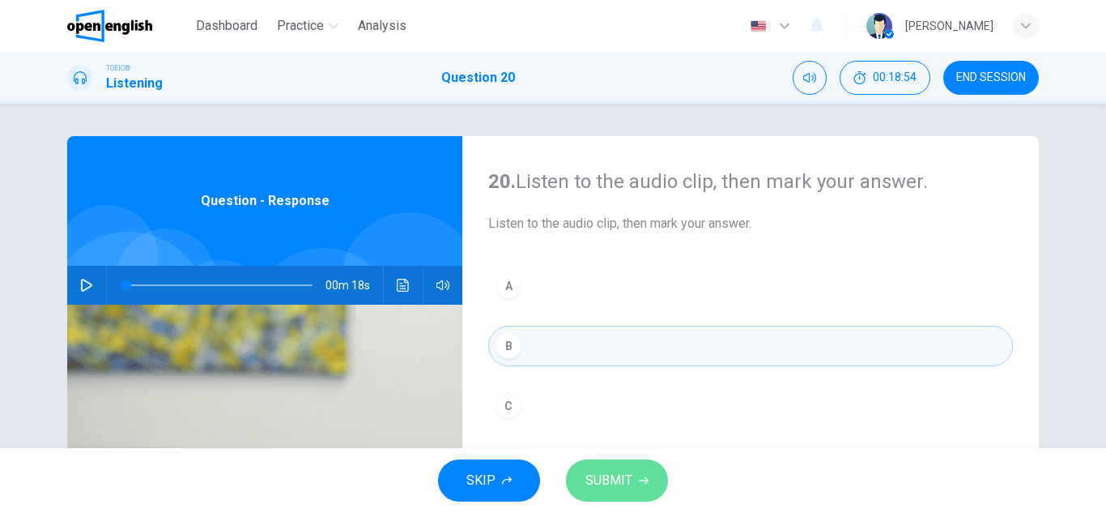
click at [606, 474] on span "SUBMIT" at bounding box center [608, 480] width 47 height 23
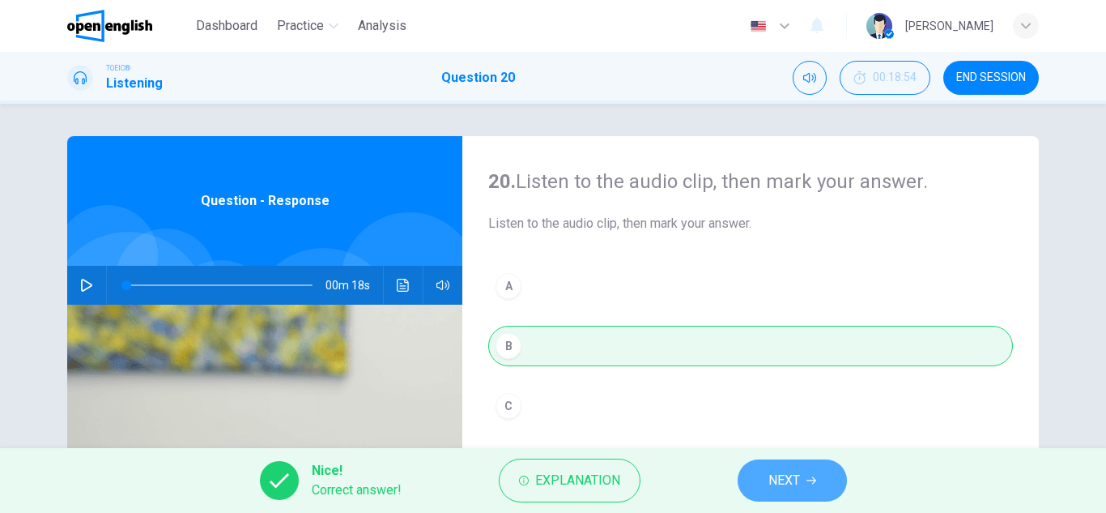
click at [787, 481] on span "NEXT" at bounding box center [784, 480] width 32 height 23
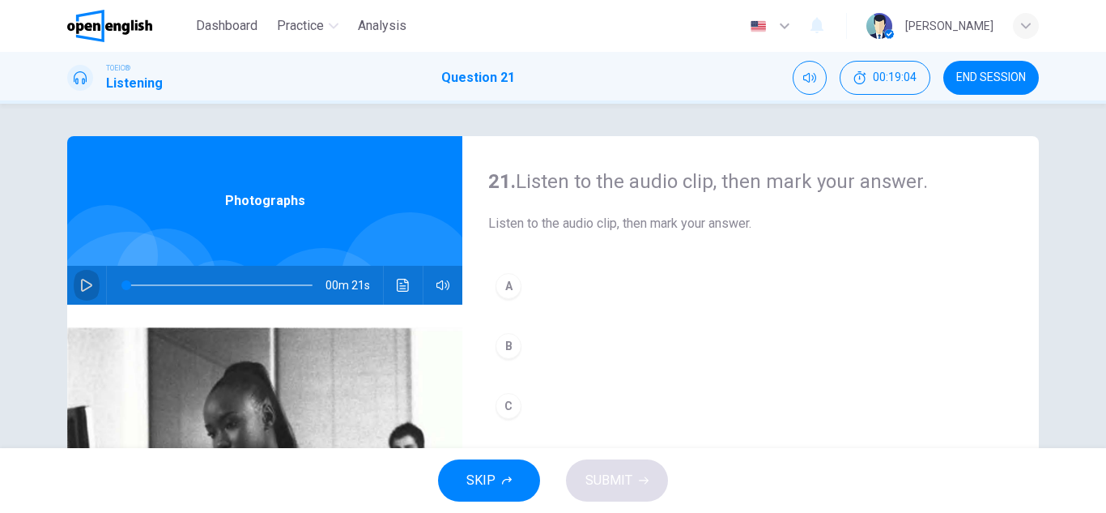
click at [87, 281] on icon "button" at bounding box center [86, 285] width 13 height 13
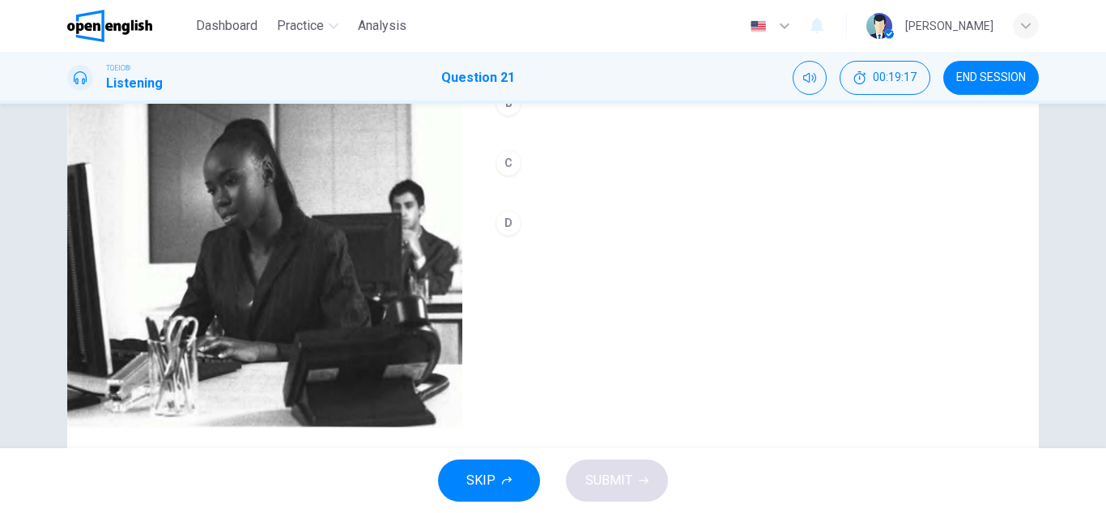
scroll to position [162, 0]
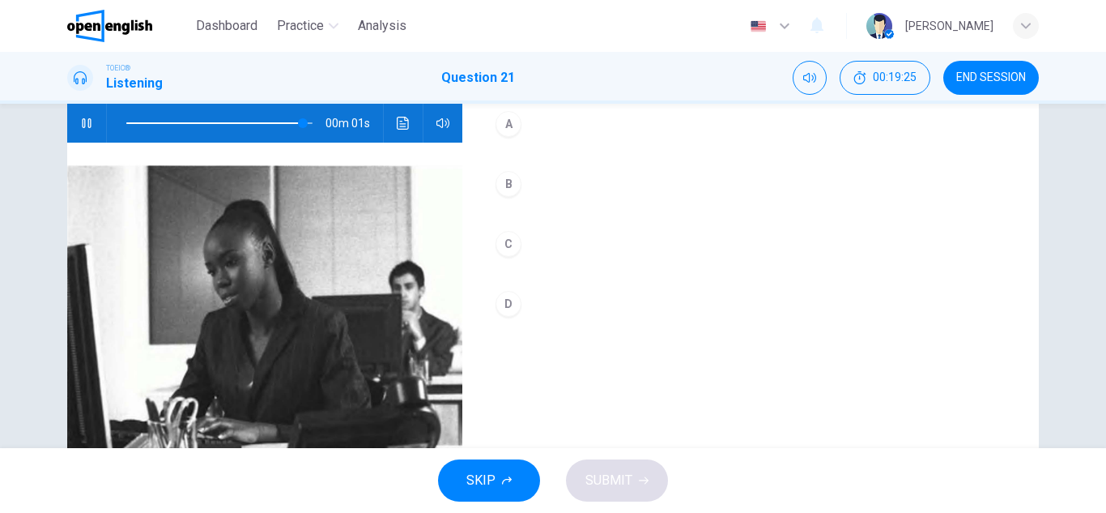
type input "*"
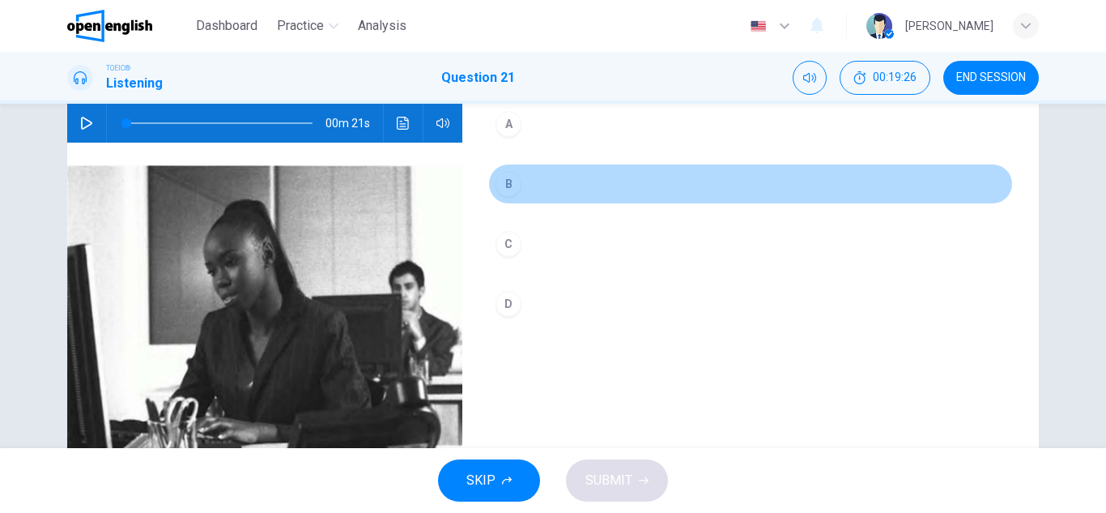
click at [521, 179] on button "B" at bounding box center [750, 184] width 525 height 40
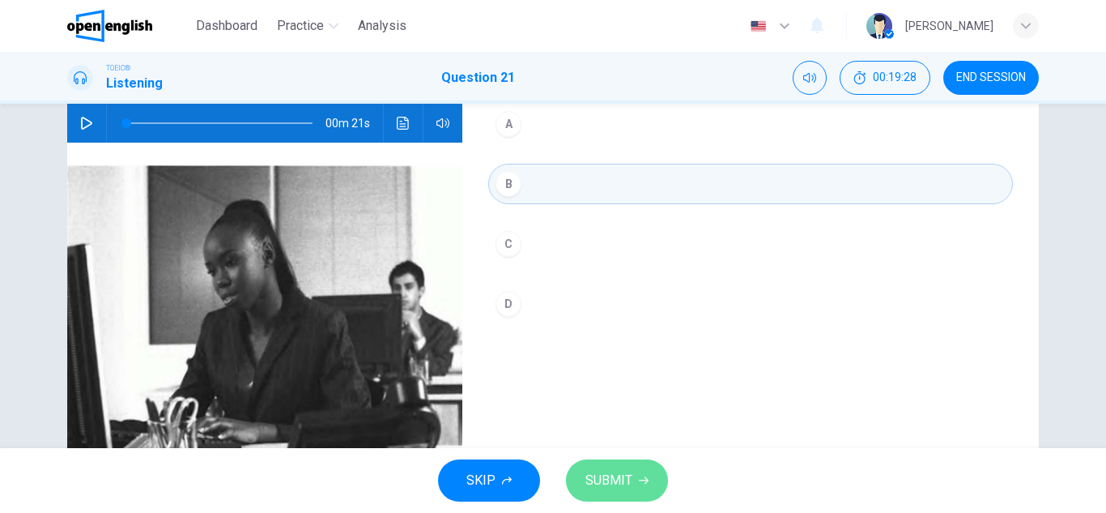
click at [623, 475] on span "SUBMIT" at bounding box center [608, 480] width 47 height 23
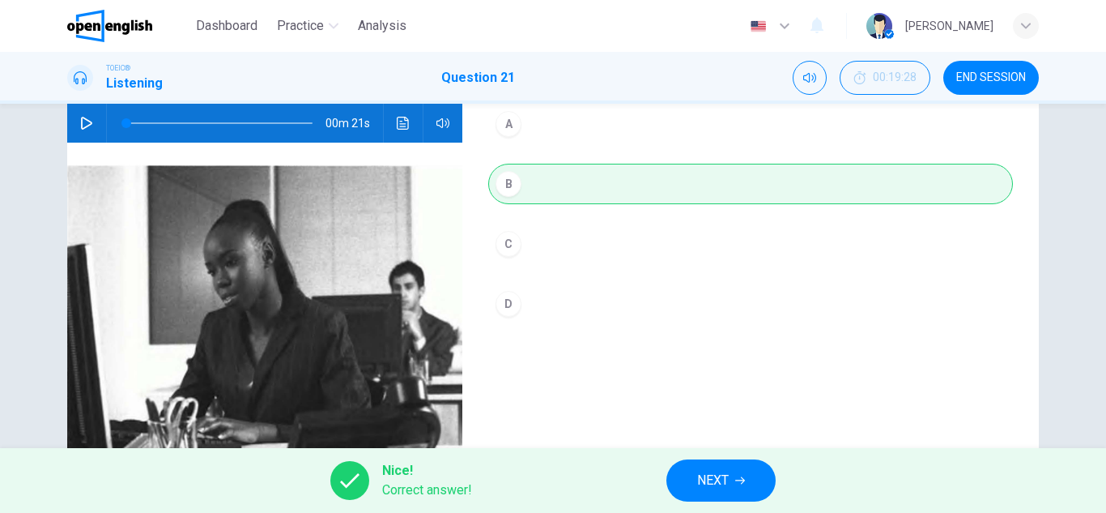
click at [717, 478] on span "NEXT" at bounding box center [713, 480] width 32 height 23
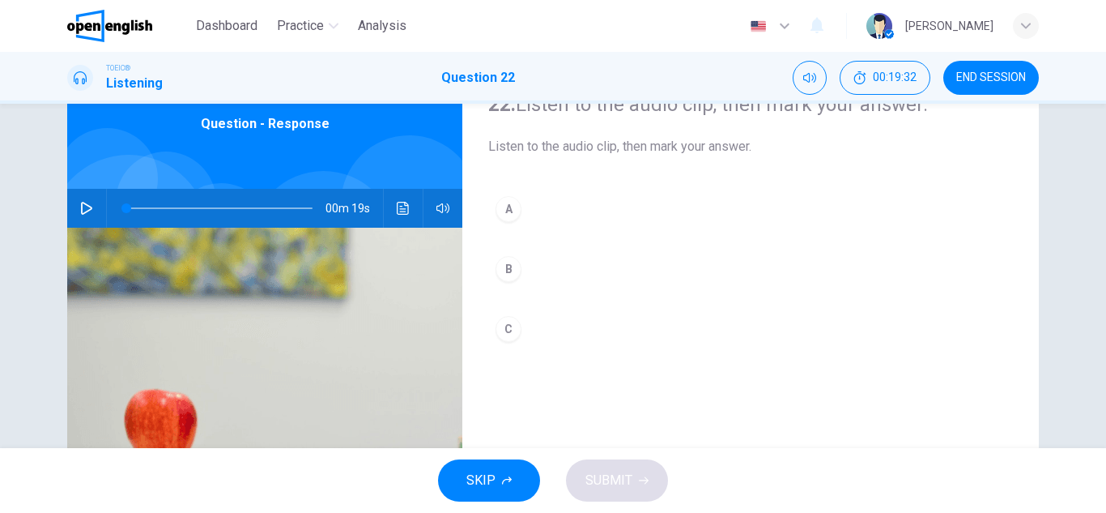
scroll to position [40, 0]
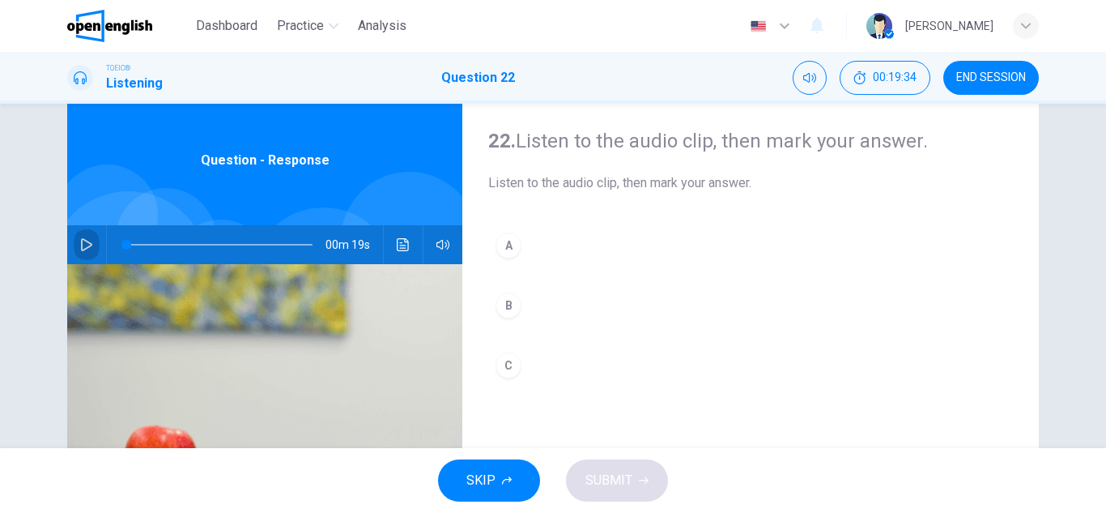
click at [87, 246] on icon "button" at bounding box center [86, 244] width 11 height 13
drag, startPoint x: 181, startPoint y: 241, endPoint x: 0, endPoint y: 259, distance: 181.4
click at [0, 259] on div "22. Listen to the audio clip, then [PERSON_NAME] your answer. Listen to the aud…" at bounding box center [553, 276] width 1106 height 344
click at [87, 245] on icon "button" at bounding box center [86, 244] width 13 height 13
drag, startPoint x: 152, startPoint y: 243, endPoint x: 75, endPoint y: 245, distance: 77.0
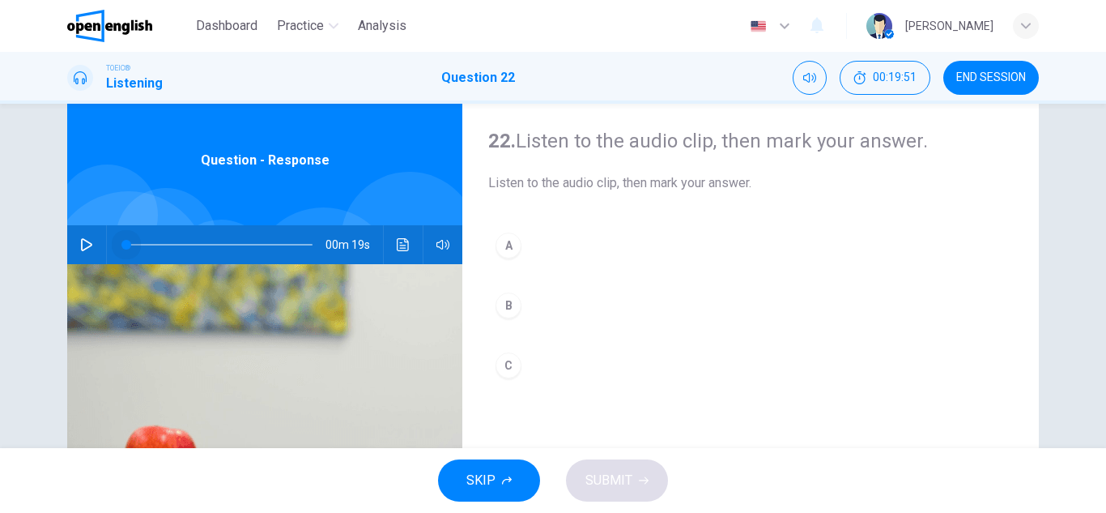
click at [75, 245] on div "00m 19s" at bounding box center [264, 244] width 395 height 39
click at [86, 243] on icon "button" at bounding box center [86, 244] width 11 height 13
type input "*"
click at [526, 245] on button "A" at bounding box center [750, 245] width 525 height 40
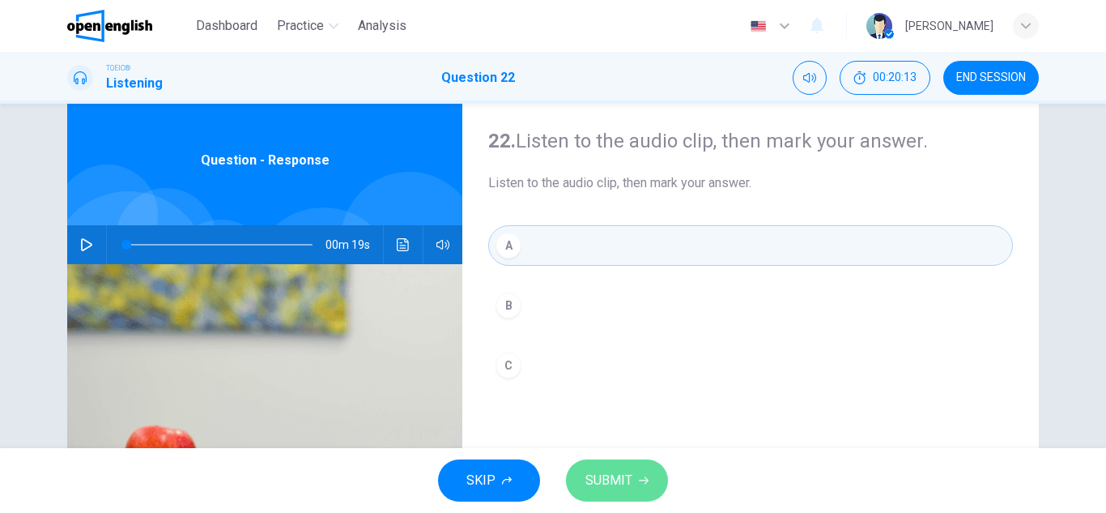
click at [615, 476] on span "SUBMIT" at bounding box center [608, 480] width 47 height 23
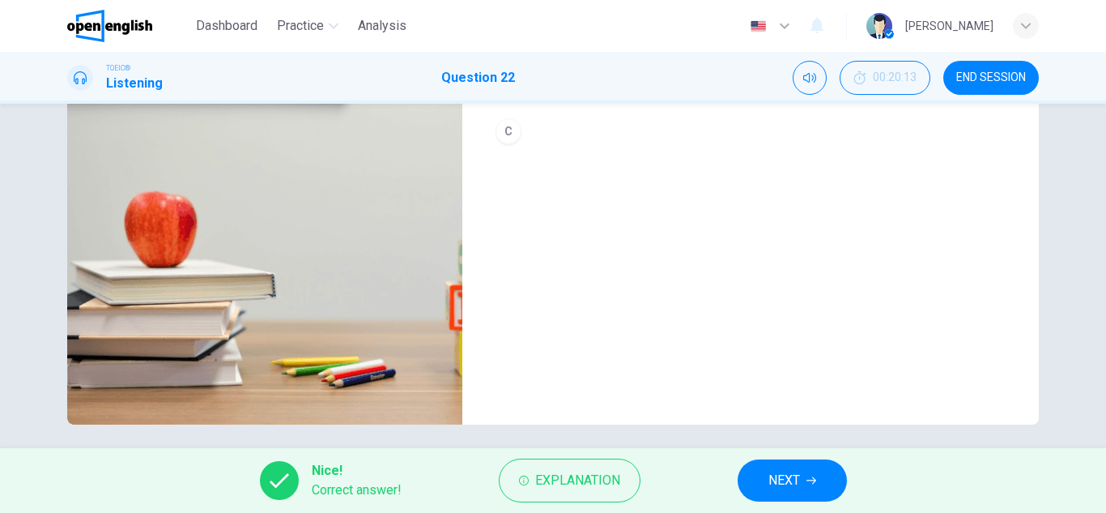
scroll to position [283, 0]
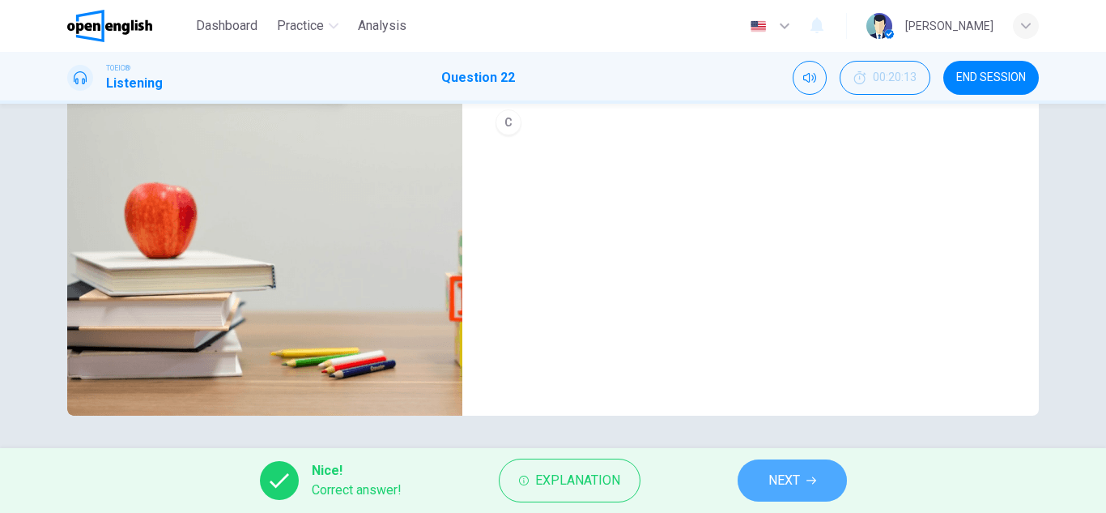
click at [786, 475] on span "NEXT" at bounding box center [784, 480] width 32 height 23
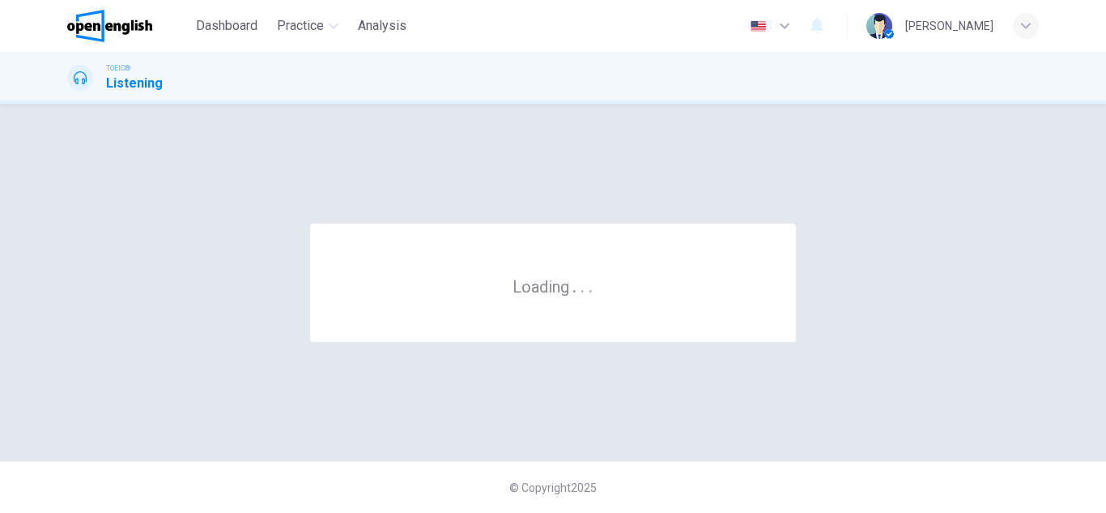
scroll to position [0, 0]
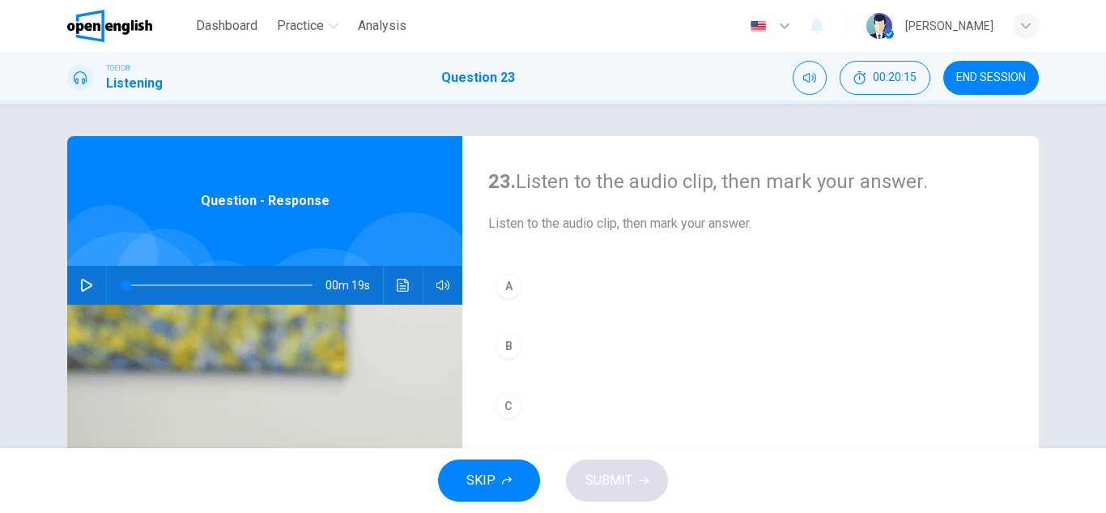
click at [83, 283] on icon "button" at bounding box center [86, 285] width 11 height 13
click at [85, 282] on icon "button" at bounding box center [86, 285] width 13 height 13
drag, startPoint x: 202, startPoint y: 284, endPoint x: 112, endPoint y: 284, distance: 89.9
click at [121, 284] on span at bounding box center [126, 285] width 10 height 10
click at [82, 284] on icon "button" at bounding box center [86, 285] width 13 height 13
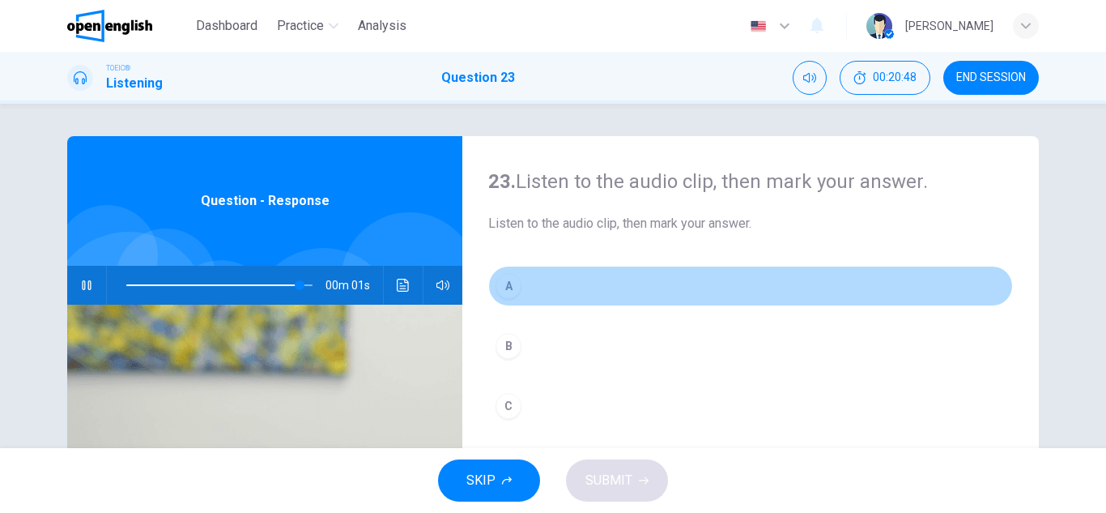
click at [545, 291] on button "A" at bounding box center [750, 286] width 525 height 40
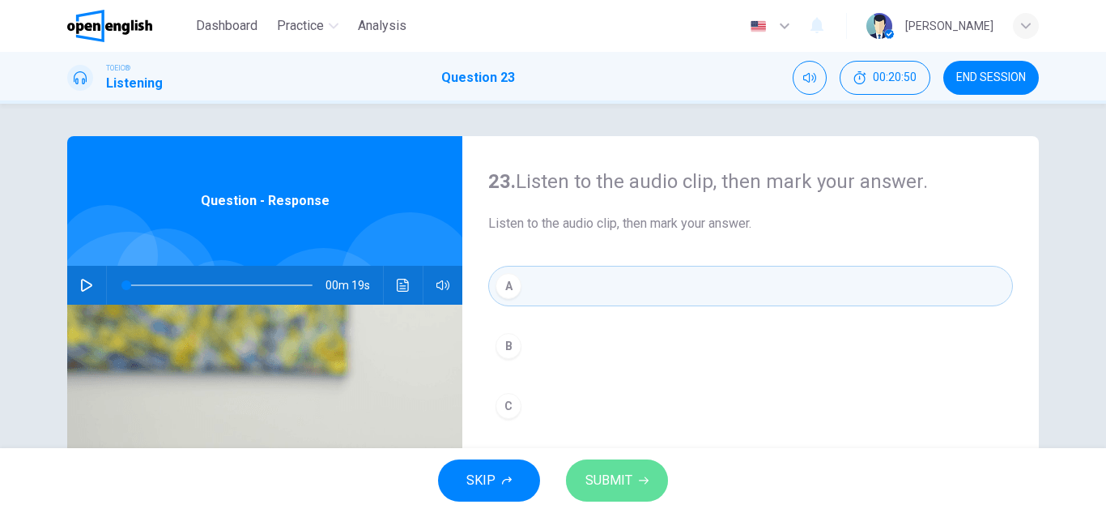
click at [626, 475] on span "SUBMIT" at bounding box center [608, 480] width 47 height 23
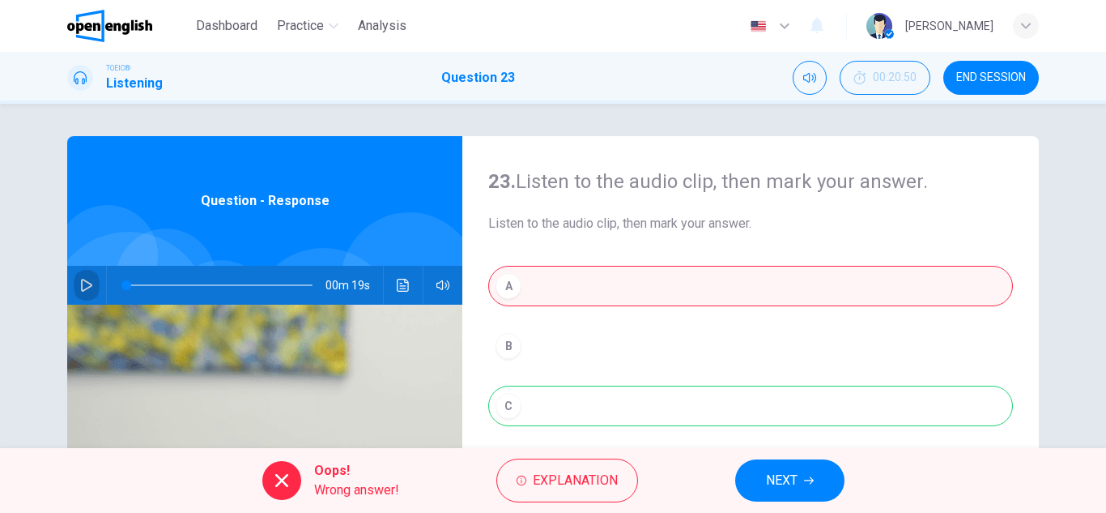
click at [81, 285] on icon "button" at bounding box center [86, 285] width 13 height 13
type input "**"
click at [772, 476] on span "NEXT" at bounding box center [782, 480] width 32 height 23
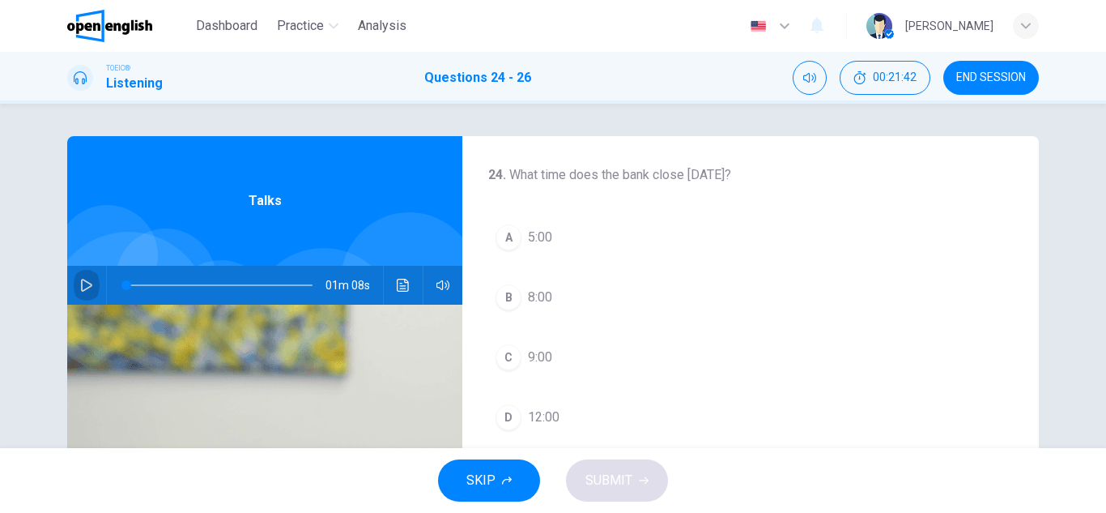
click at [82, 283] on icon "button" at bounding box center [86, 285] width 13 height 13
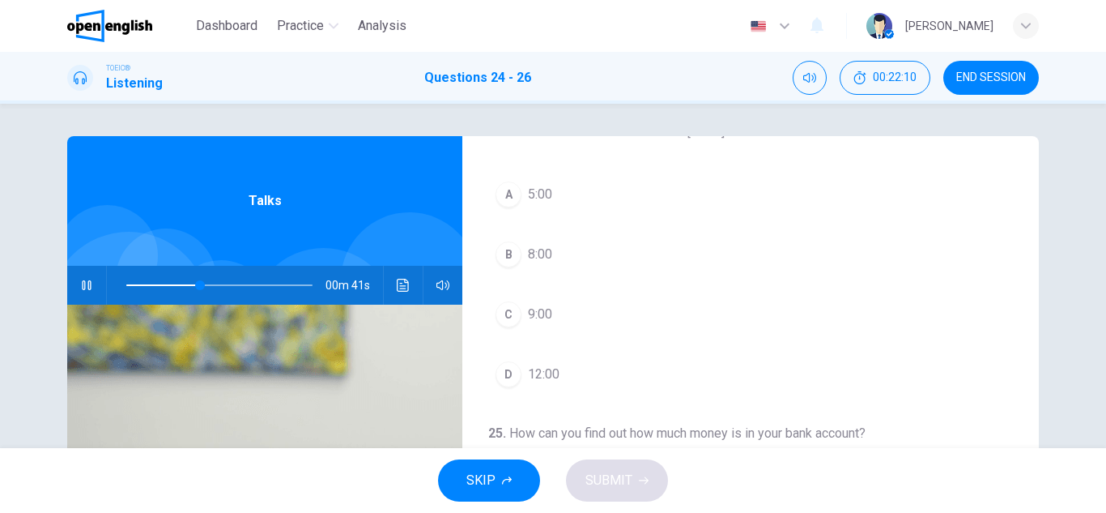
scroll to position [81, 0]
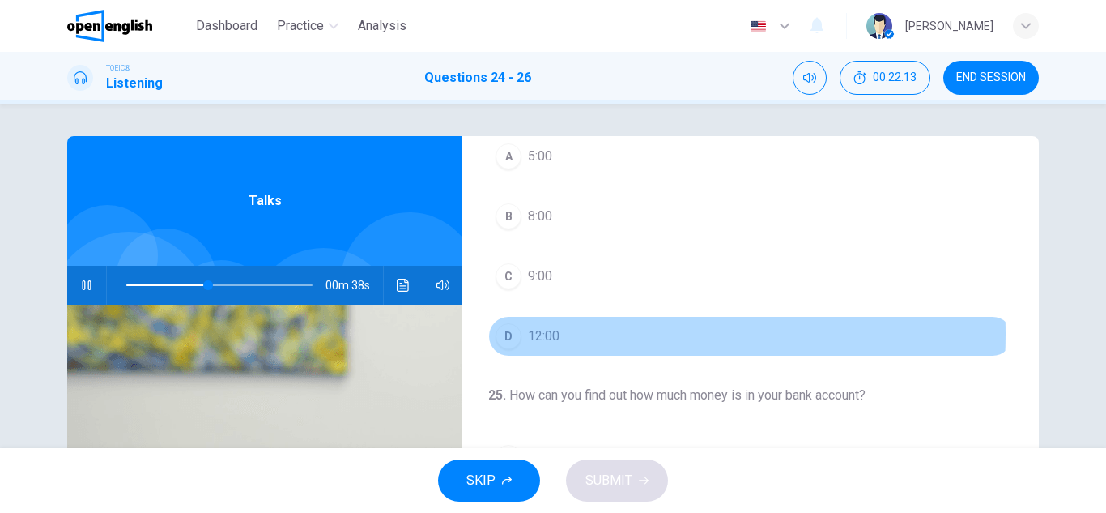
click at [548, 331] on span "12:00" at bounding box center [544, 335] width 32 height 19
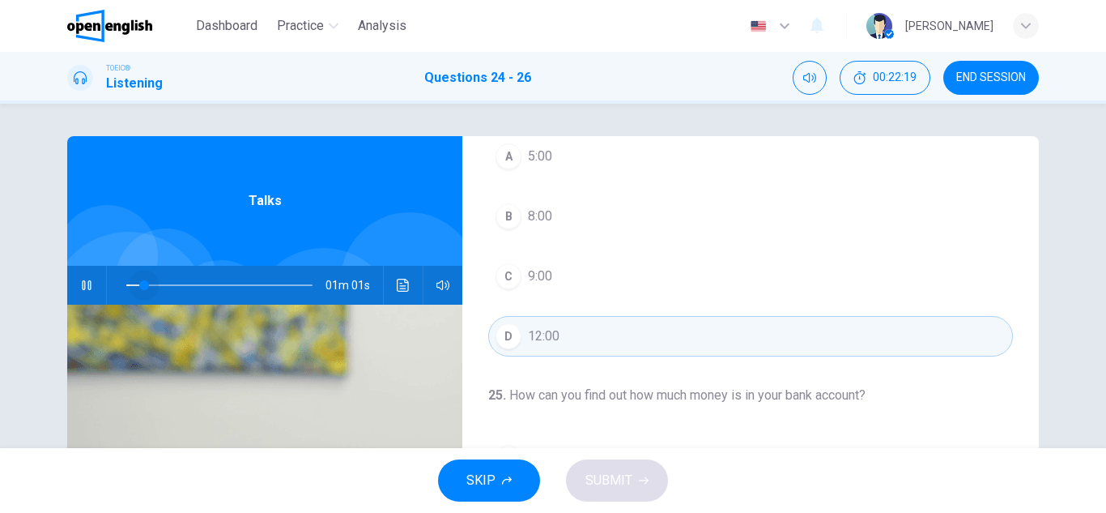
drag, startPoint x: 215, startPoint y: 285, endPoint x: 140, endPoint y: 298, distance: 75.6
click at [139, 290] on span at bounding box center [144, 285] width 10 height 10
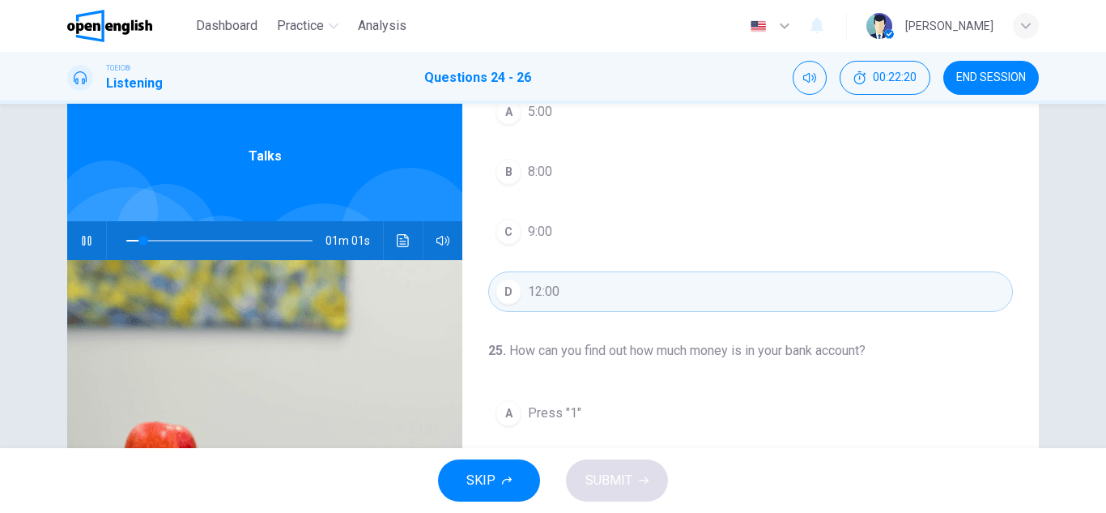
scroll to position [162, 0]
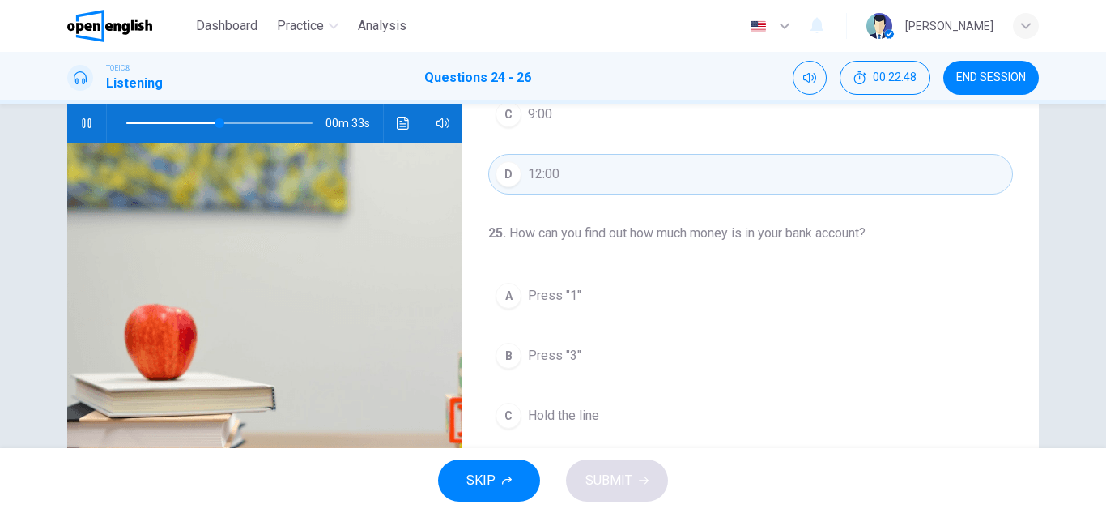
click at [602, 300] on button "A Press "1"" at bounding box center [750, 295] width 525 height 40
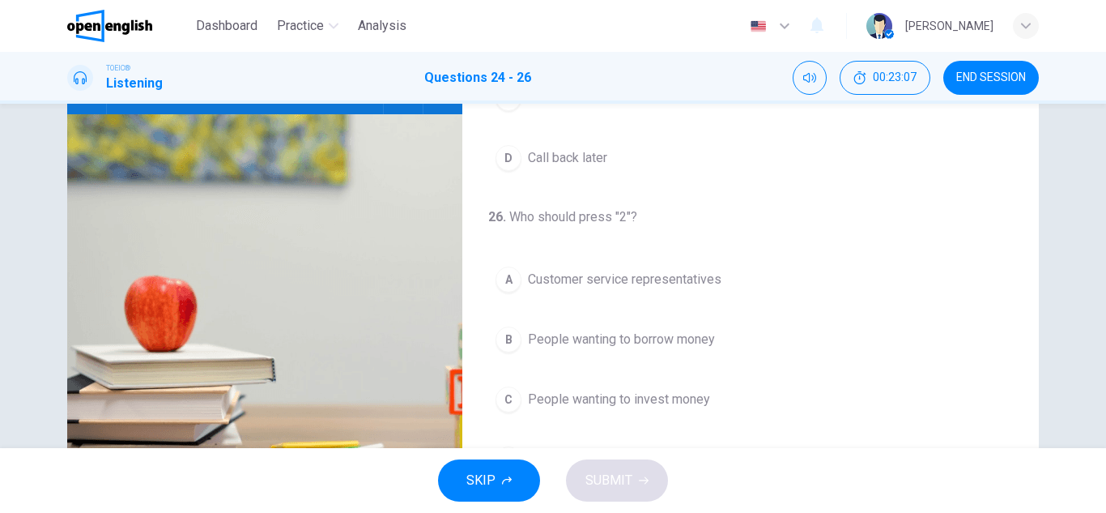
scroll to position [81, 0]
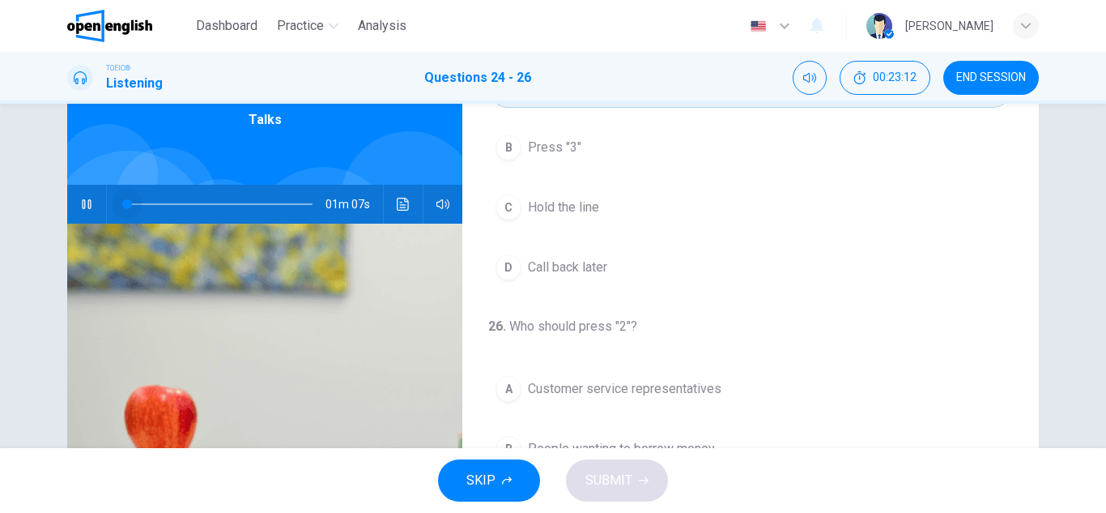
drag, startPoint x: 280, startPoint y: 204, endPoint x: 93, endPoint y: 228, distance: 188.5
click at [93, 228] on div "Talks 01m 07s" at bounding box center [264, 336] width 395 height 563
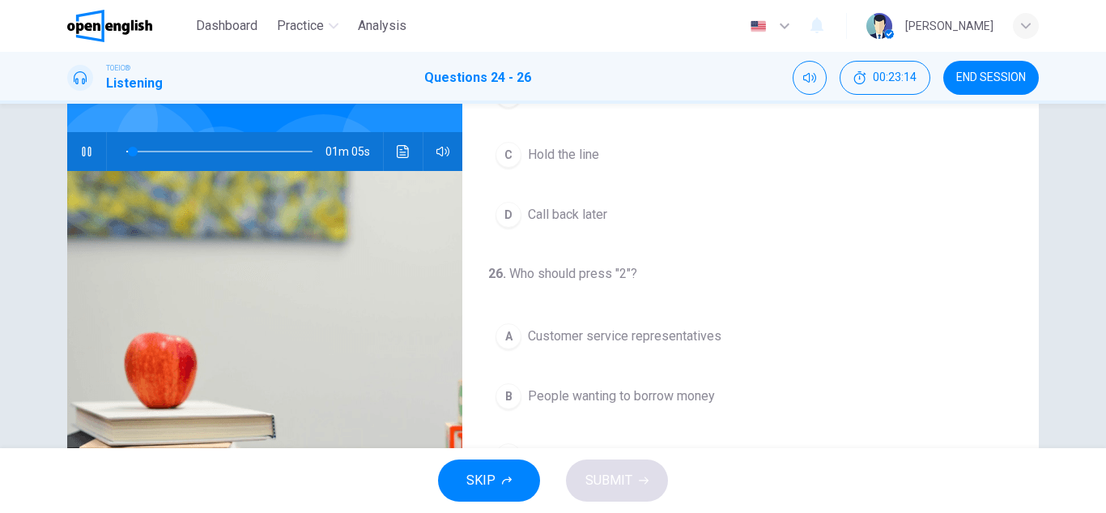
scroll to position [162, 0]
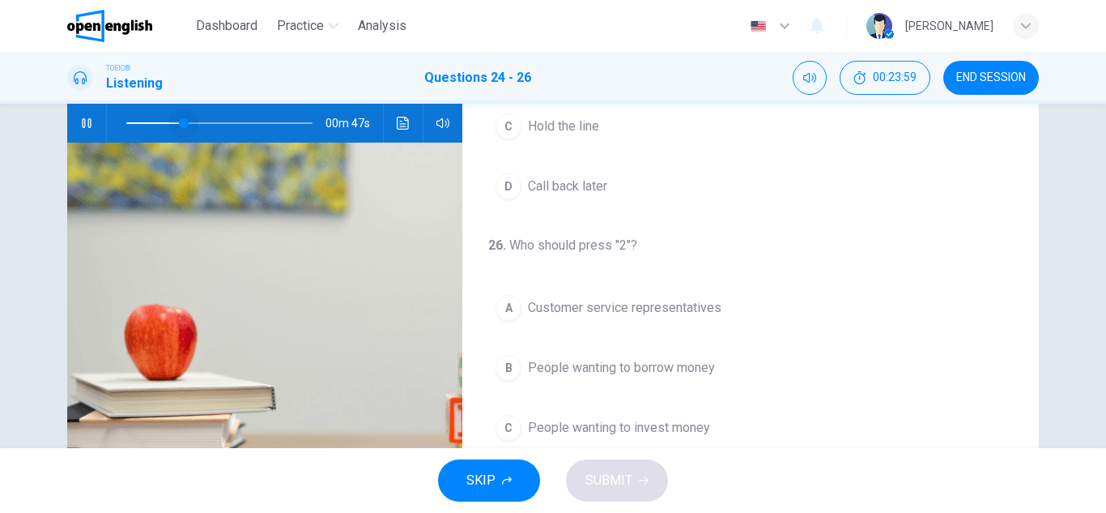
drag, startPoint x: 246, startPoint y: 124, endPoint x: 181, endPoint y: 127, distance: 65.7
click at [181, 127] on span at bounding box center [184, 123] width 10 height 10
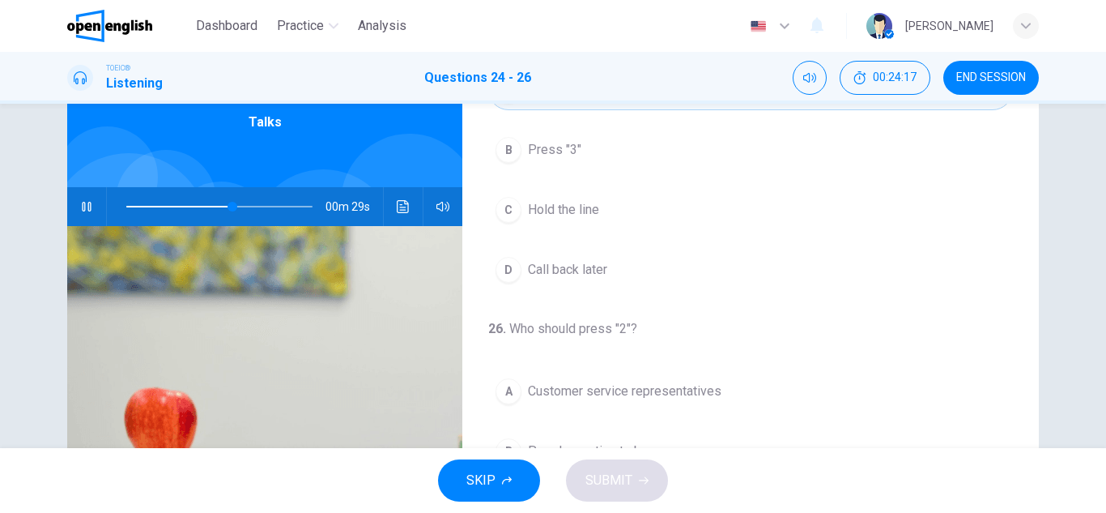
scroll to position [40, 0]
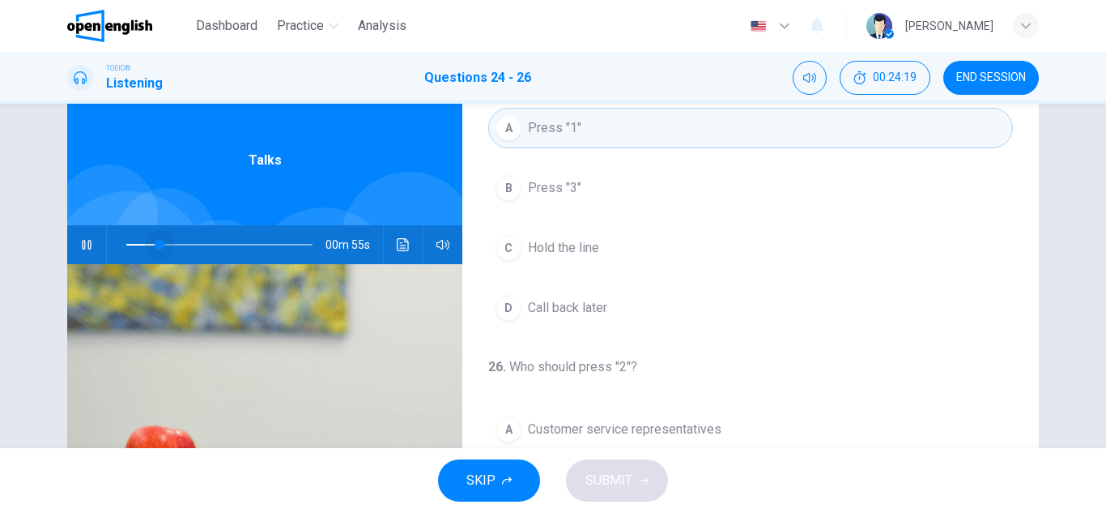
drag, startPoint x: 233, startPoint y: 245, endPoint x: 156, endPoint y: 246, distance: 76.9
click at [155, 241] on span at bounding box center [160, 245] width 10 height 10
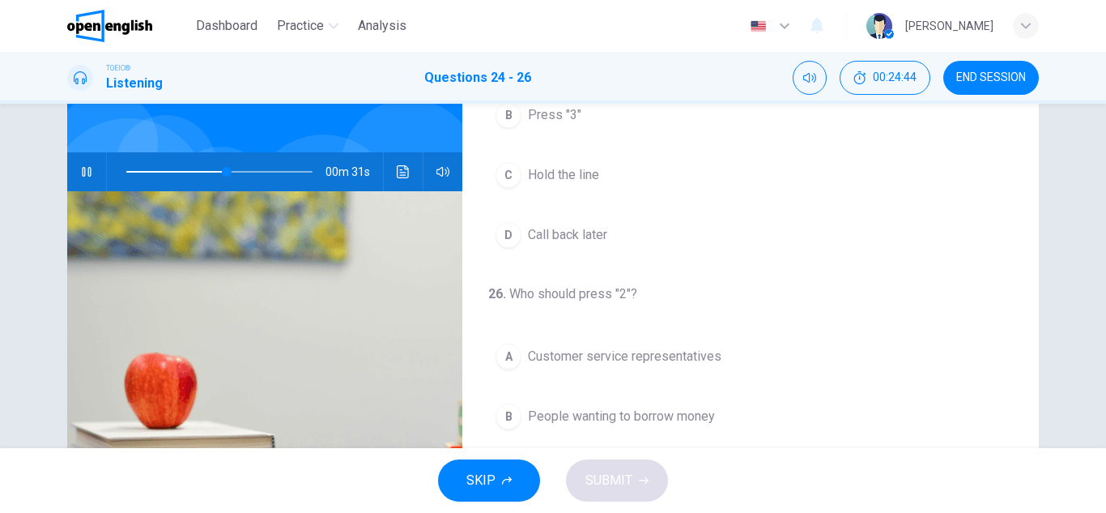
scroll to position [81, 0]
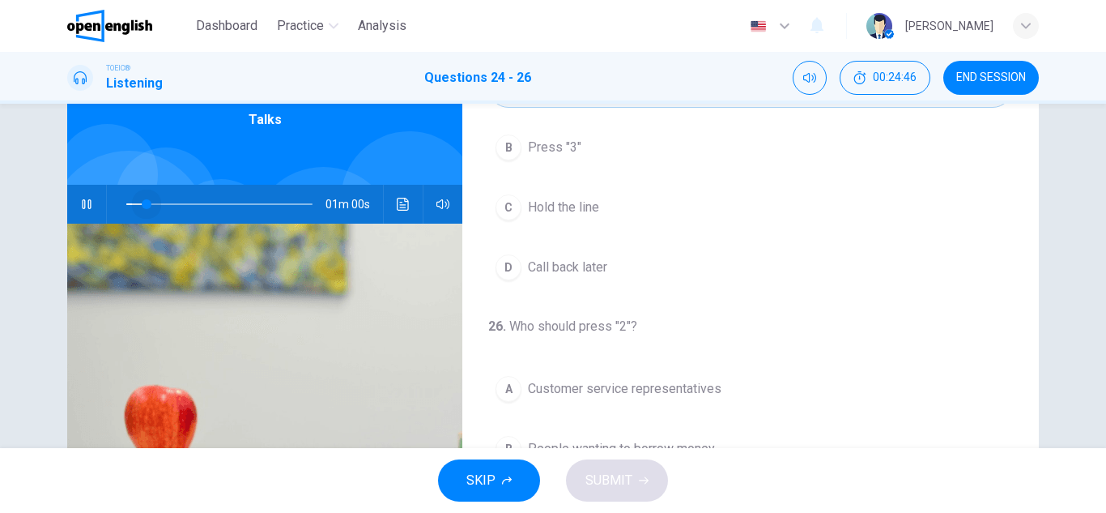
drag, startPoint x: 224, startPoint y: 208, endPoint x: 143, endPoint y: 210, distance: 81.8
click at [143, 209] on span at bounding box center [147, 204] width 10 height 10
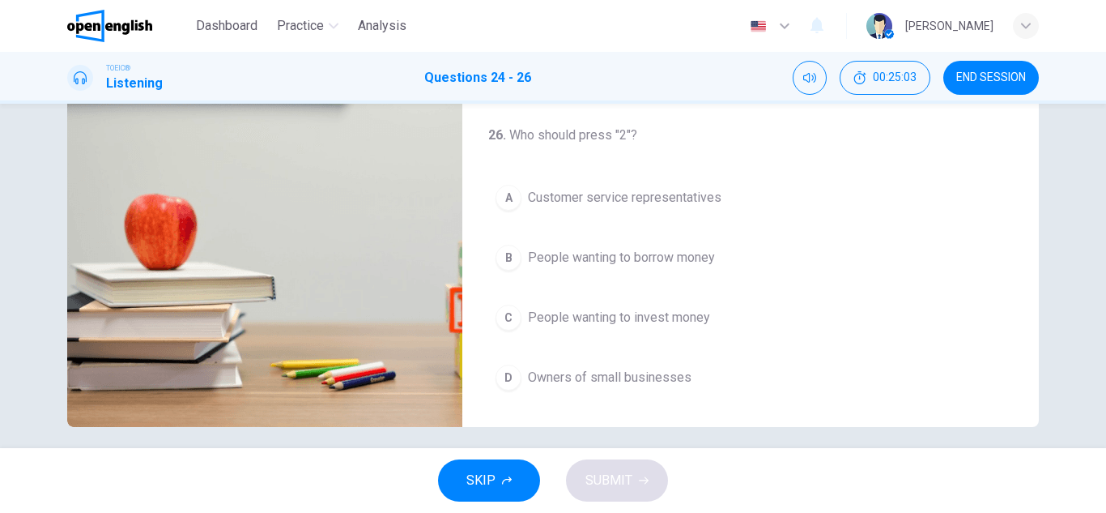
scroll to position [283, 0]
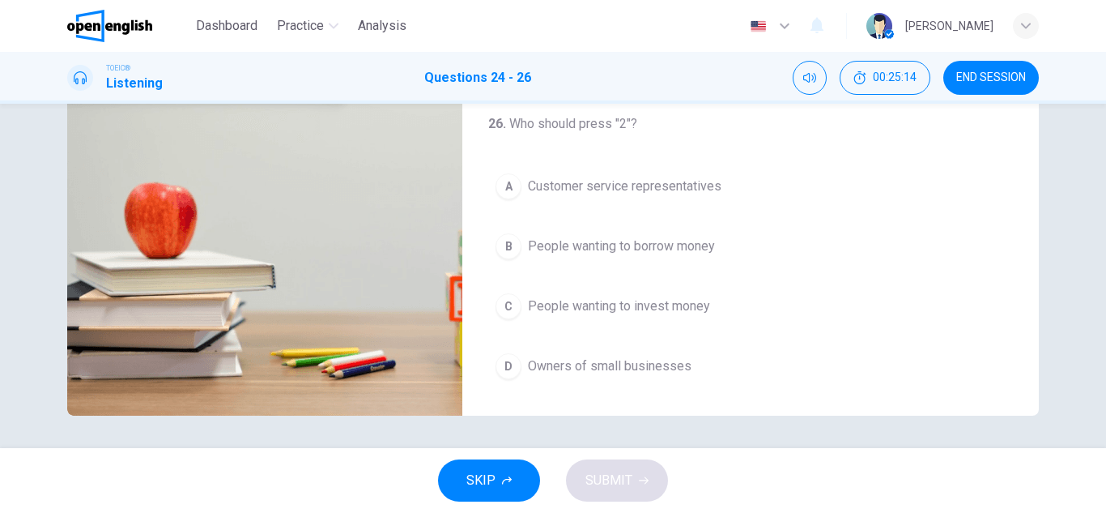
click at [628, 245] on span "People wanting to borrow money" at bounding box center [621, 245] width 187 height 19
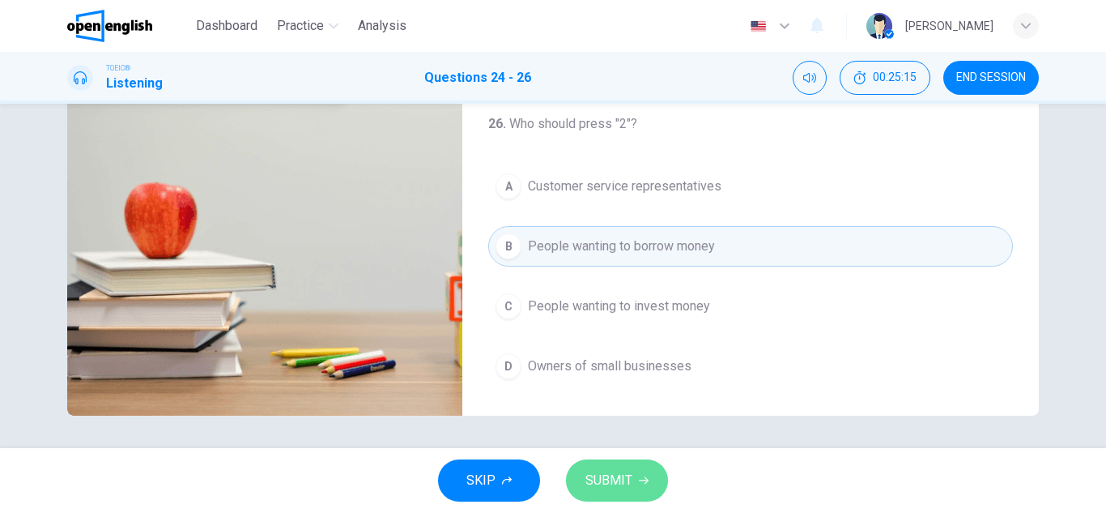
click at [619, 495] on button "SUBMIT" at bounding box center [617, 480] width 102 height 42
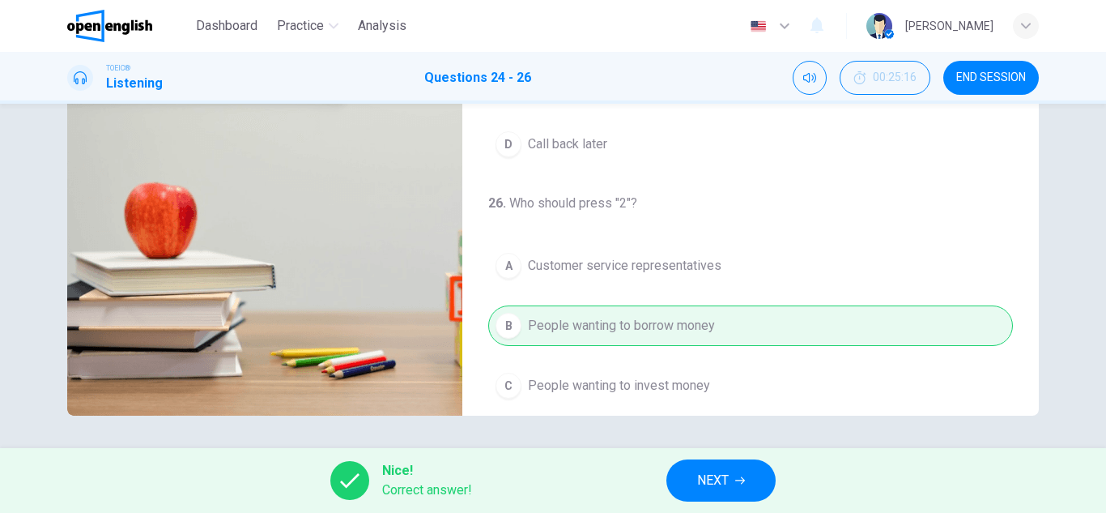
scroll to position [370, 0]
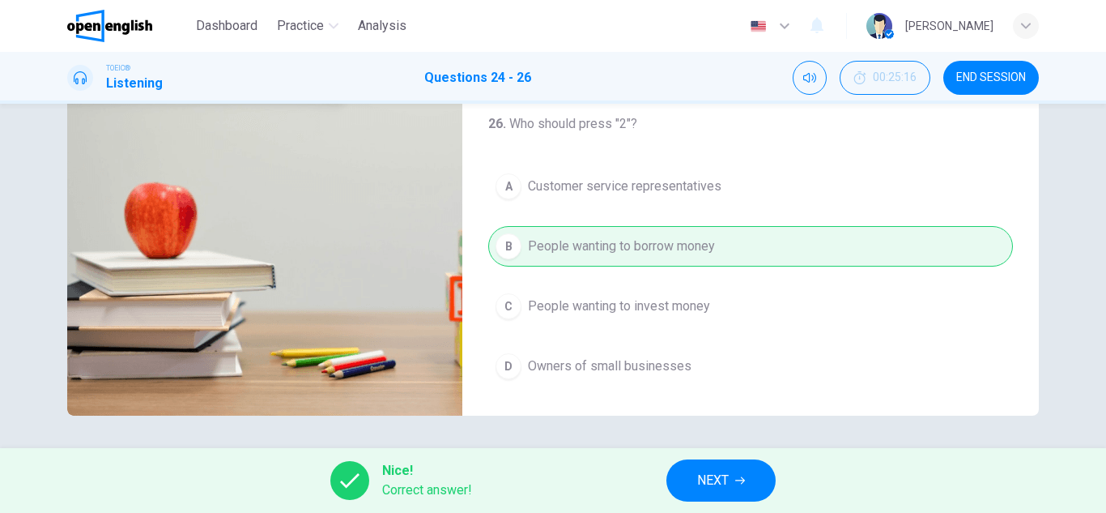
type input "**"
click at [719, 474] on span "NEXT" at bounding box center [713, 480] width 32 height 23
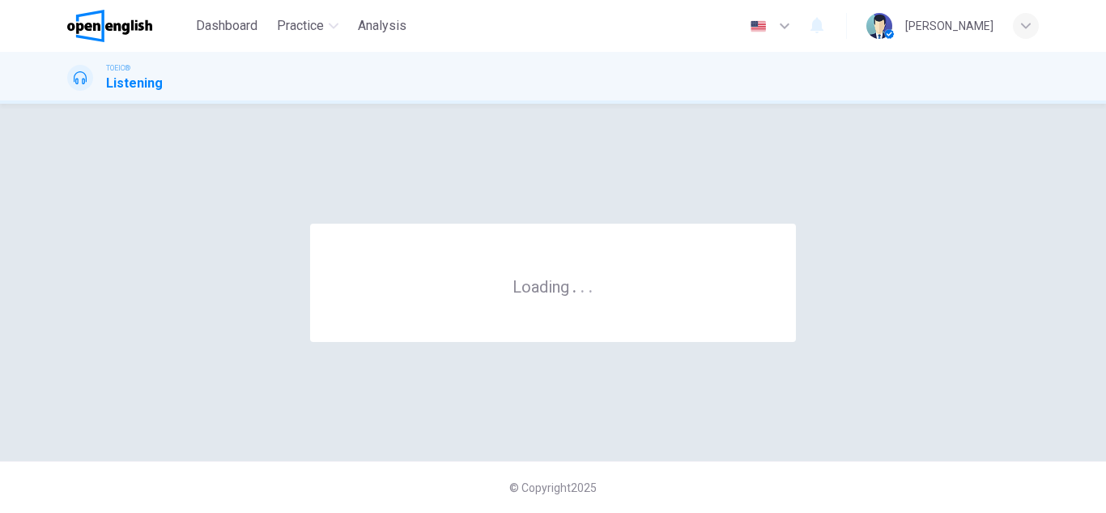
scroll to position [0, 0]
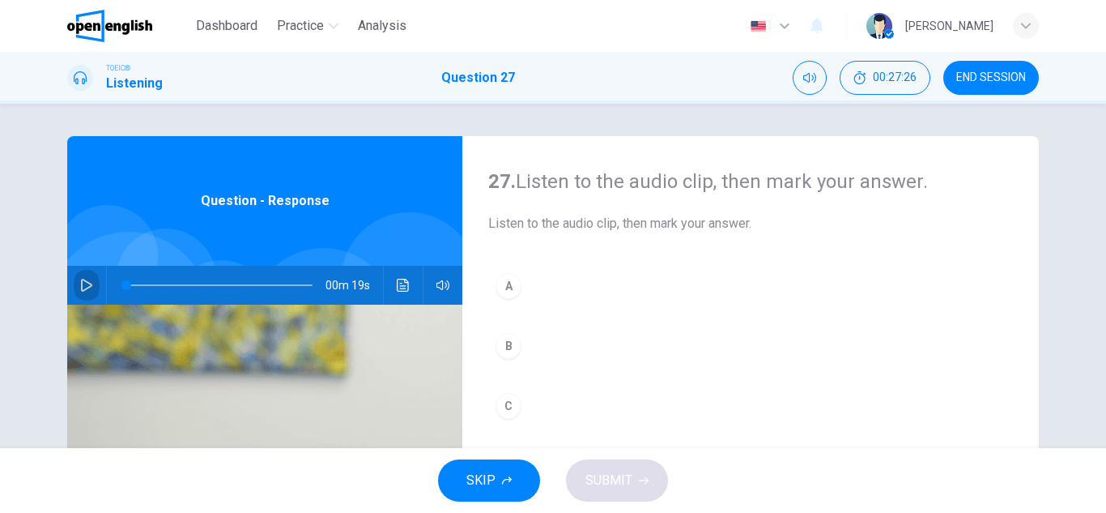
click at [82, 285] on icon "button" at bounding box center [86, 285] width 13 height 13
drag, startPoint x: 241, startPoint y: 282, endPoint x: 86, endPoint y: 291, distance: 155.8
click at [86, 291] on div "00m 19s" at bounding box center [264, 285] width 395 height 39
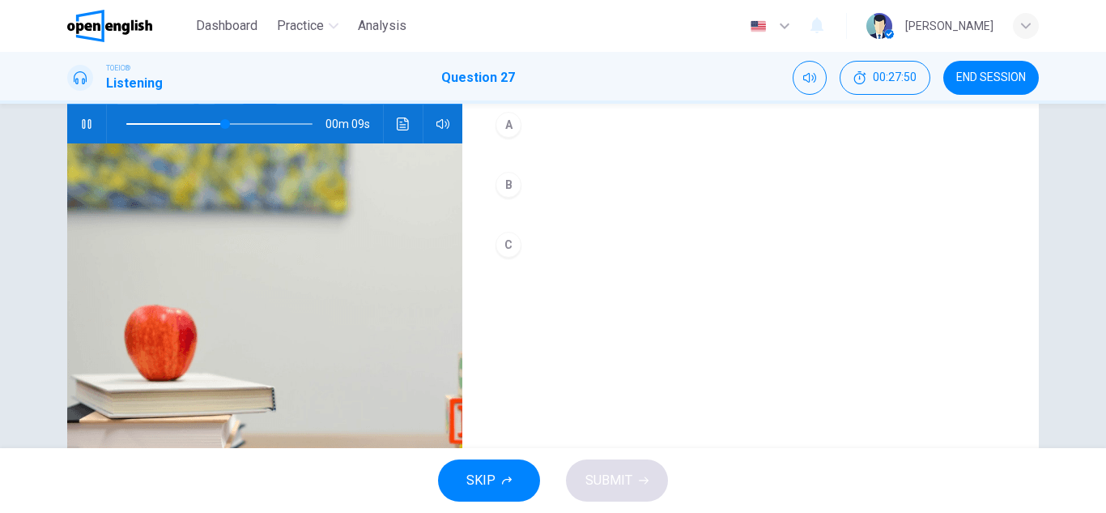
scroll to position [162, 0]
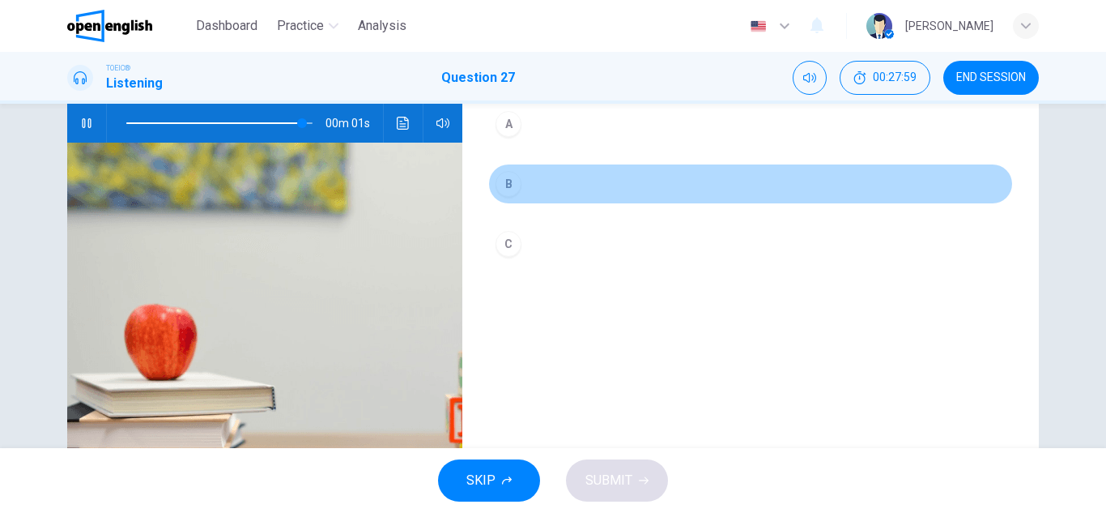
click at [529, 174] on button "B" at bounding box center [750, 184] width 525 height 40
type input "*"
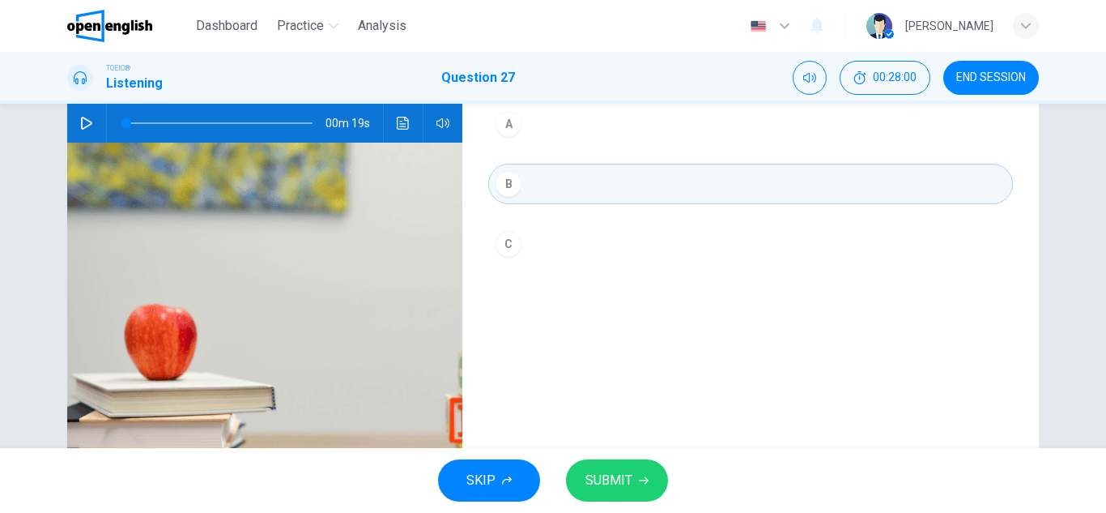
click at [607, 474] on span "SUBMIT" at bounding box center [608, 480] width 47 height 23
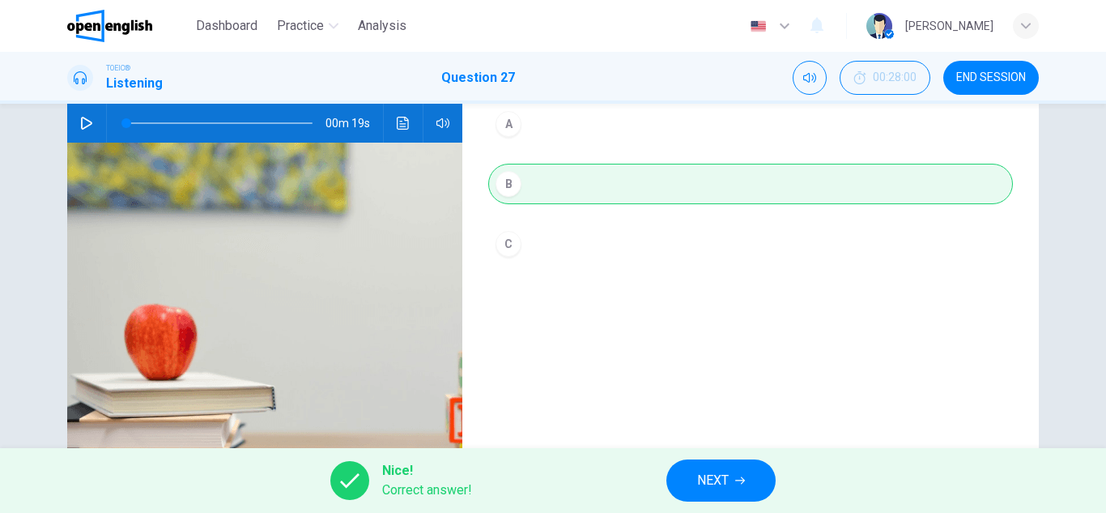
click at [716, 479] on span "NEXT" at bounding box center [713, 480] width 32 height 23
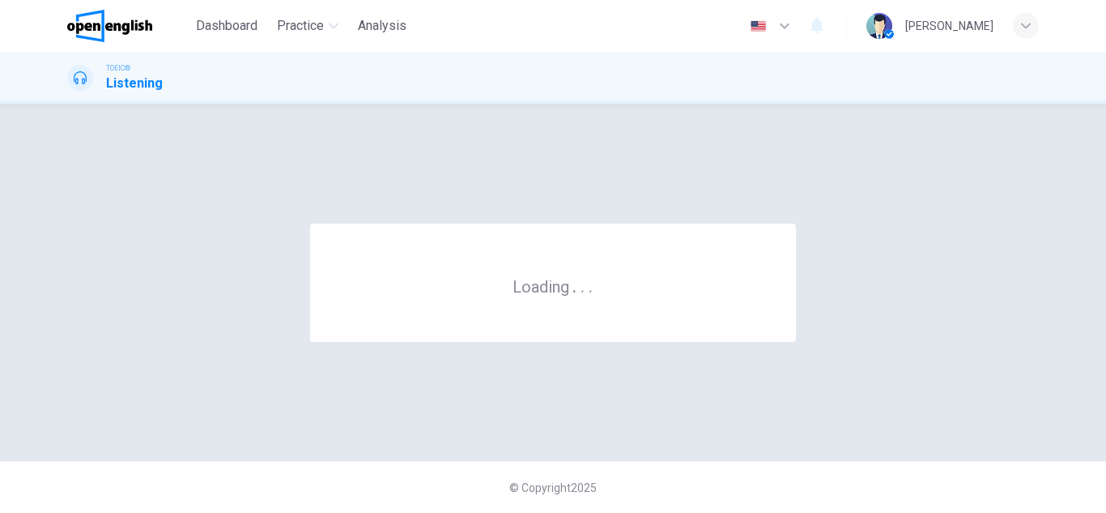
scroll to position [0, 0]
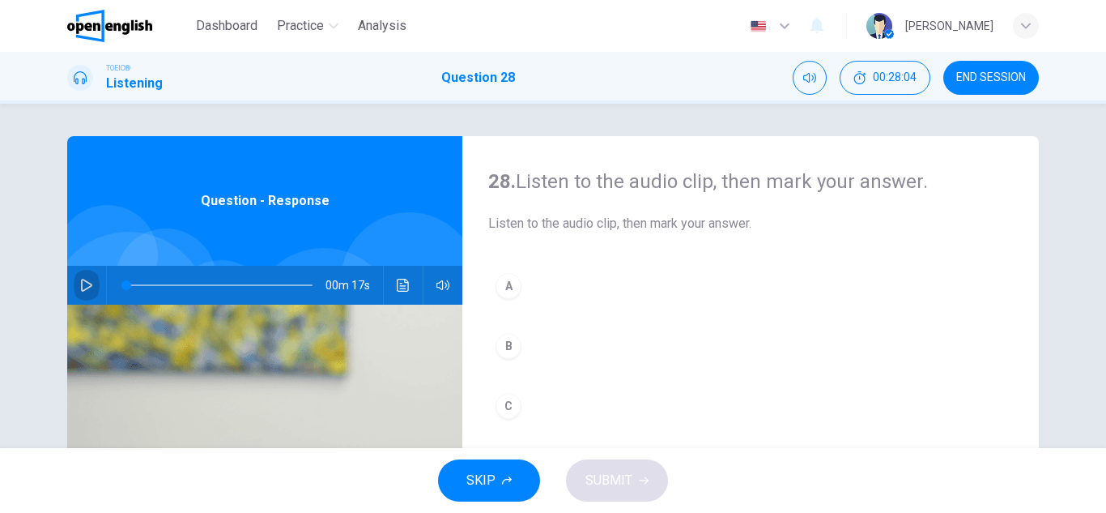
click at [84, 283] on icon "button" at bounding box center [86, 285] width 11 height 13
drag, startPoint x: 169, startPoint y: 284, endPoint x: 70, endPoint y: 283, distance: 99.6
click at [70, 283] on div "00m 17s" at bounding box center [264, 285] width 395 height 39
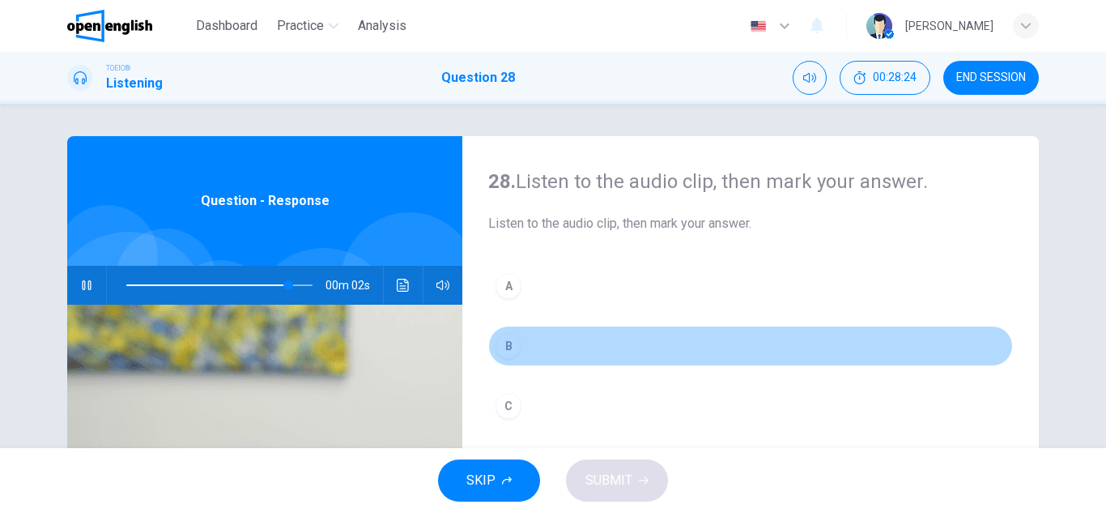
click at [532, 343] on button "B" at bounding box center [750, 346] width 525 height 40
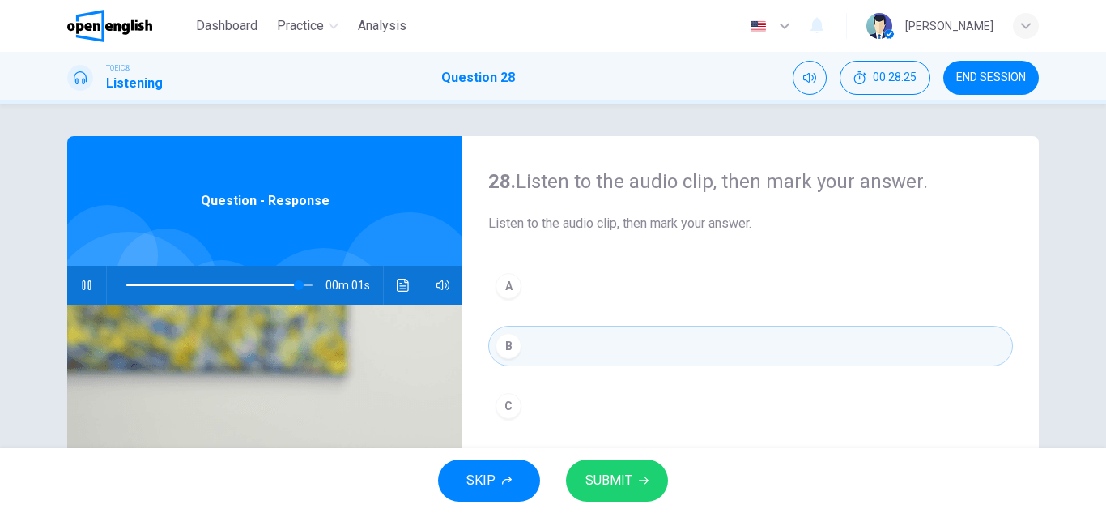
click at [609, 476] on span "SUBMIT" at bounding box center [608, 480] width 47 height 23
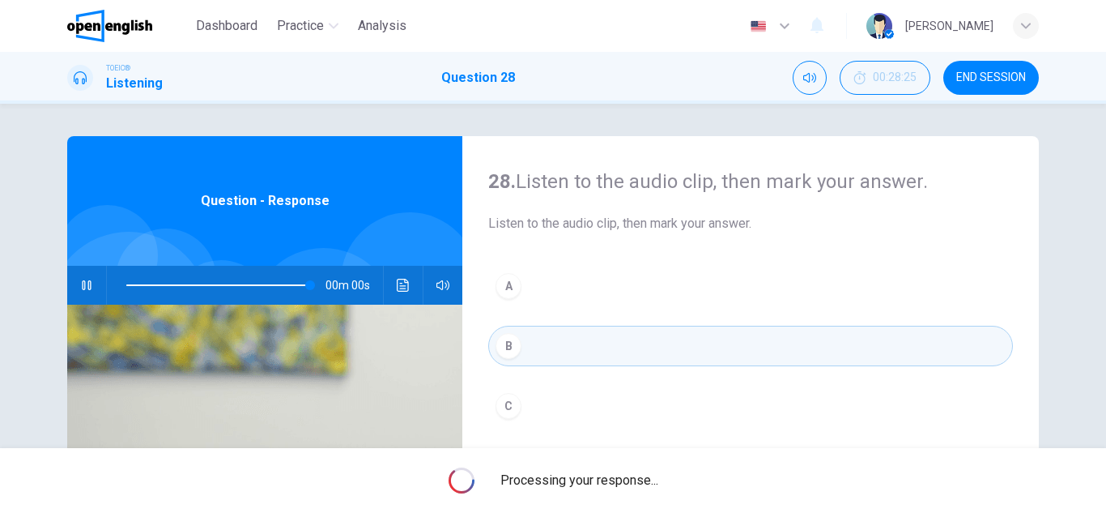
type input "*"
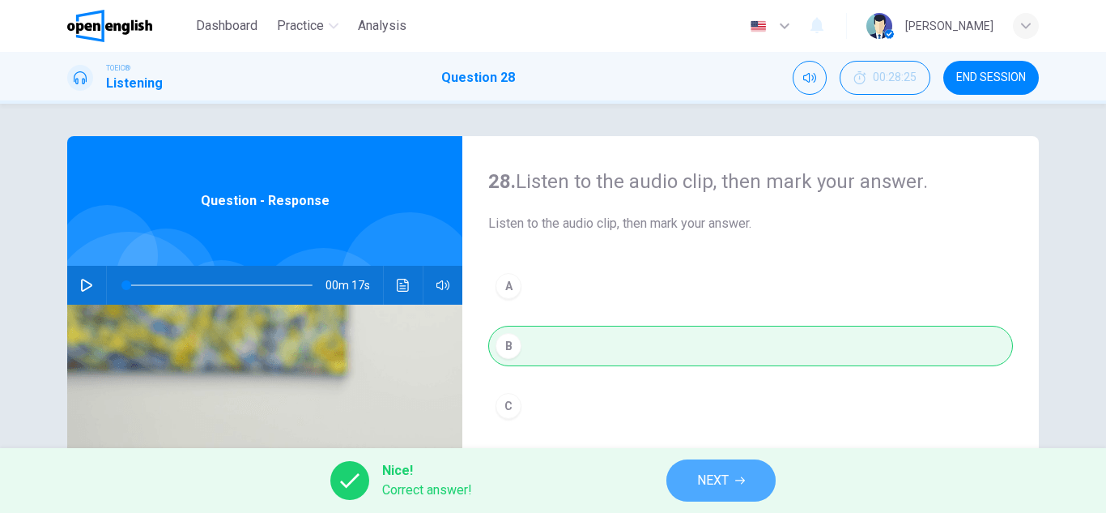
click at [721, 479] on span "NEXT" at bounding box center [713, 480] width 32 height 23
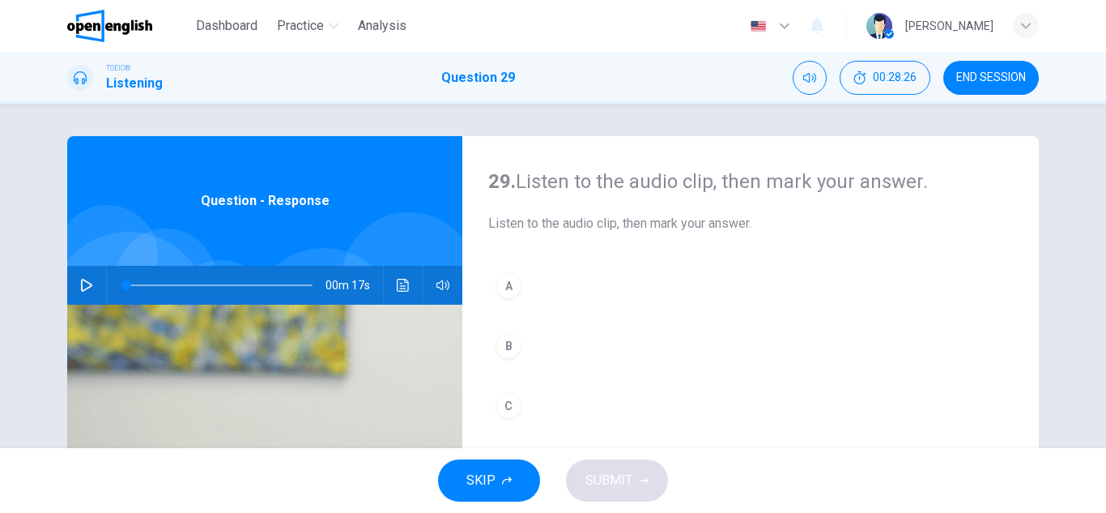
click at [81, 287] on icon "button" at bounding box center [86, 285] width 13 height 13
type input "*"
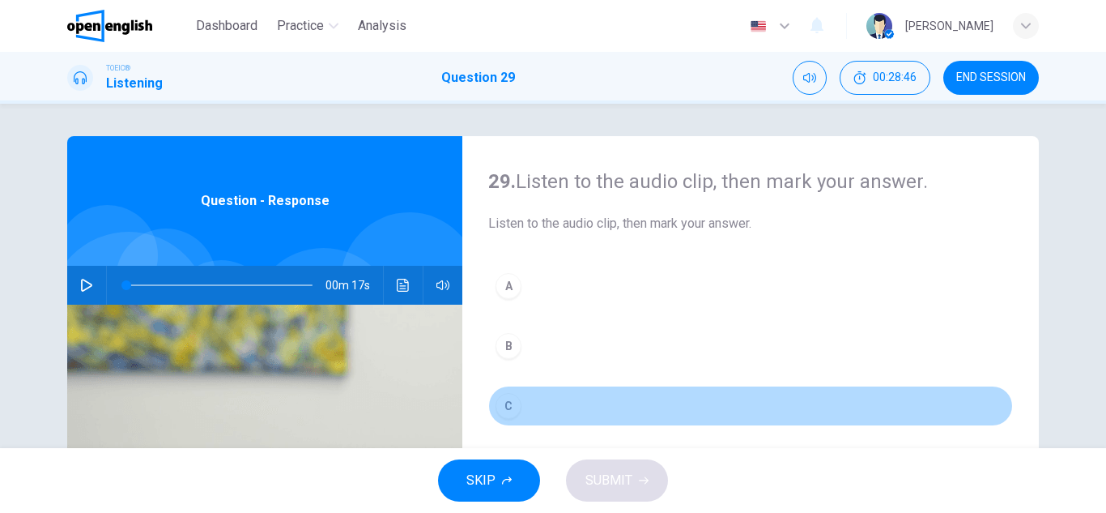
click at [552, 407] on button "C" at bounding box center [750, 405] width 525 height 40
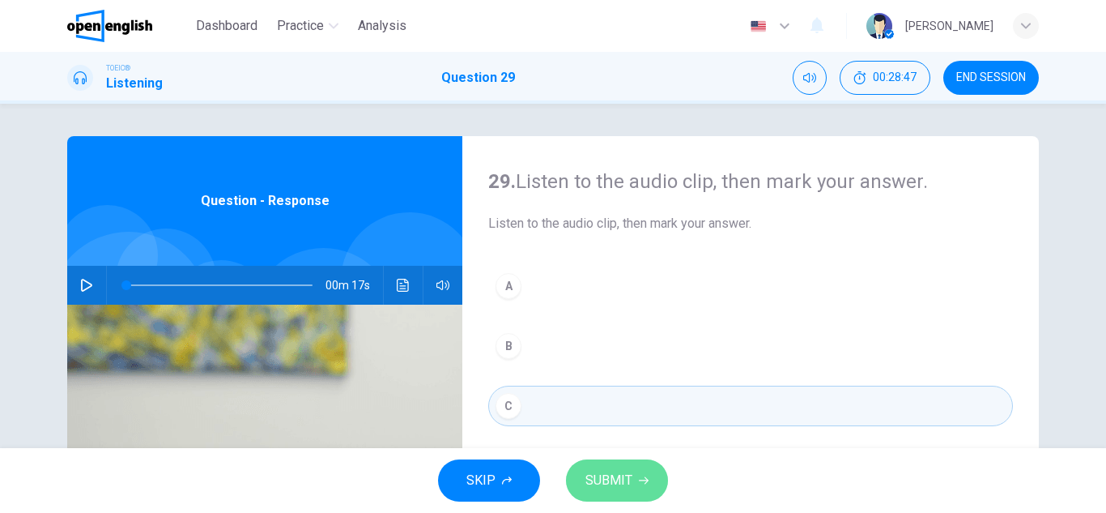
click at [614, 484] on span "SUBMIT" at bounding box center [608, 480] width 47 height 23
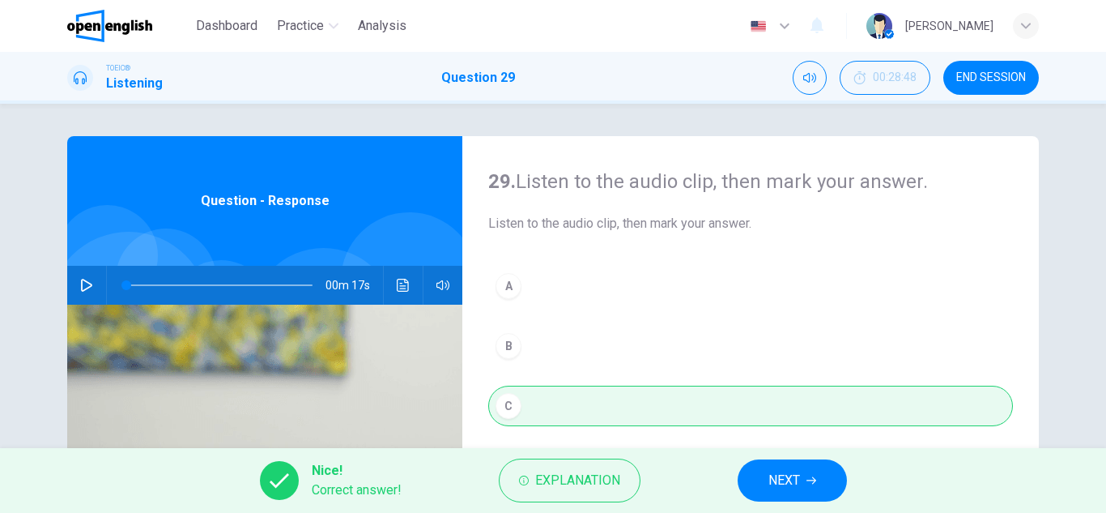
click at [798, 476] on span "NEXT" at bounding box center [784, 480] width 32 height 23
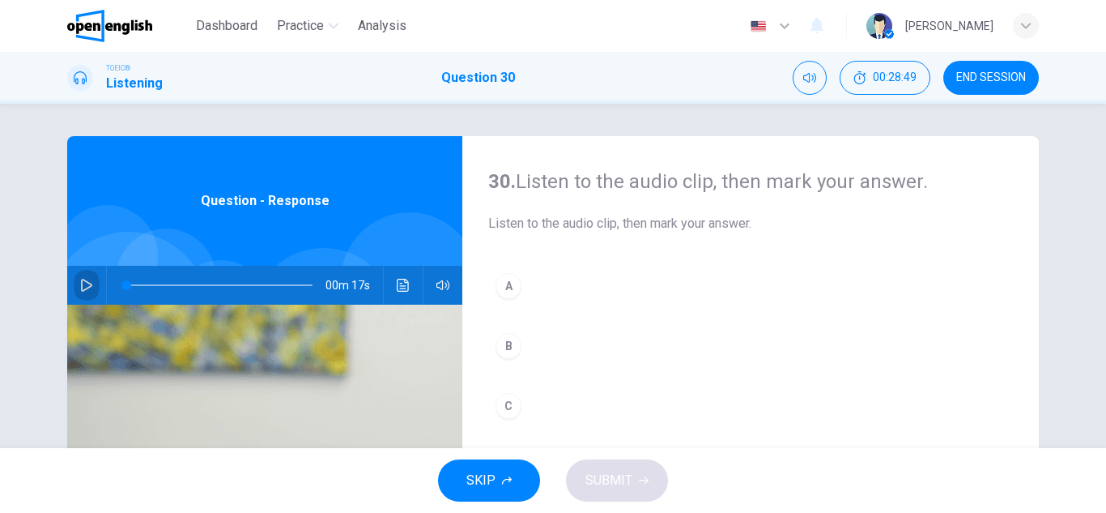
click at [80, 286] on icon "button" at bounding box center [86, 285] width 13 height 13
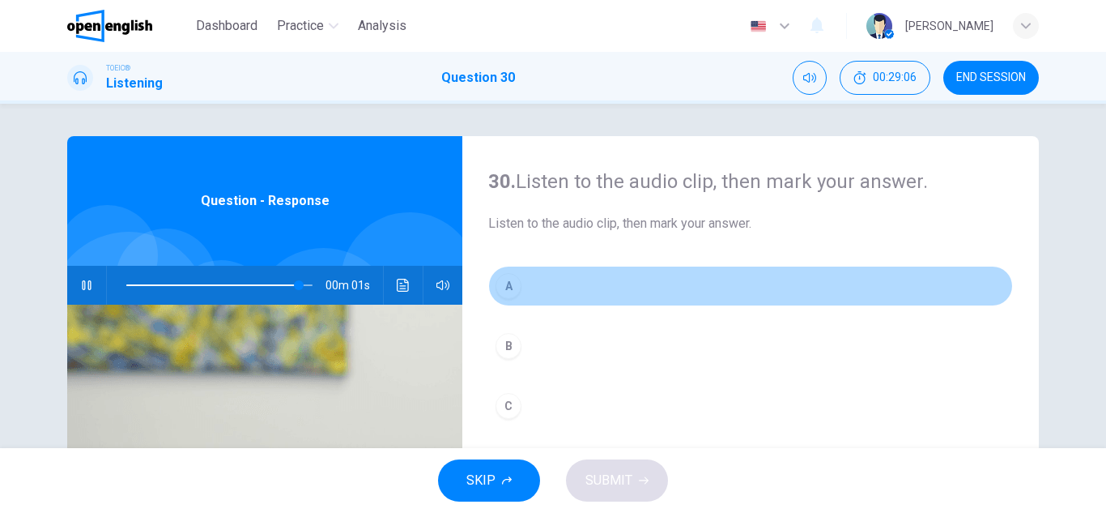
click at [577, 282] on button "A" at bounding box center [750, 286] width 525 height 40
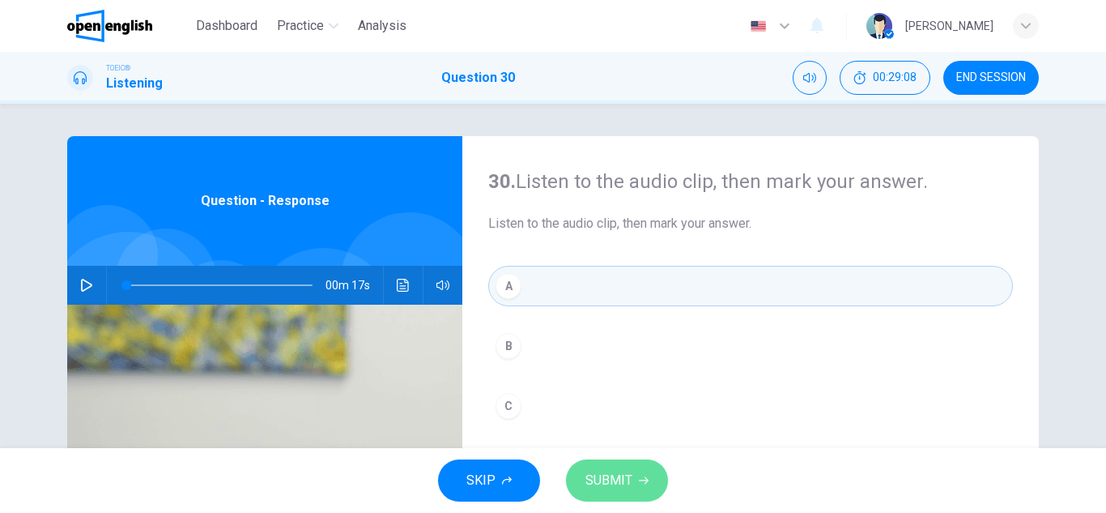
click at [630, 479] on span "SUBMIT" at bounding box center [608, 480] width 47 height 23
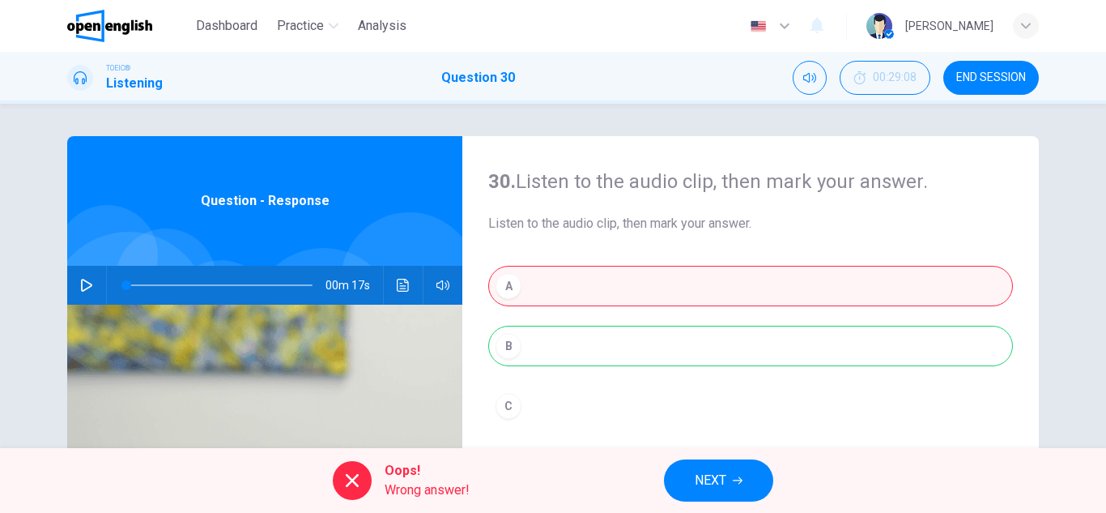
click at [543, 345] on div "A B C" at bounding box center [750, 362] width 525 height 193
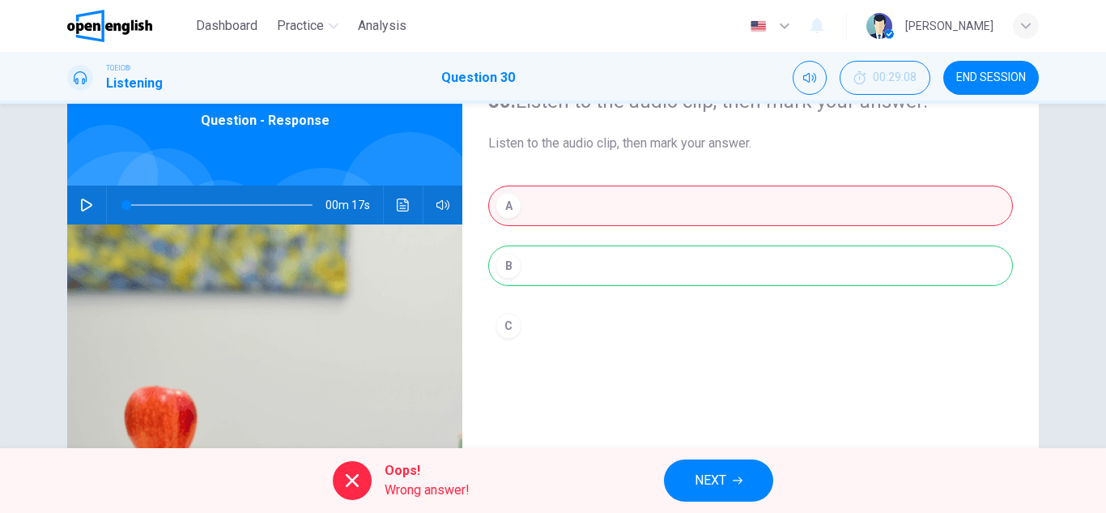
scroll to position [81, 0]
click at [86, 204] on icon "button" at bounding box center [86, 204] width 13 height 13
type input "*"
click at [724, 476] on span "NEXT" at bounding box center [711, 480] width 32 height 23
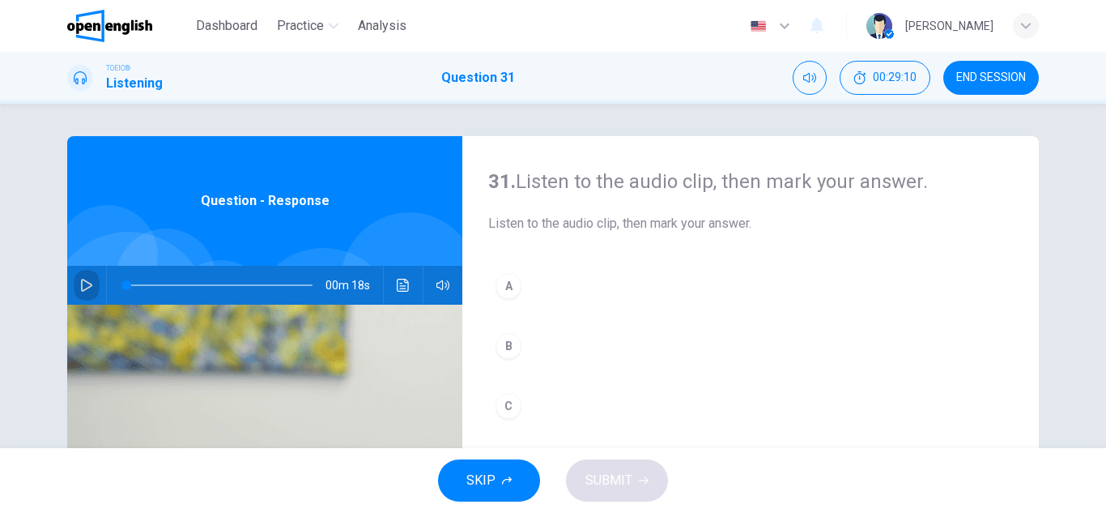
click at [80, 286] on icon "button" at bounding box center [86, 285] width 13 height 13
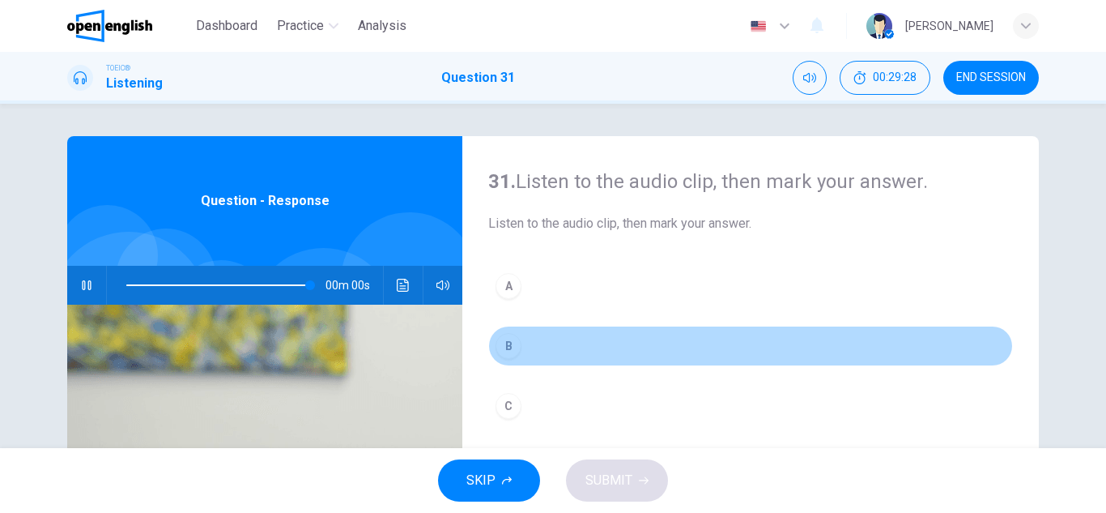
click at [555, 349] on button "B" at bounding box center [750, 346] width 525 height 40
type input "*"
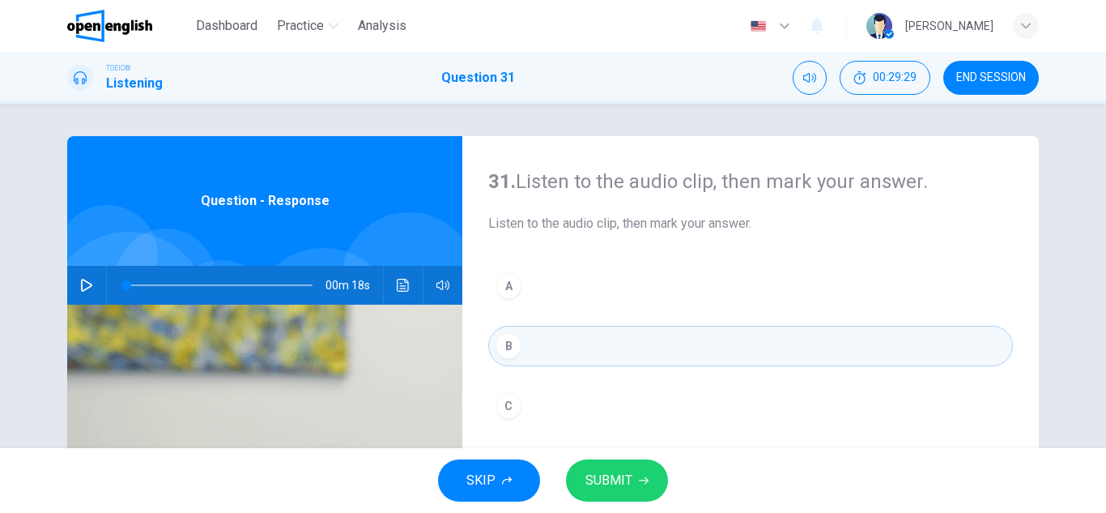
click at [618, 482] on span "SUBMIT" at bounding box center [608, 480] width 47 height 23
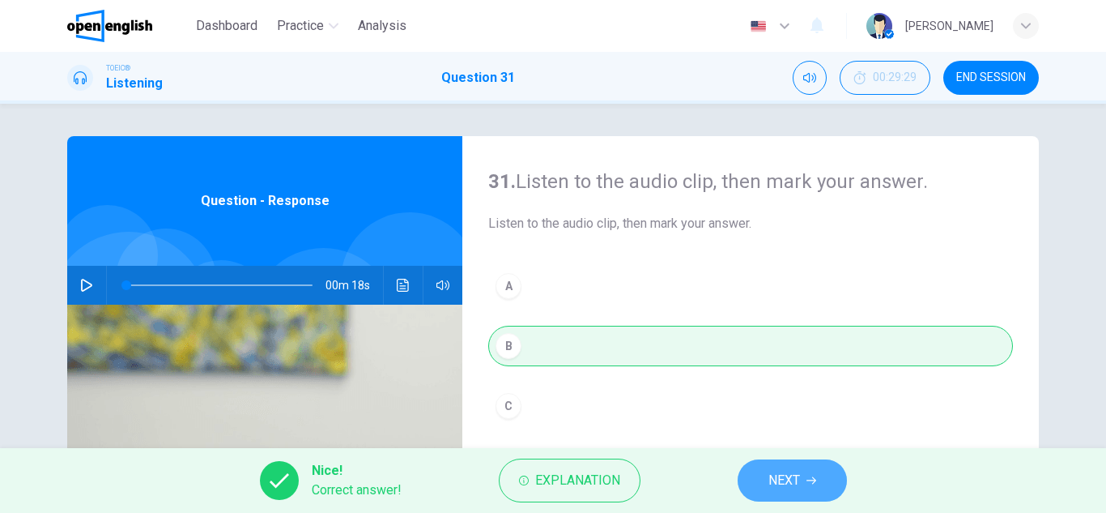
click at [793, 479] on span "NEXT" at bounding box center [784, 480] width 32 height 23
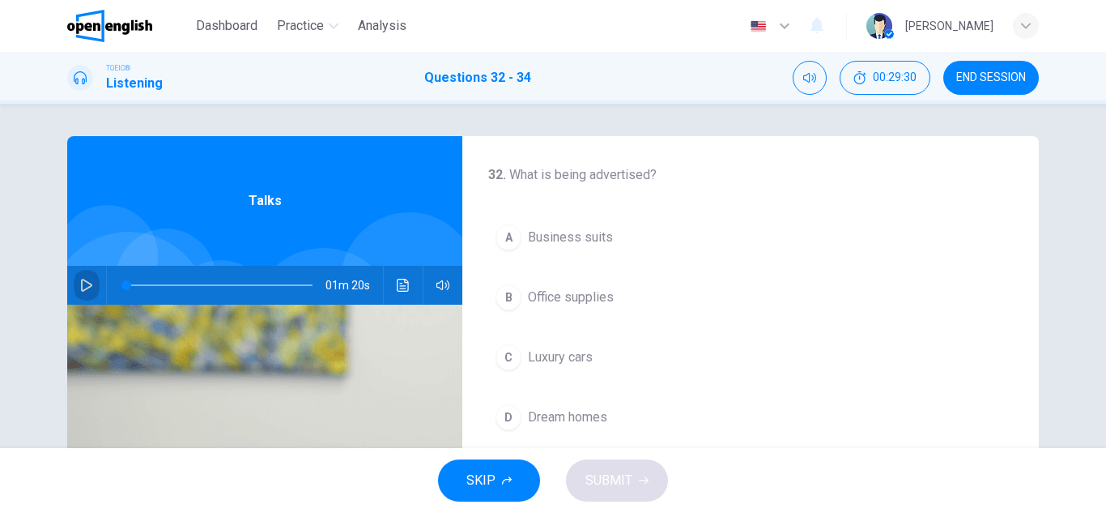
click at [81, 284] on icon "button" at bounding box center [86, 285] width 13 height 13
click at [80, 282] on icon "button" at bounding box center [86, 285] width 13 height 13
click at [570, 351] on span "Luxury cars" at bounding box center [560, 356] width 65 height 19
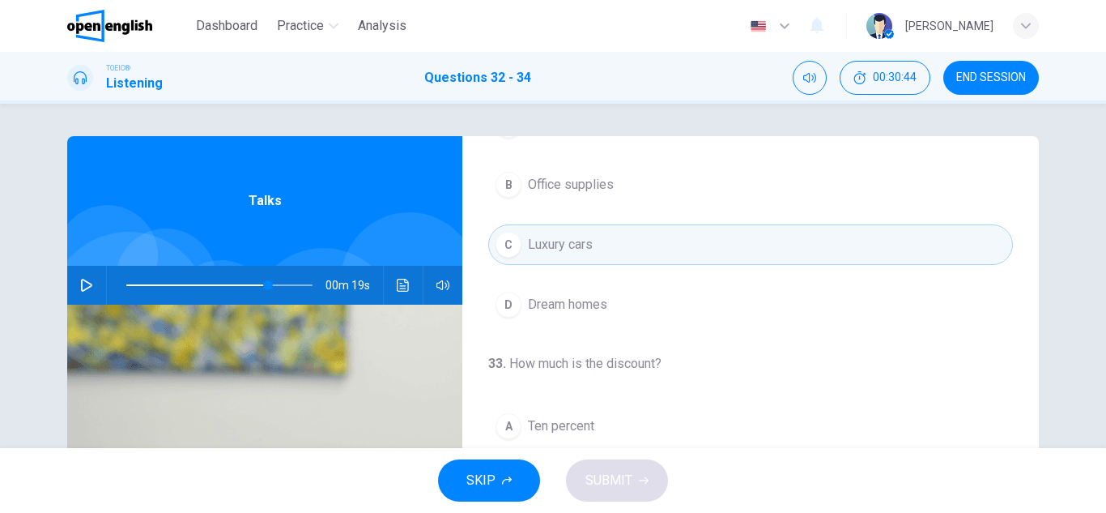
scroll to position [162, 0]
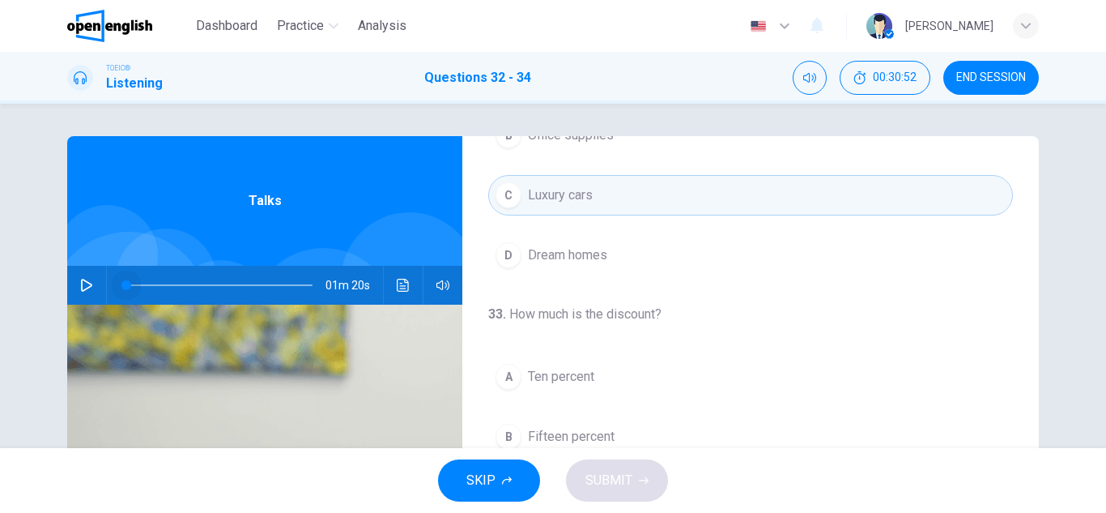
drag, startPoint x: 264, startPoint y: 286, endPoint x: 111, endPoint y: 314, distance: 155.6
click at [111, 314] on div "Talks 01m 20s" at bounding box center [264, 417] width 395 height 563
click at [85, 285] on icon "button" at bounding box center [86, 285] width 13 height 13
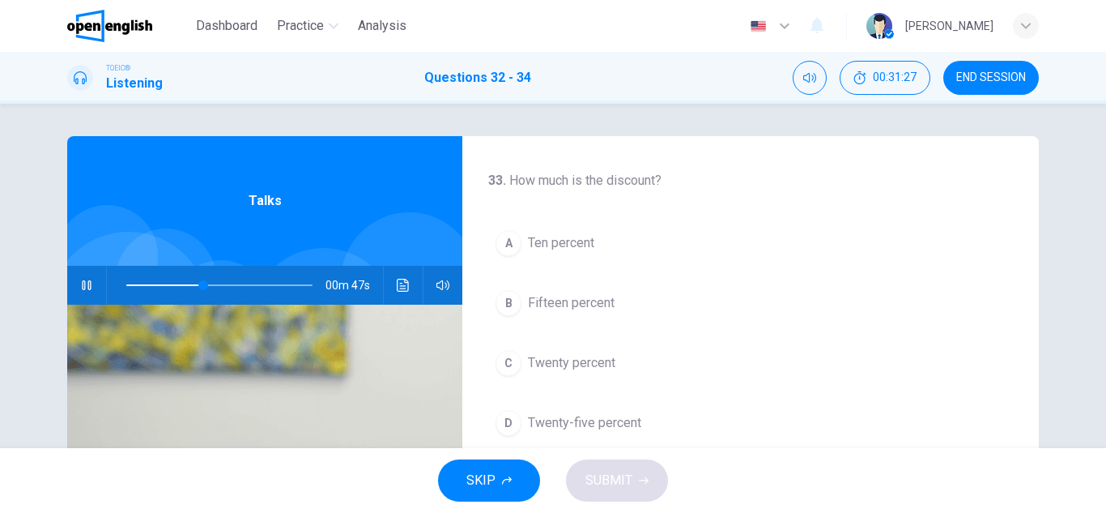
scroll to position [324, 0]
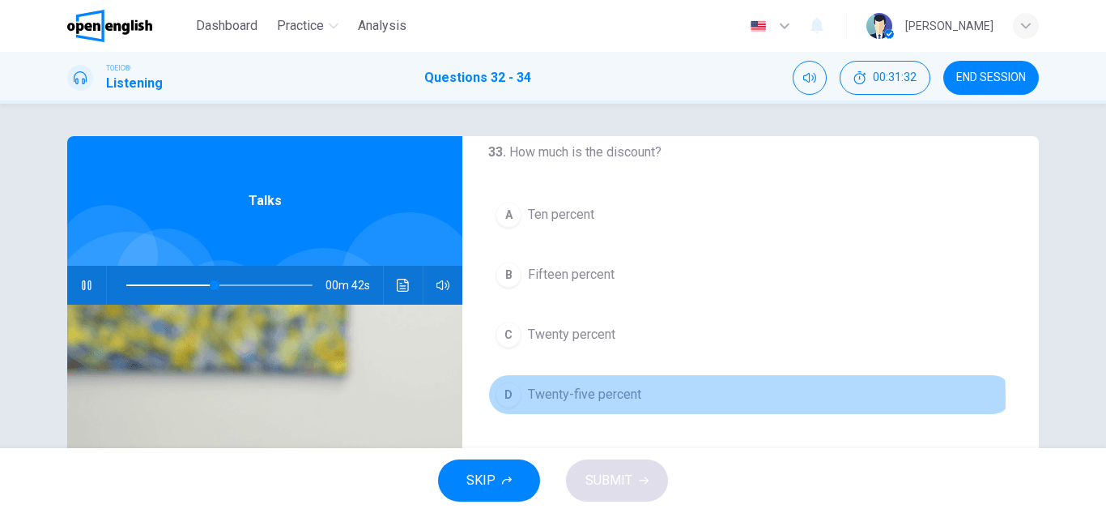
click at [653, 398] on button "D Twenty-five percent" at bounding box center [750, 394] width 525 height 40
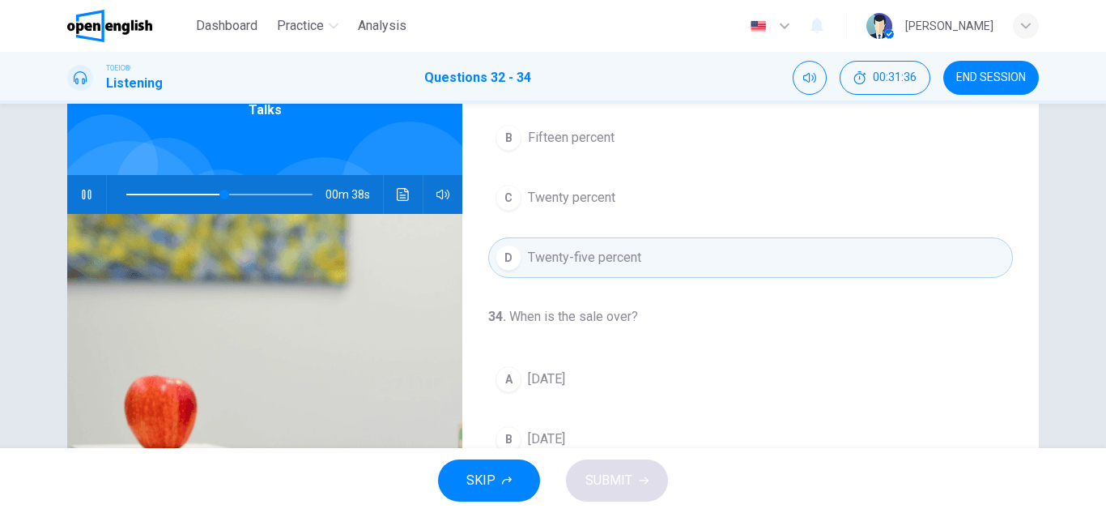
scroll to position [243, 0]
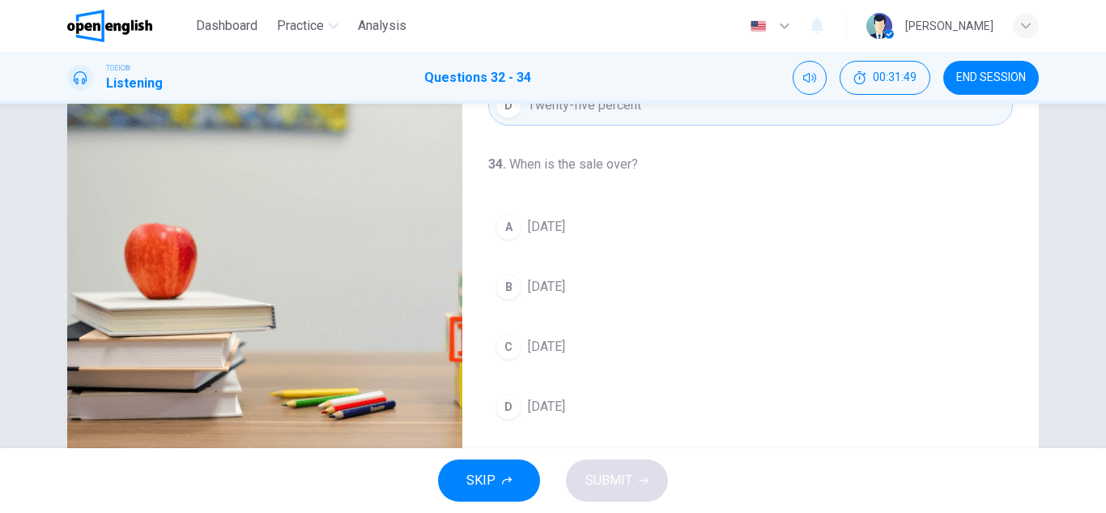
click at [573, 228] on button "A [DATE]" at bounding box center [750, 226] width 525 height 40
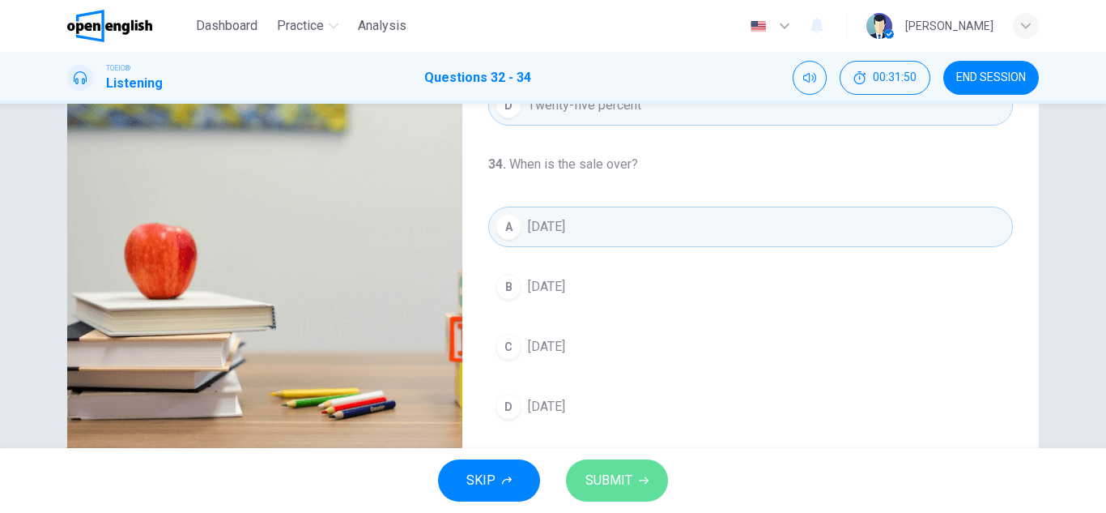
click at [628, 483] on span "SUBMIT" at bounding box center [608, 480] width 47 height 23
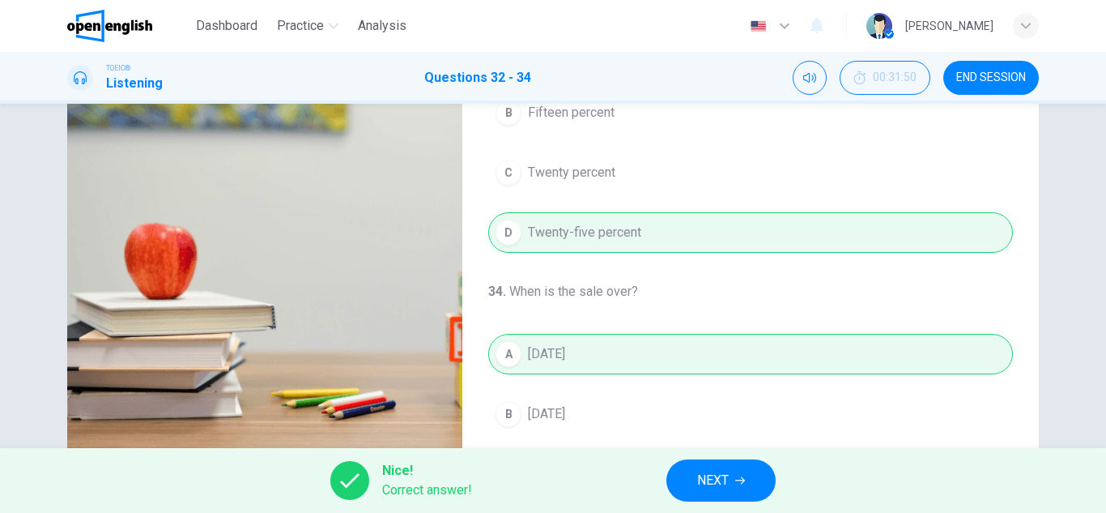
type input "**"
click at [707, 475] on span "NEXT" at bounding box center [713, 480] width 32 height 23
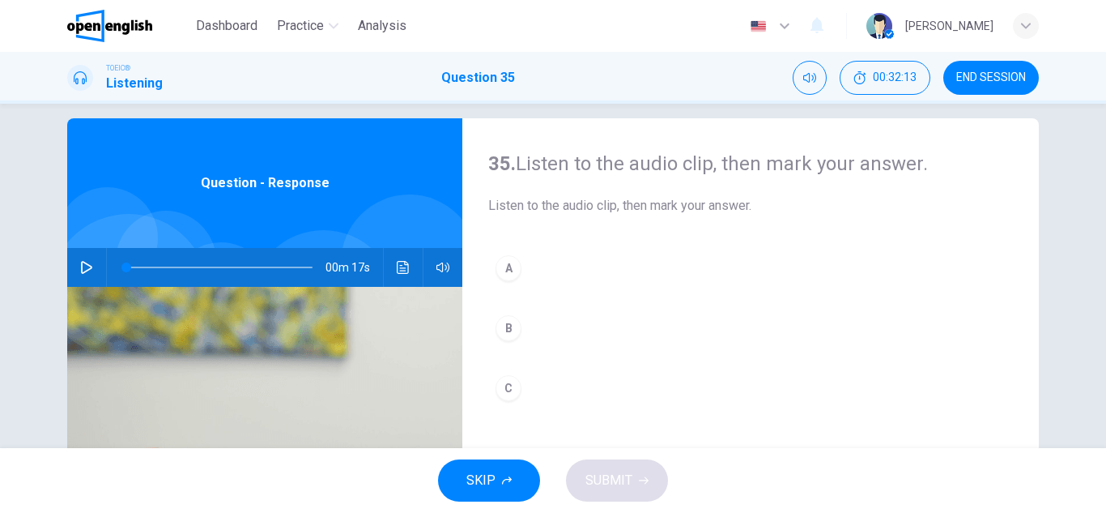
scroll to position [0, 0]
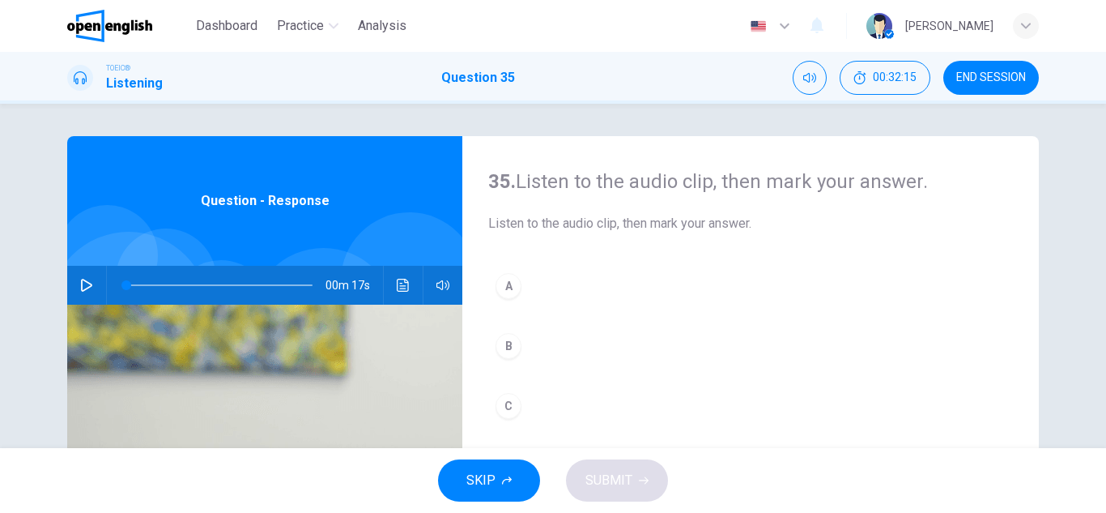
click at [80, 284] on icon "button" at bounding box center [86, 285] width 13 height 13
click at [81, 287] on icon "button" at bounding box center [86, 285] width 13 height 13
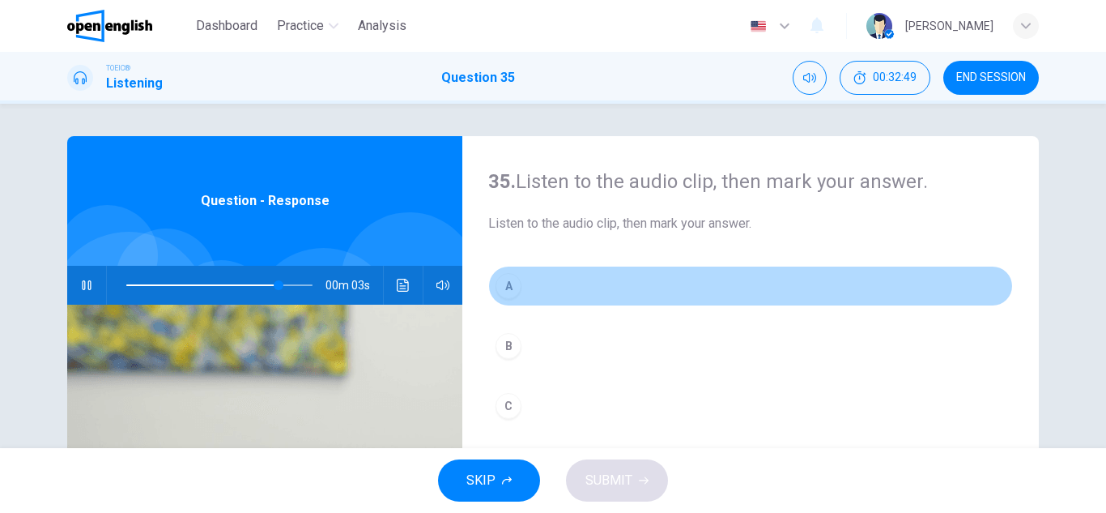
click at [543, 287] on button "A" at bounding box center [750, 286] width 525 height 40
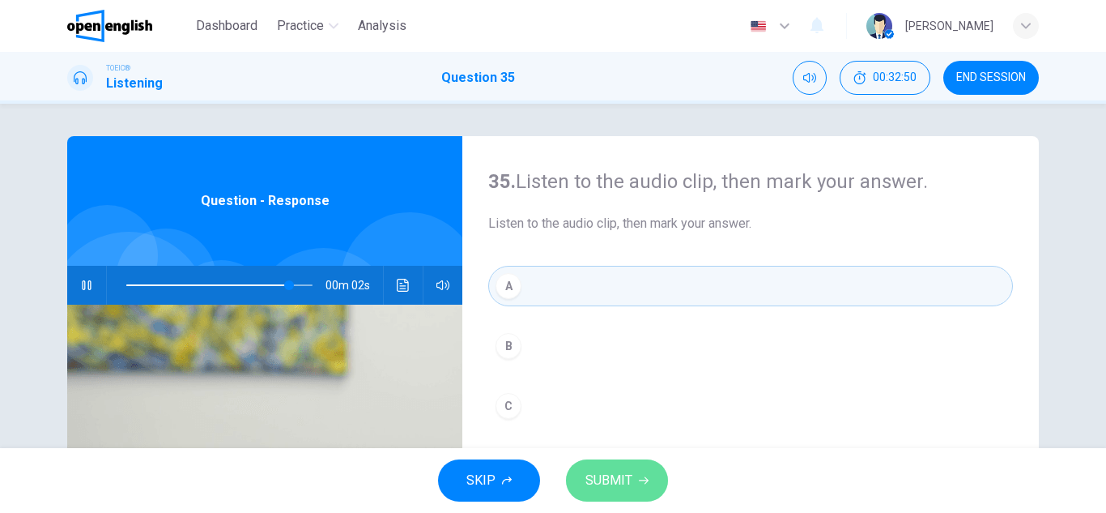
click at [611, 486] on span "SUBMIT" at bounding box center [608, 480] width 47 height 23
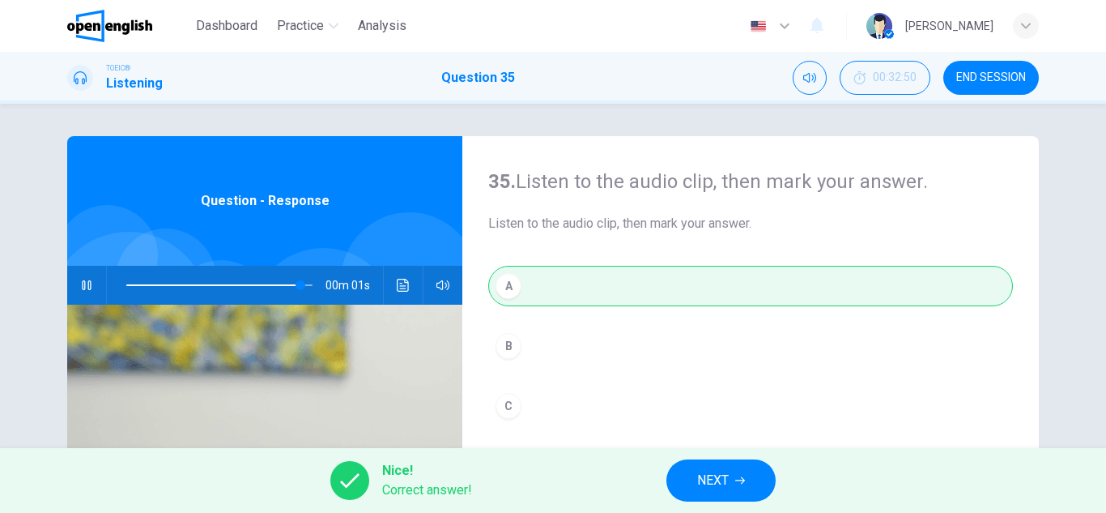
type input "*"
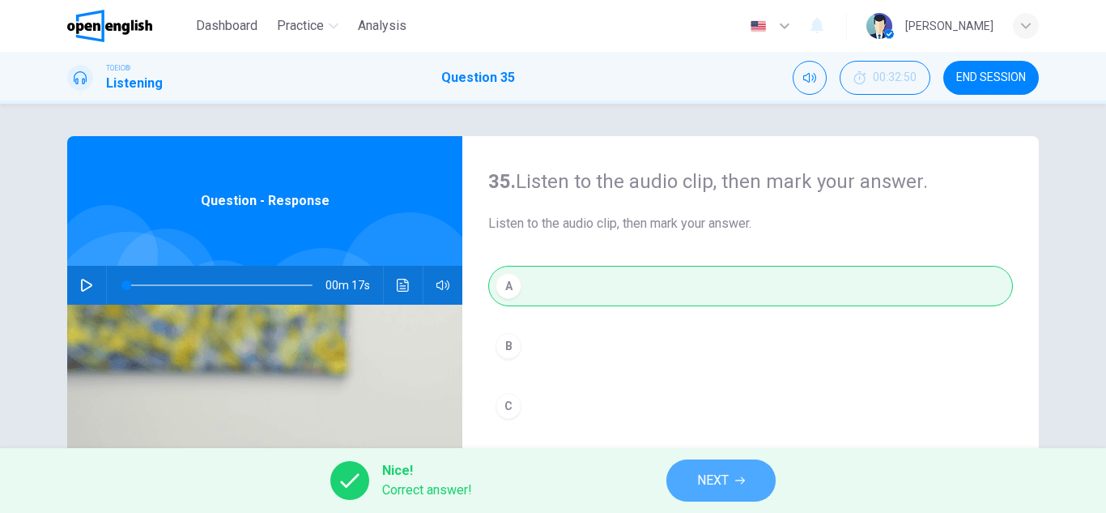
click at [714, 478] on span "NEXT" at bounding box center [713, 480] width 32 height 23
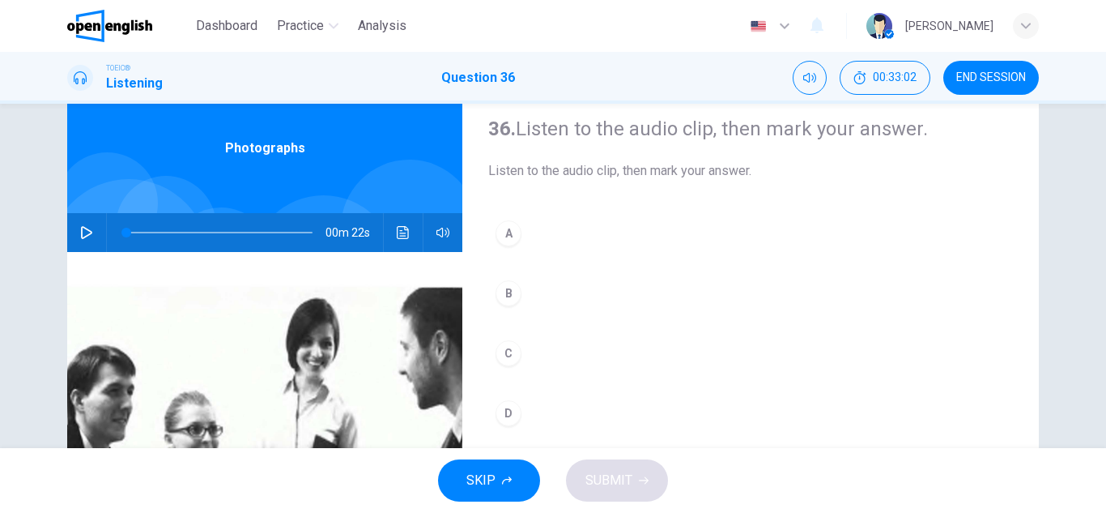
scroll to position [81, 0]
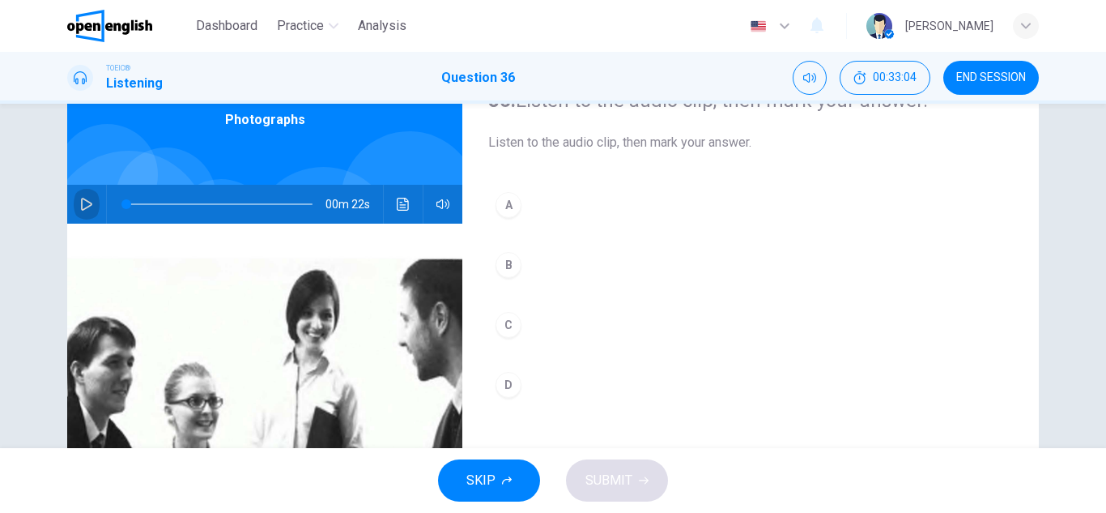
click at [80, 202] on icon "button" at bounding box center [86, 204] width 13 height 13
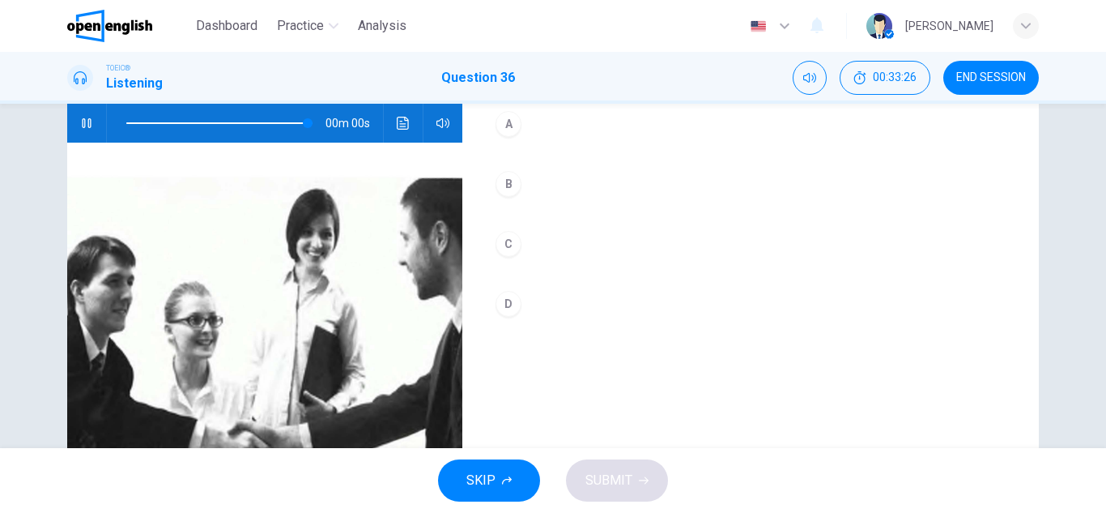
type input "*"
click at [519, 309] on button "D" at bounding box center [750, 303] width 525 height 40
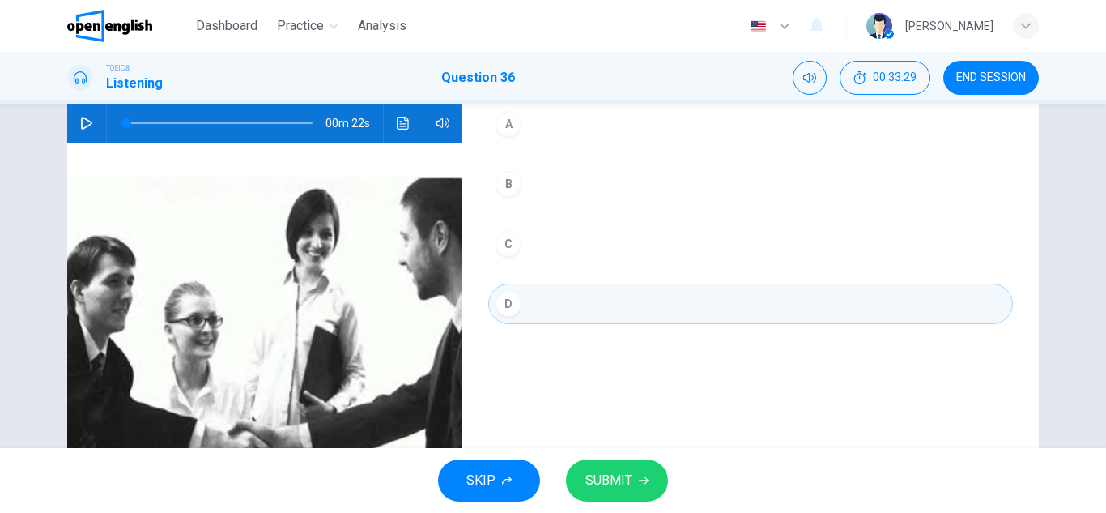
click at [615, 481] on span "SUBMIT" at bounding box center [608, 480] width 47 height 23
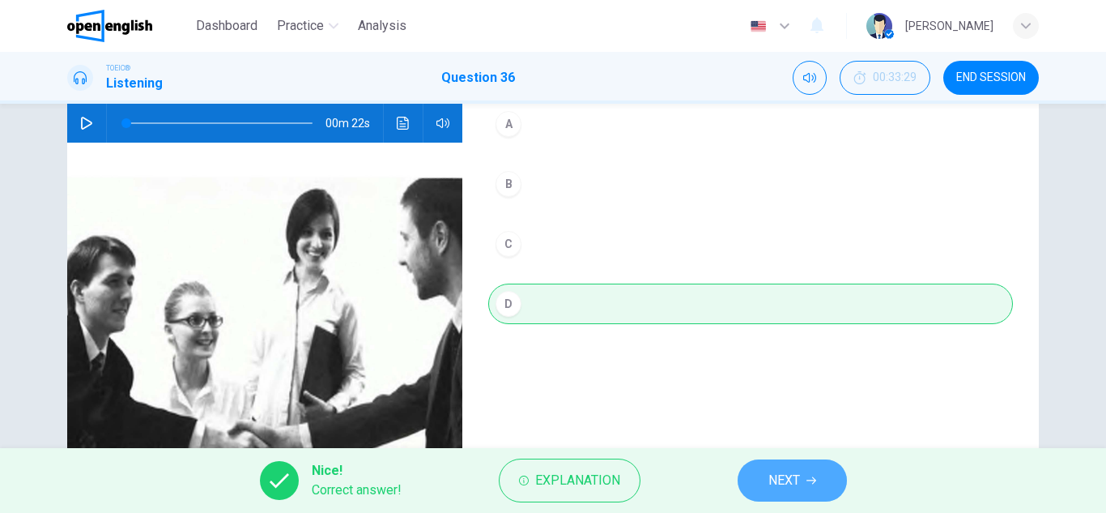
click at [807, 476] on icon "button" at bounding box center [811, 480] width 10 height 10
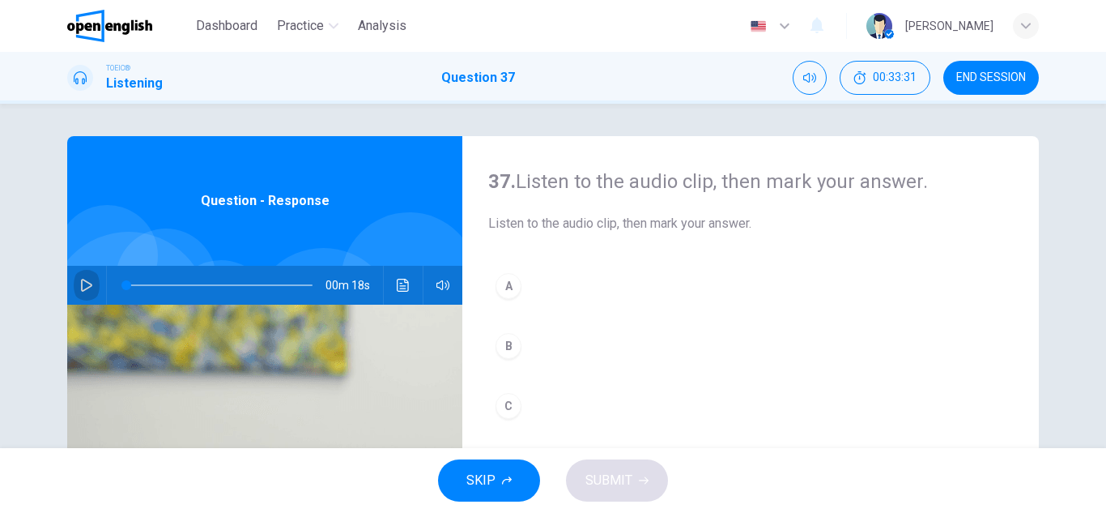
click at [85, 287] on icon "button" at bounding box center [86, 285] width 11 height 13
click at [560, 286] on button "A" at bounding box center [750, 286] width 525 height 40
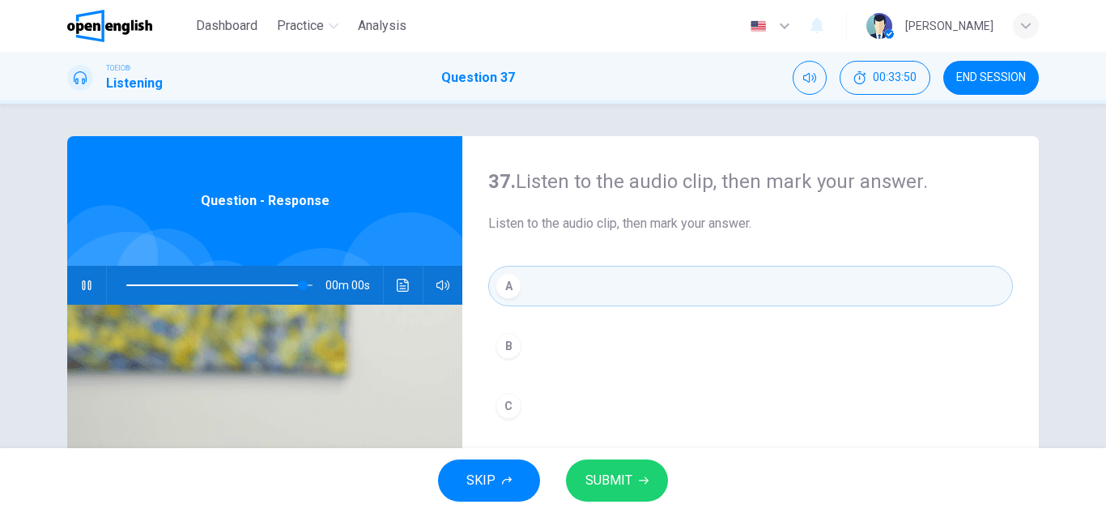
type input "*"
click at [619, 484] on span "SUBMIT" at bounding box center [608, 480] width 47 height 23
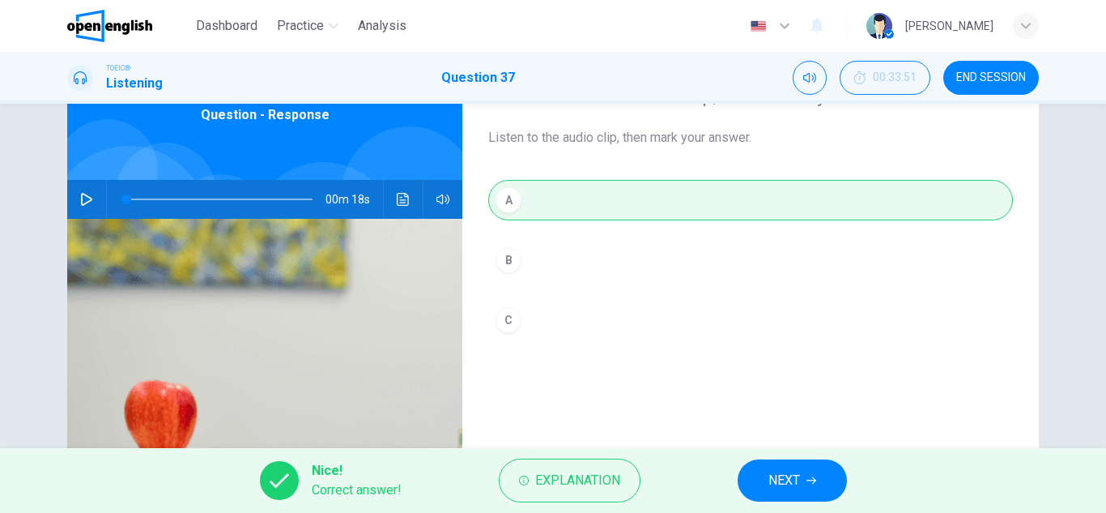
scroll to position [162, 0]
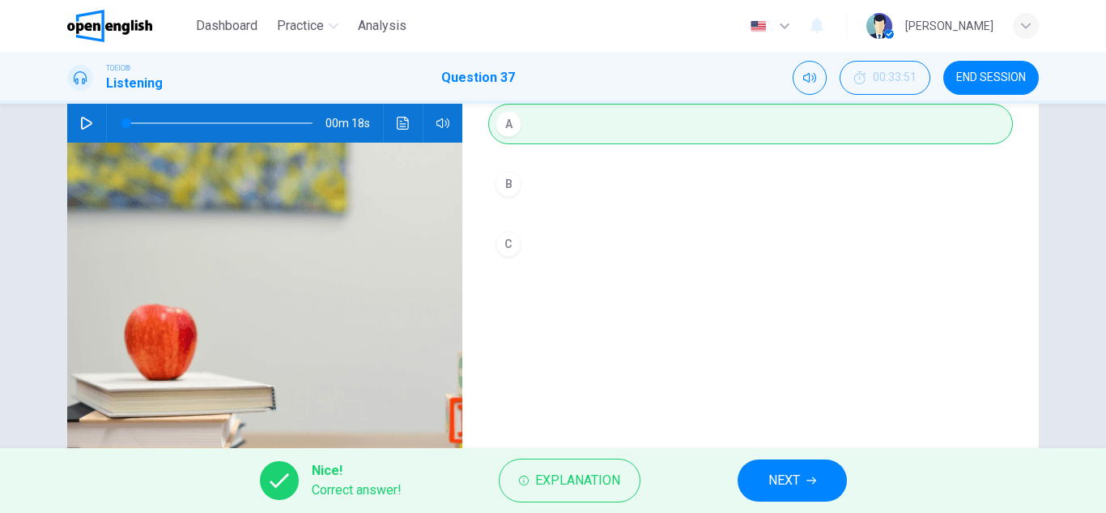
click at [772, 481] on span "NEXT" at bounding box center [784, 480] width 32 height 23
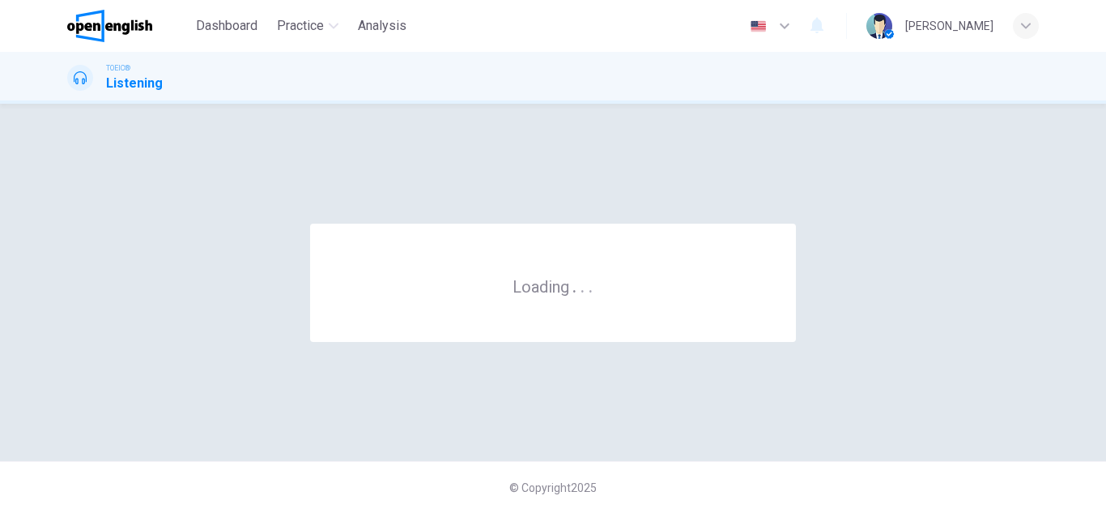
scroll to position [0, 0]
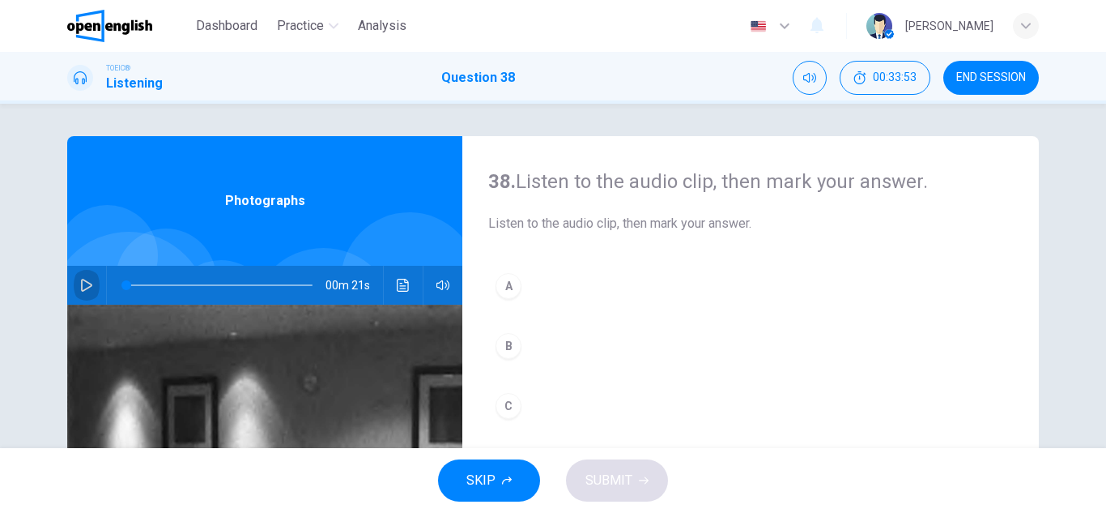
click at [83, 283] on icon "button" at bounding box center [86, 285] width 13 height 13
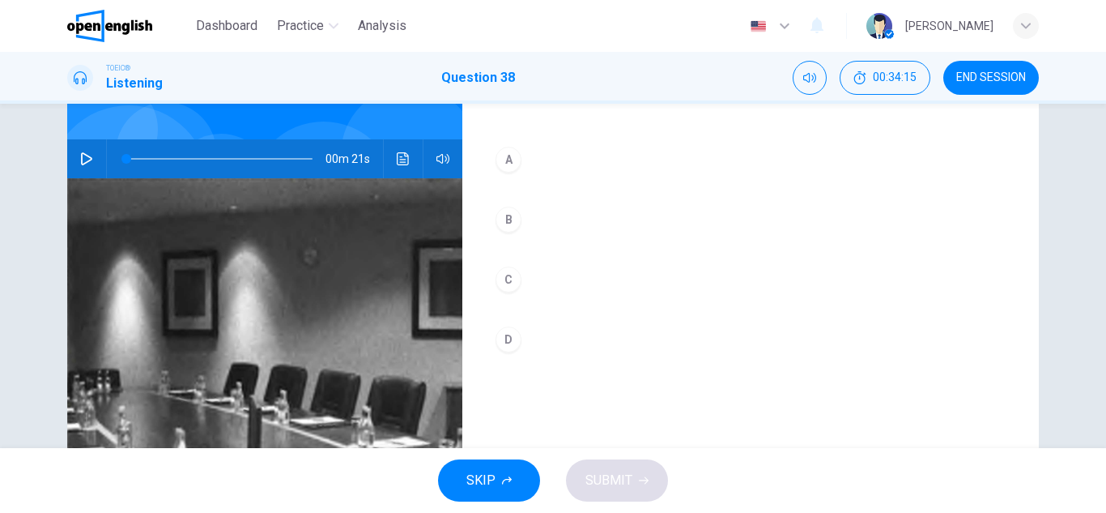
scroll to position [121, 0]
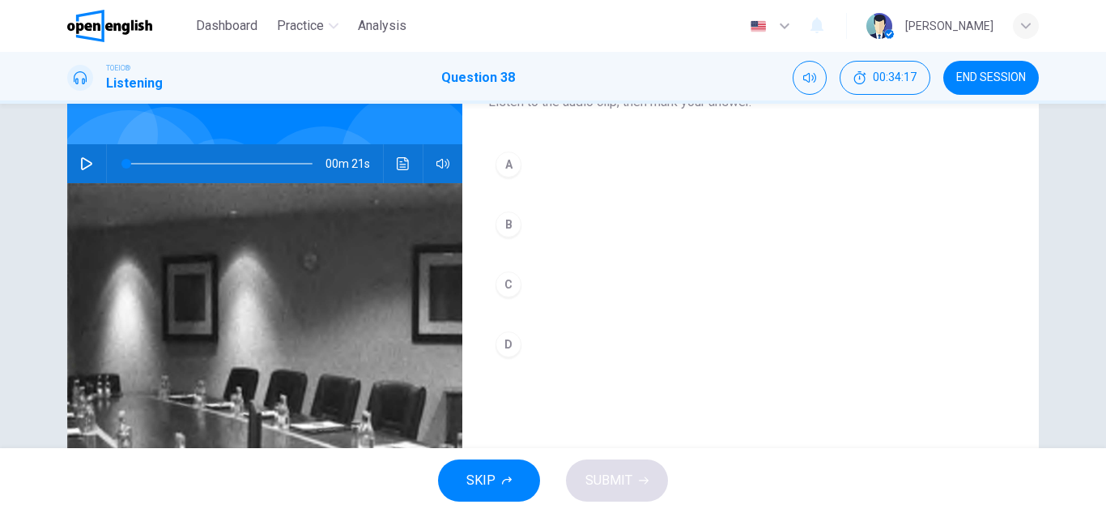
click at [83, 166] on icon "button" at bounding box center [86, 163] width 13 height 13
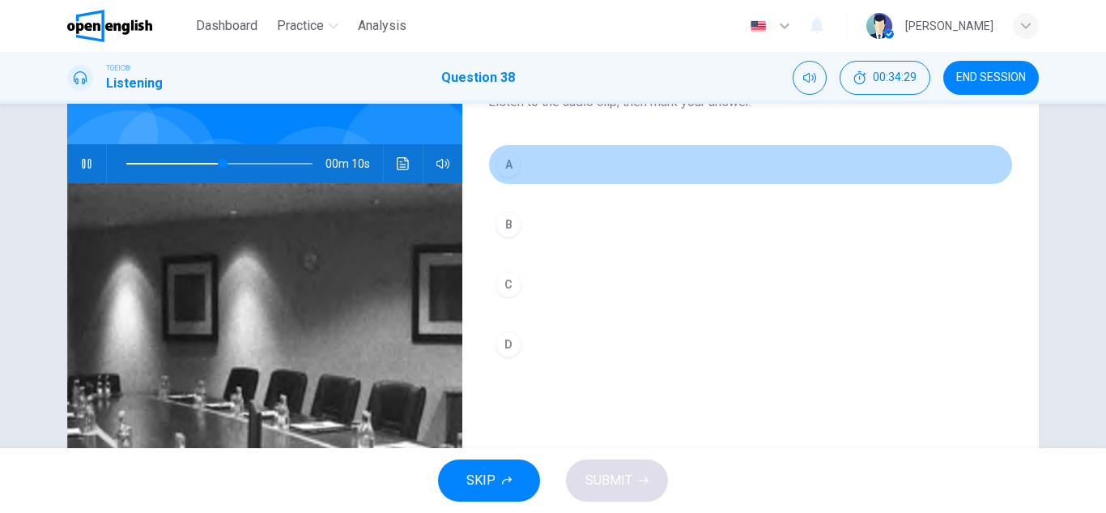
click at [538, 168] on button "A" at bounding box center [750, 164] width 525 height 40
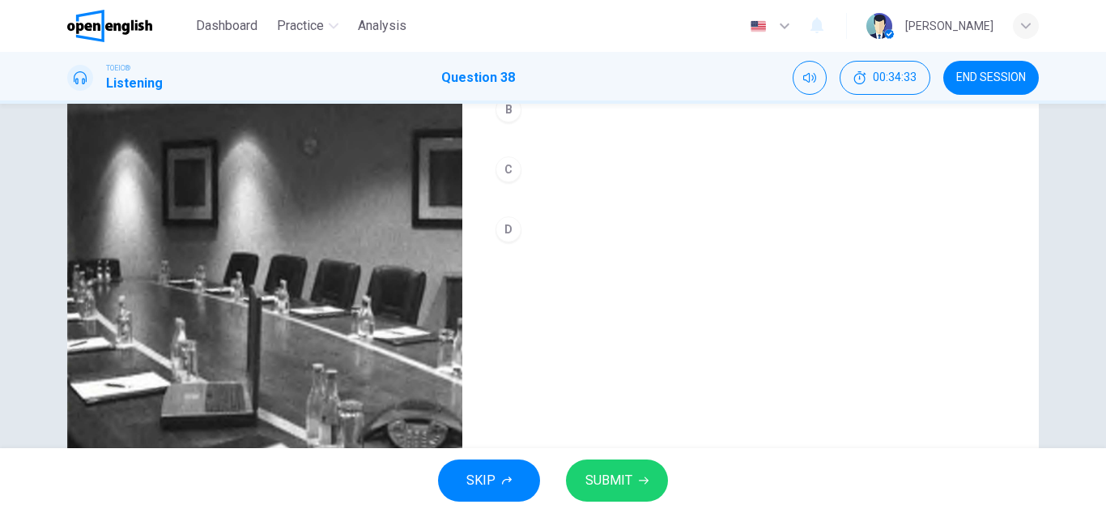
scroll to position [283, 0]
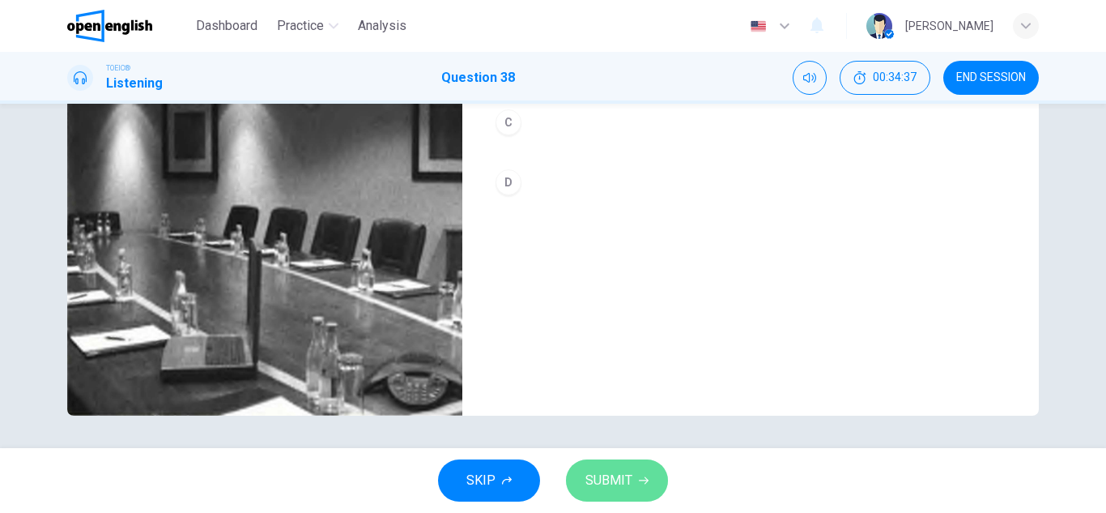
click at [608, 479] on span "SUBMIT" at bounding box center [608, 480] width 47 height 23
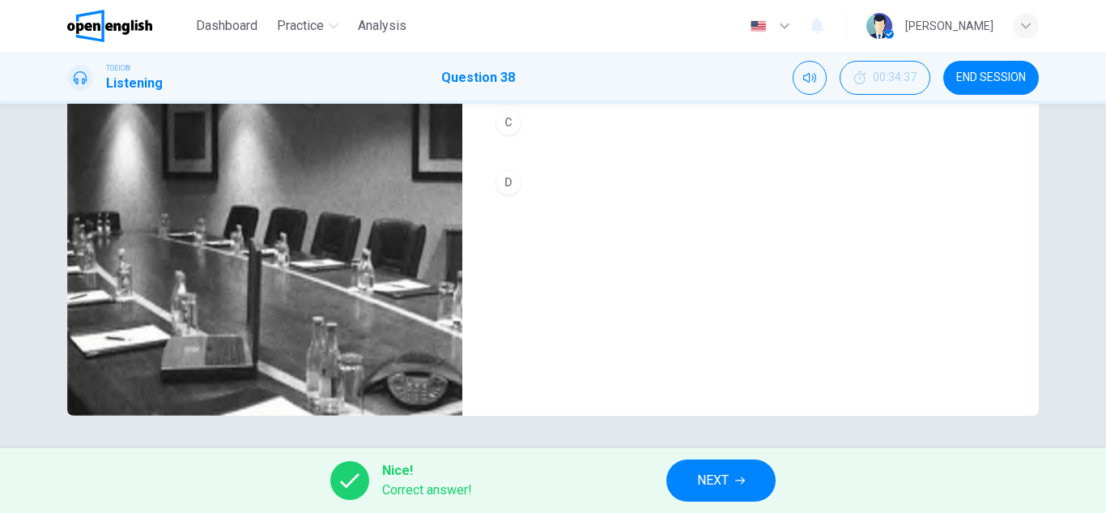
type input "*"
click at [708, 479] on span "NEXT" at bounding box center [713, 480] width 32 height 23
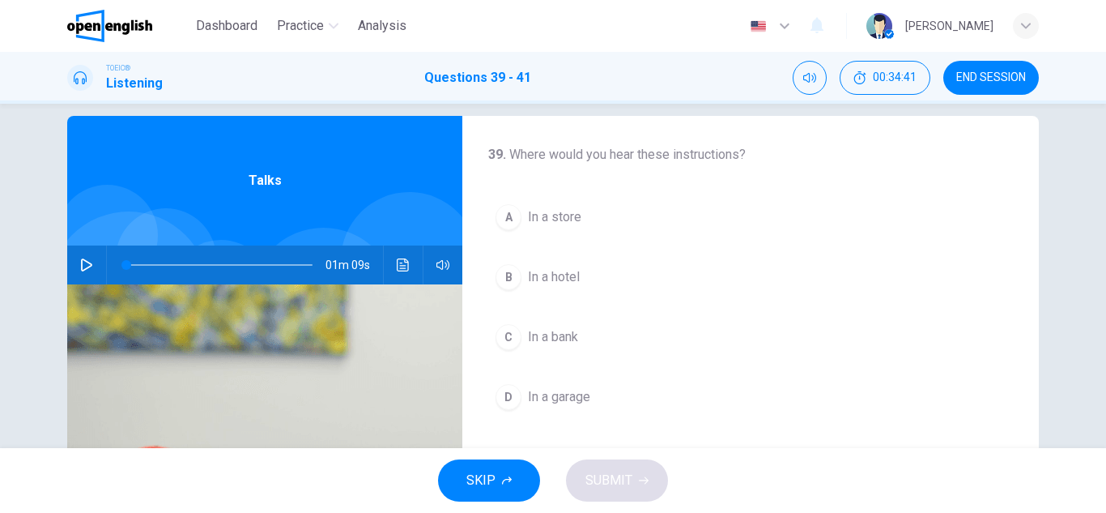
scroll to position [0, 0]
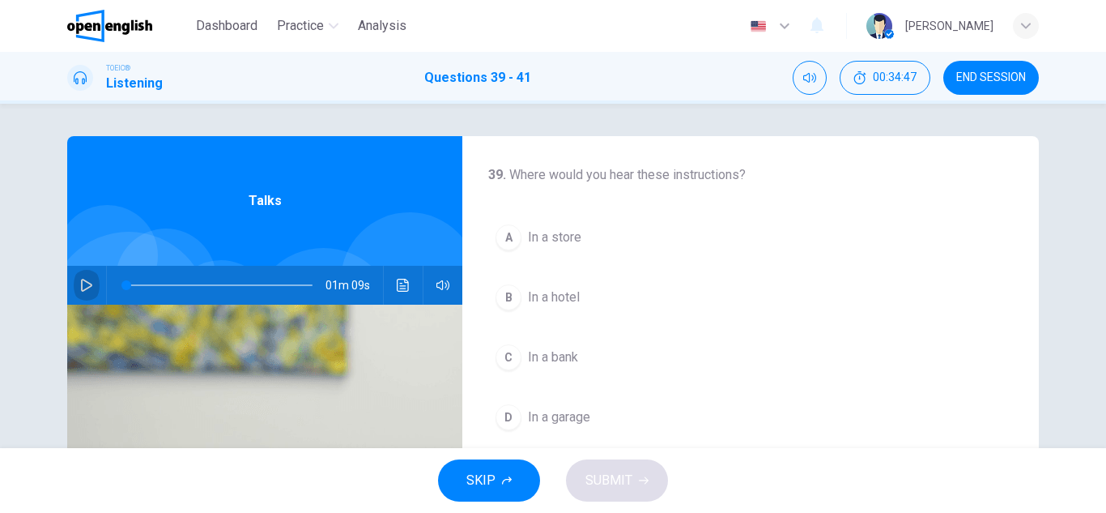
click at [83, 286] on icon "button" at bounding box center [86, 285] width 13 height 13
click at [568, 292] on span "In a hotel" at bounding box center [554, 296] width 52 height 19
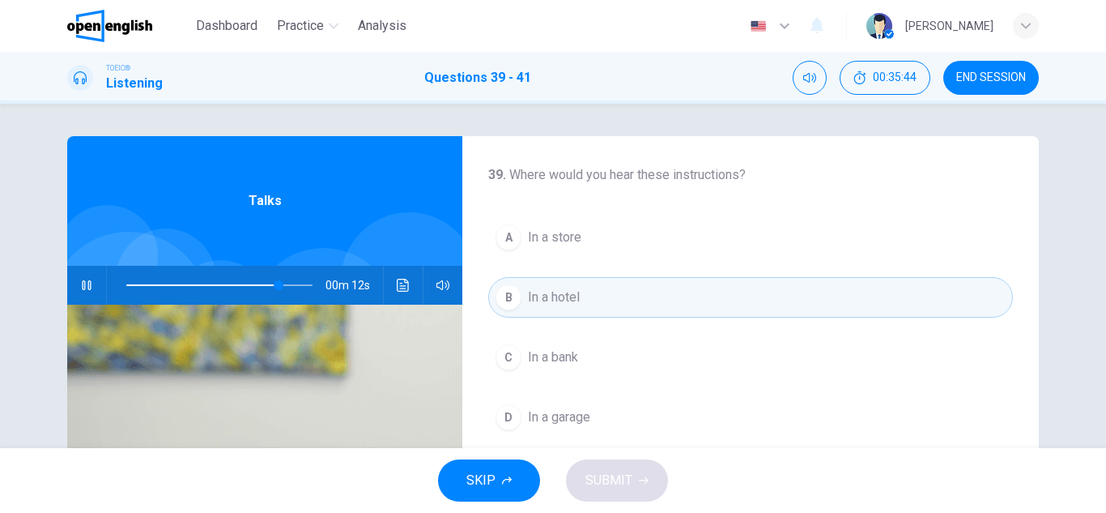
click at [86, 285] on icon "button" at bounding box center [86, 285] width 13 height 13
drag, startPoint x: 275, startPoint y: 281, endPoint x: 116, endPoint y: 290, distance: 159.8
click at [121, 290] on span at bounding box center [126, 285] width 10 height 10
click at [84, 286] on icon "button" at bounding box center [86, 285] width 13 height 13
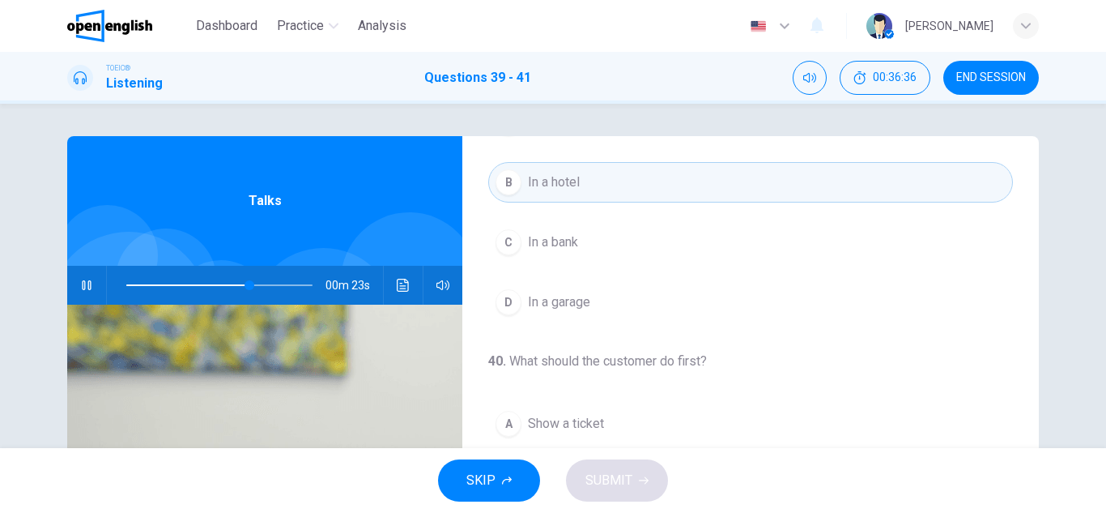
scroll to position [324, 0]
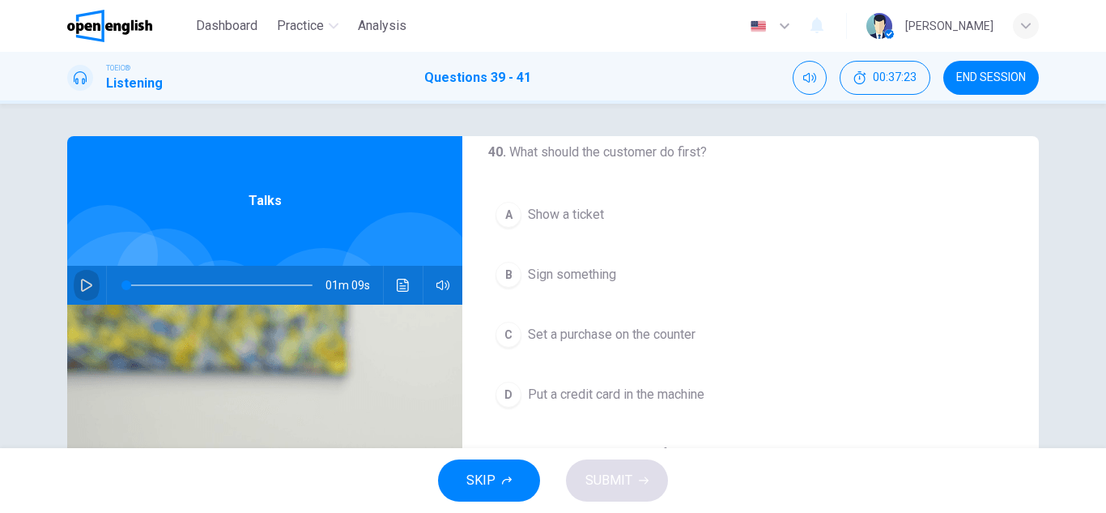
click at [81, 287] on icon "button" at bounding box center [86, 285] width 13 height 13
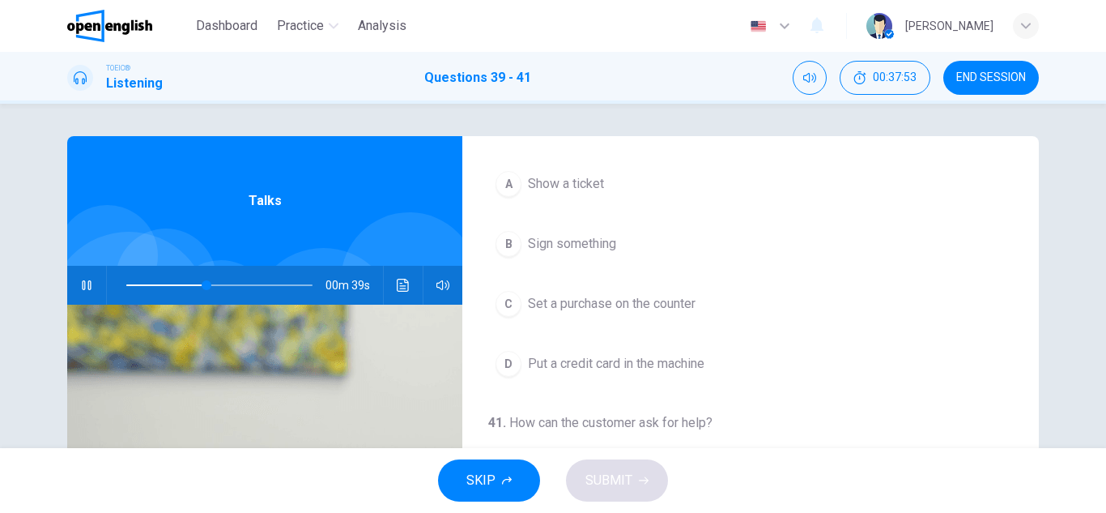
scroll to position [370, 0]
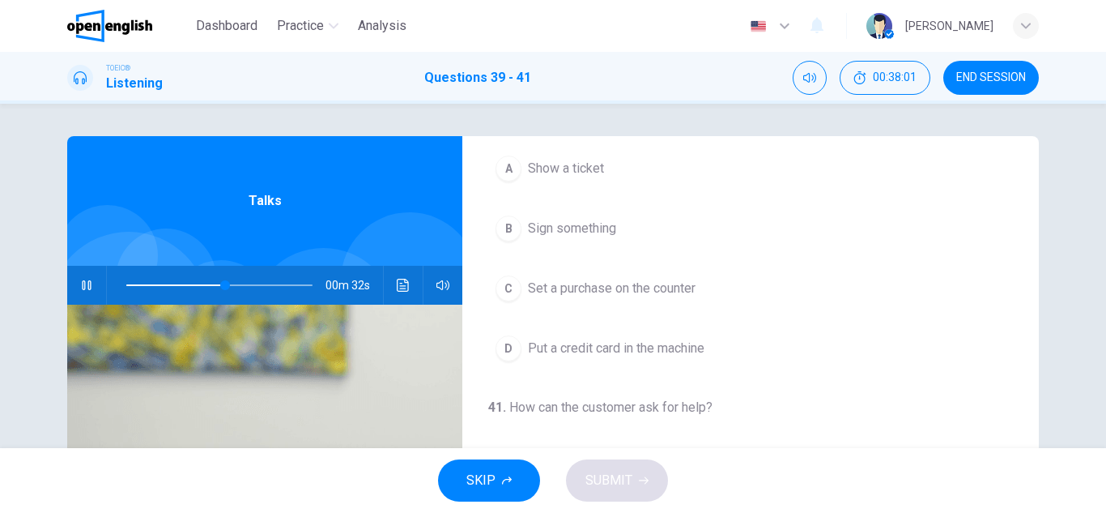
click at [601, 350] on span "Put a credit card in the machine" at bounding box center [616, 347] width 177 height 19
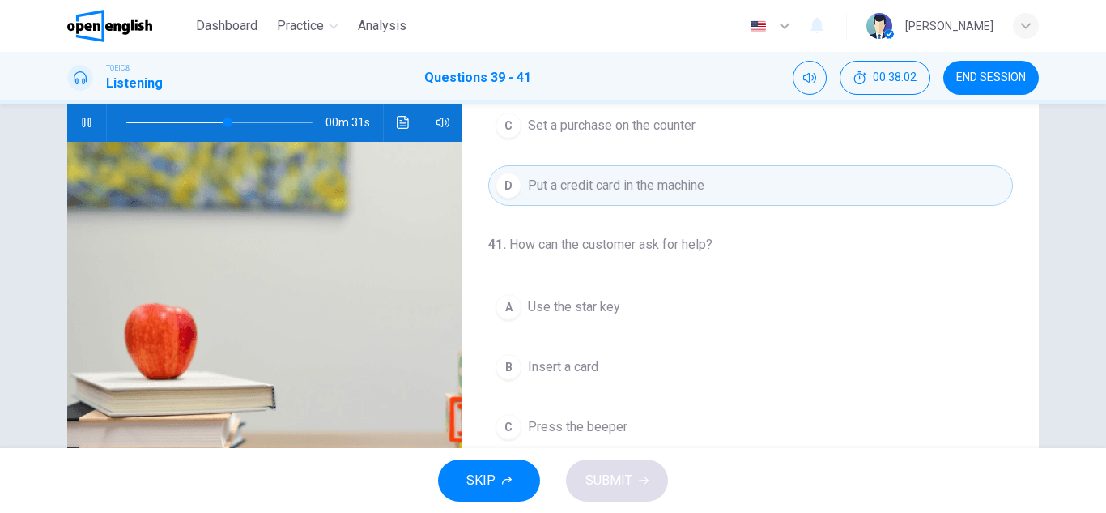
scroll to position [243, 0]
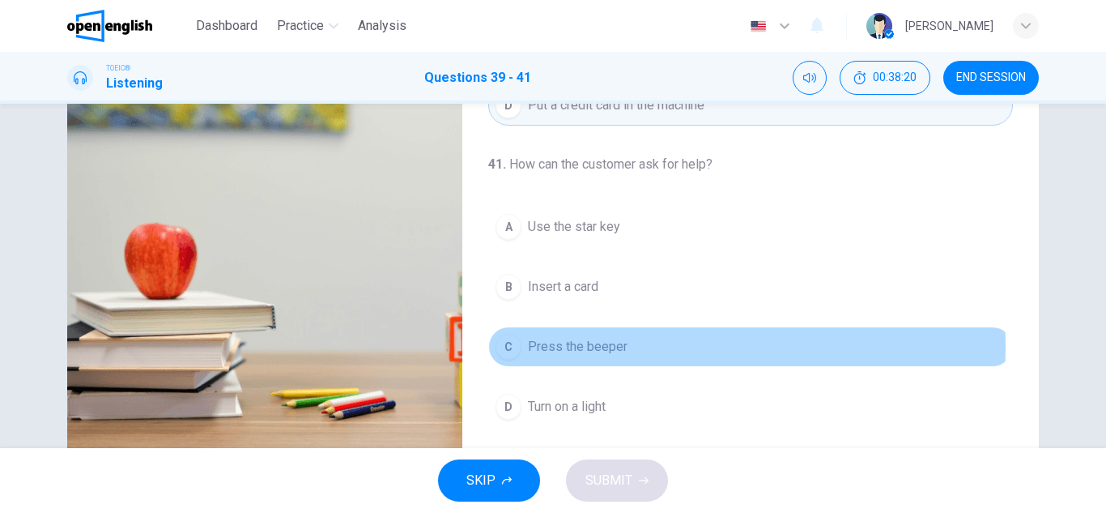
click at [587, 346] on span "Press the beeper" at bounding box center [578, 346] width 100 height 19
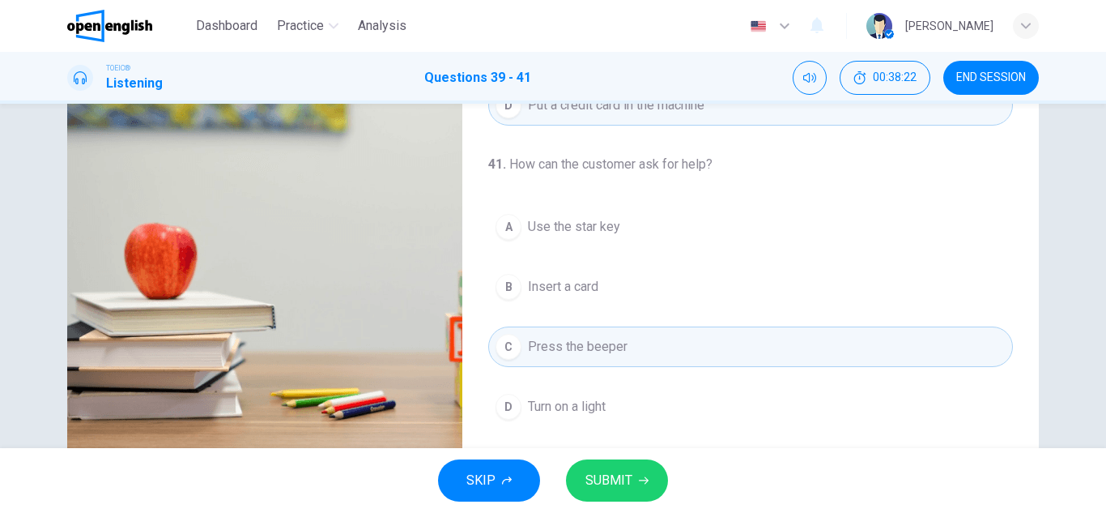
click at [611, 483] on span "SUBMIT" at bounding box center [608, 480] width 47 height 23
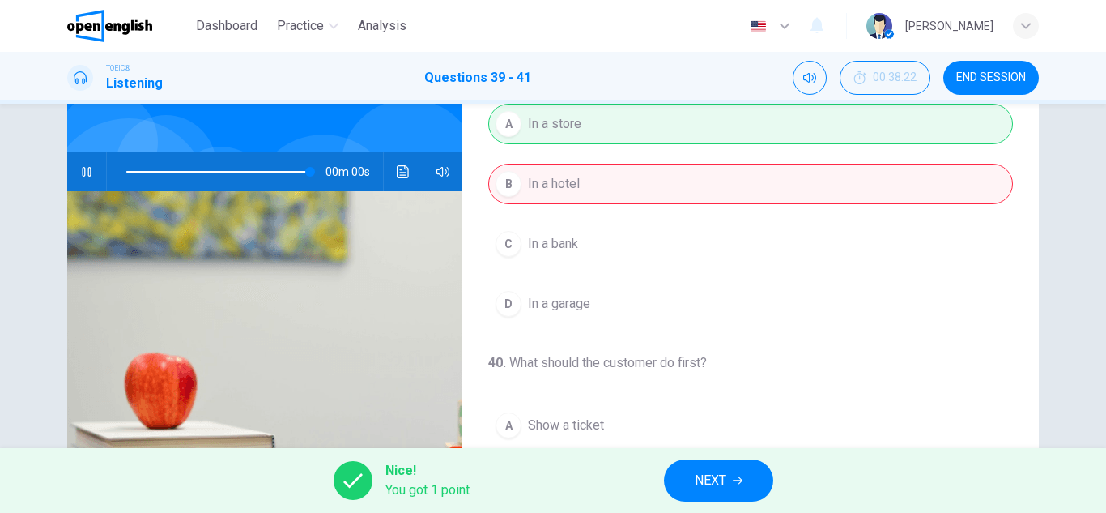
scroll to position [0, 0]
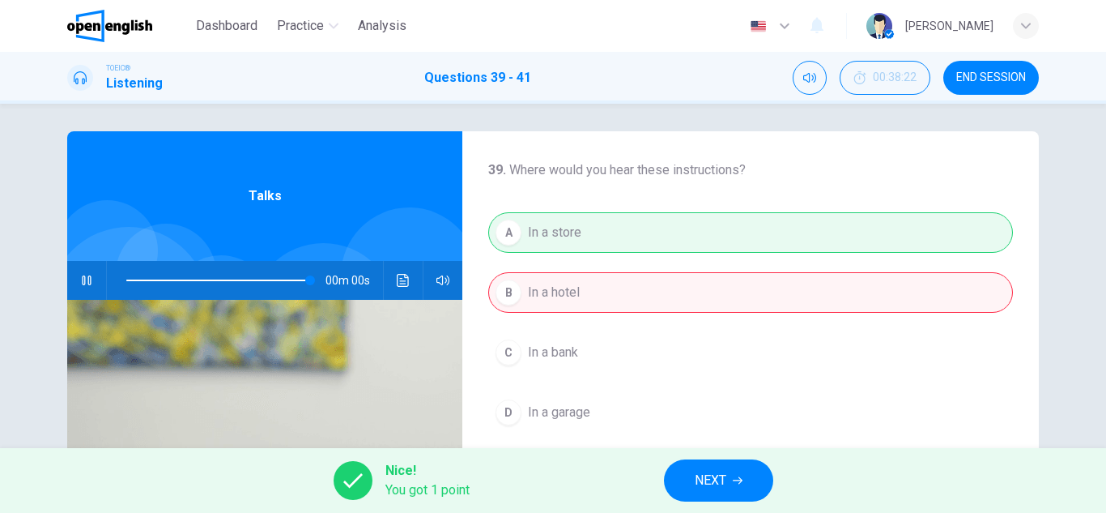
type input "*"
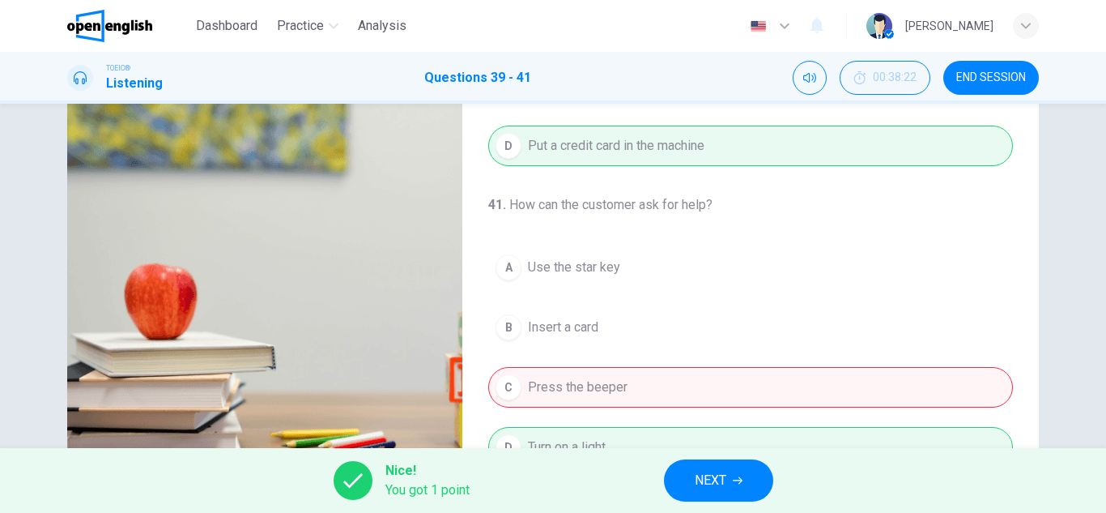
scroll to position [283, 0]
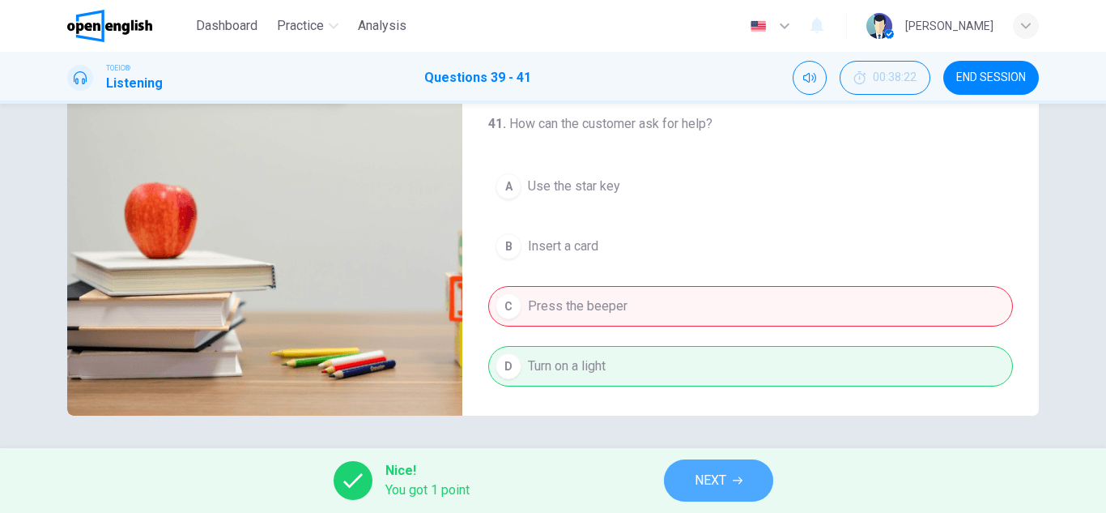
click at [713, 479] on span "NEXT" at bounding box center [711, 480] width 32 height 23
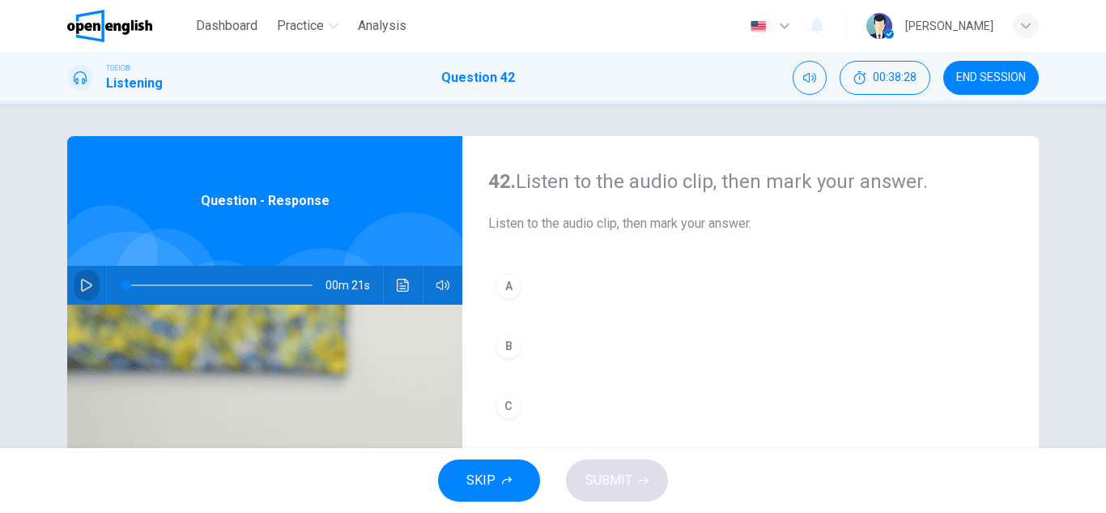
click at [81, 287] on icon "button" at bounding box center [86, 285] width 11 height 13
click at [82, 282] on icon "button" at bounding box center [86, 285] width 9 height 10
drag, startPoint x: 240, startPoint y: 283, endPoint x: 120, endPoint y: 294, distance: 121.1
click at [129, 290] on span at bounding box center [134, 285] width 10 height 10
click at [83, 283] on icon "button" at bounding box center [86, 285] width 13 height 13
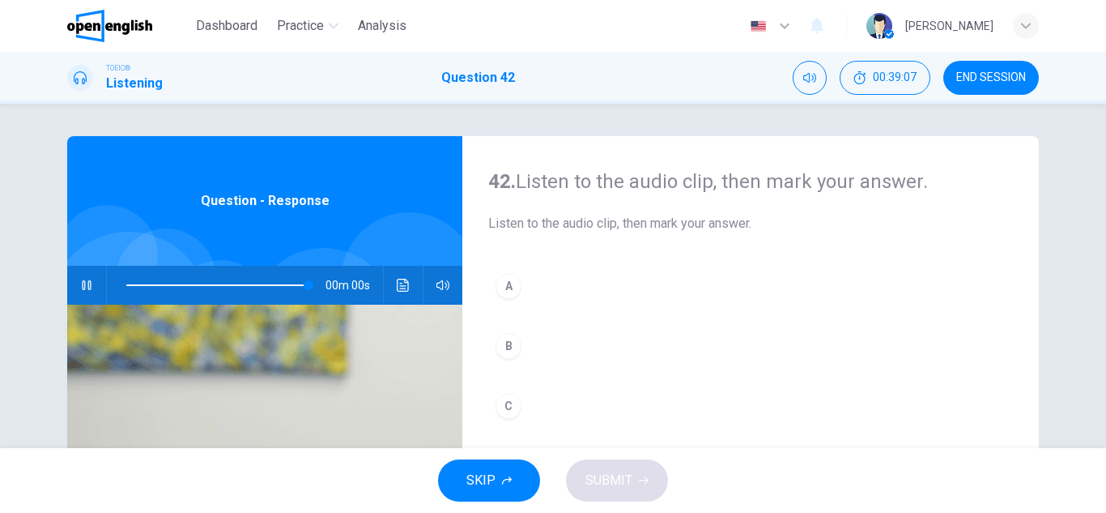
type input "*"
click at [543, 404] on button "C" at bounding box center [750, 405] width 525 height 40
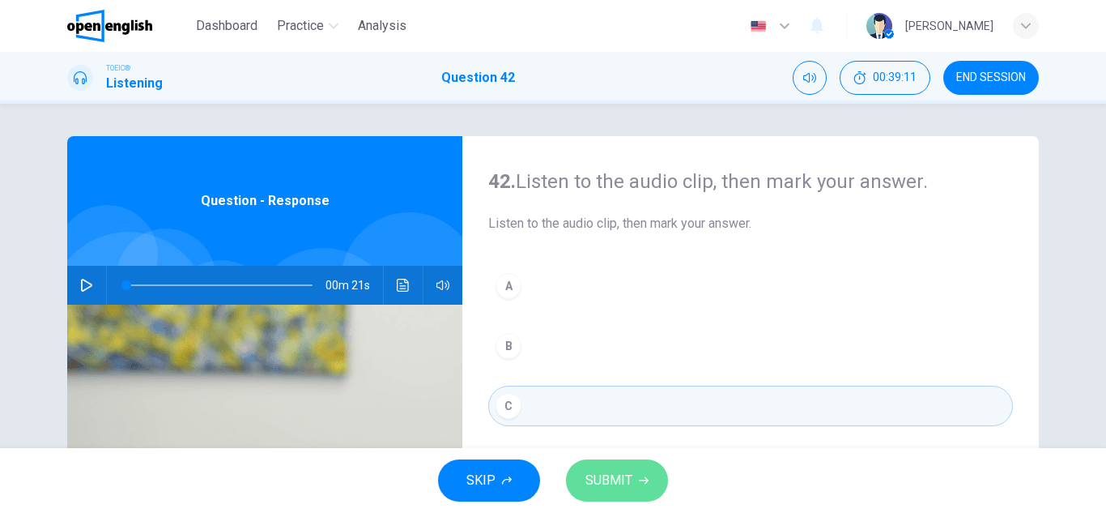
click at [612, 483] on span "SUBMIT" at bounding box center [608, 480] width 47 height 23
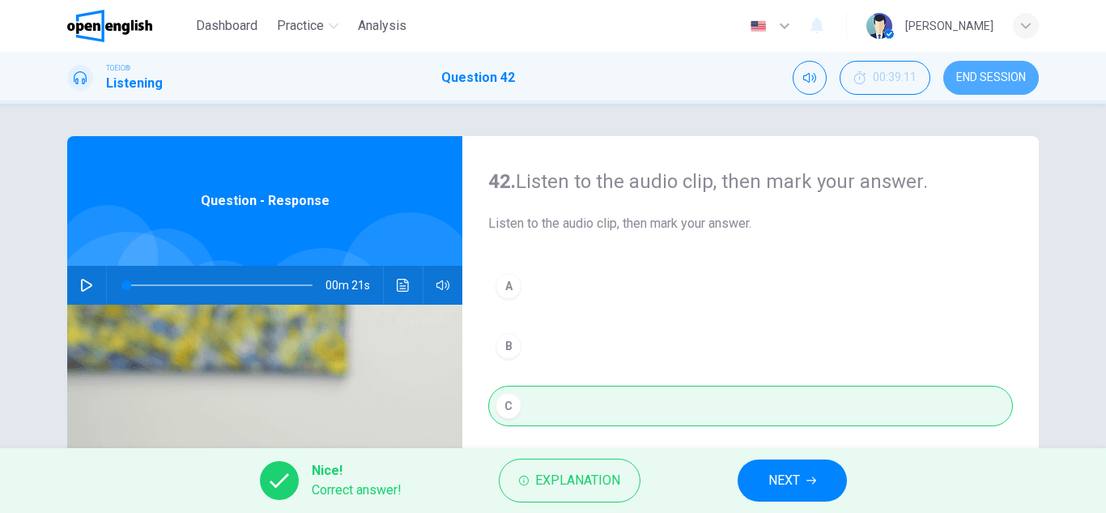
click at [998, 78] on span "END SESSION" at bounding box center [991, 77] width 70 height 13
